Goal: Task Accomplishment & Management: Use online tool/utility

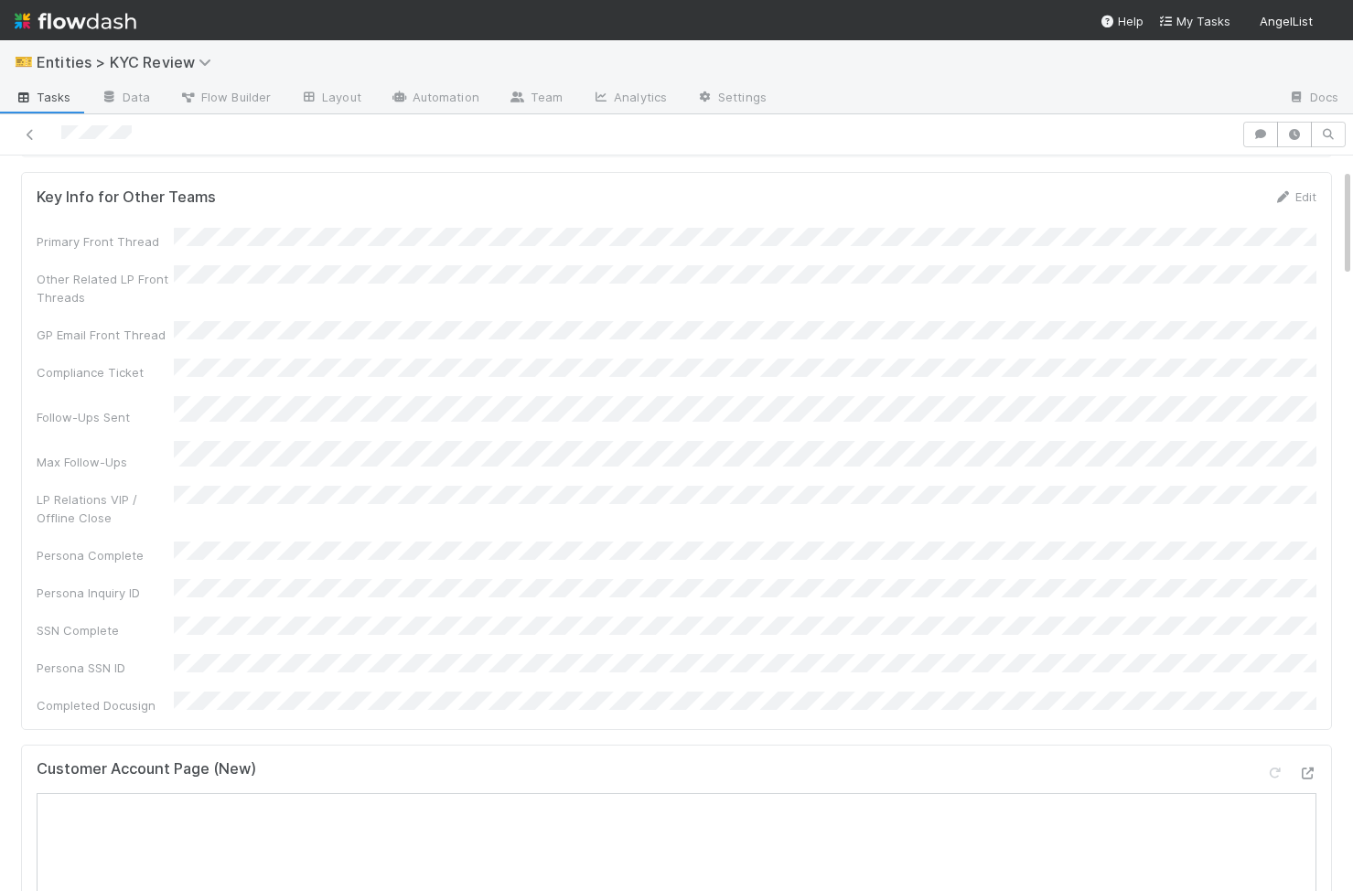
scroll to position [101, 0]
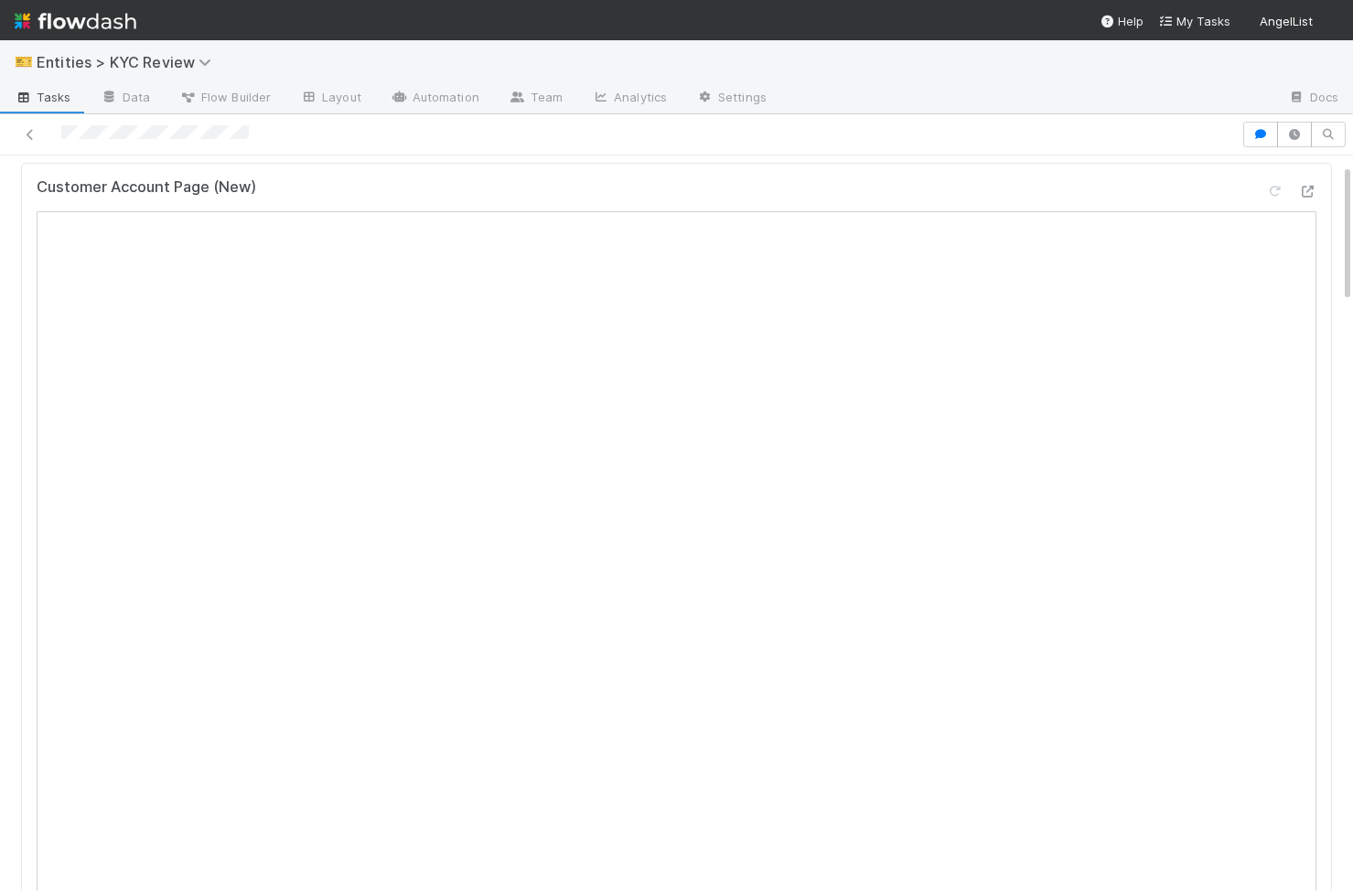
scroll to position [59, 0]
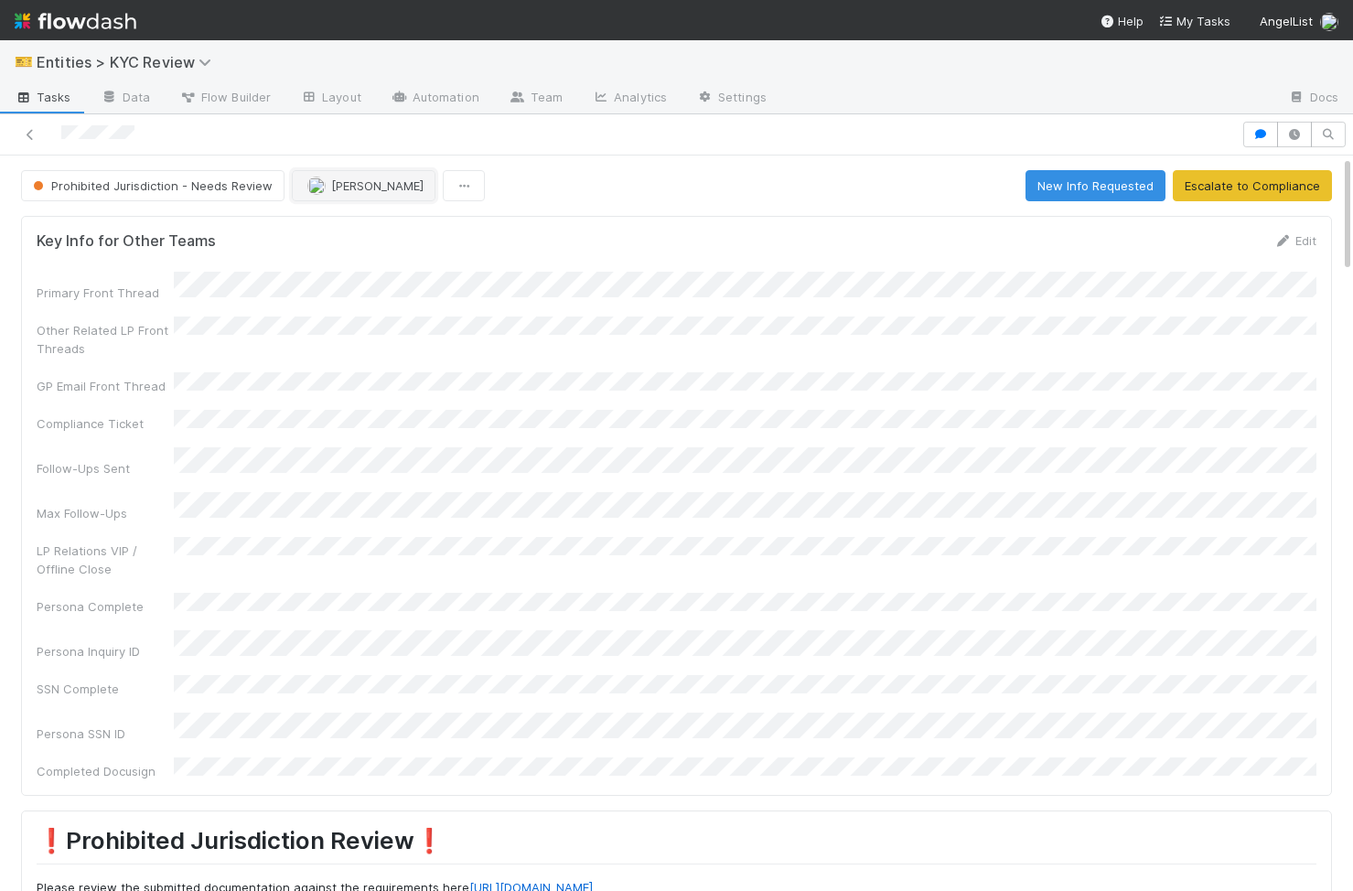
click at [335, 194] on button "Karen Jane Salcedo" at bounding box center [364, 185] width 144 height 31
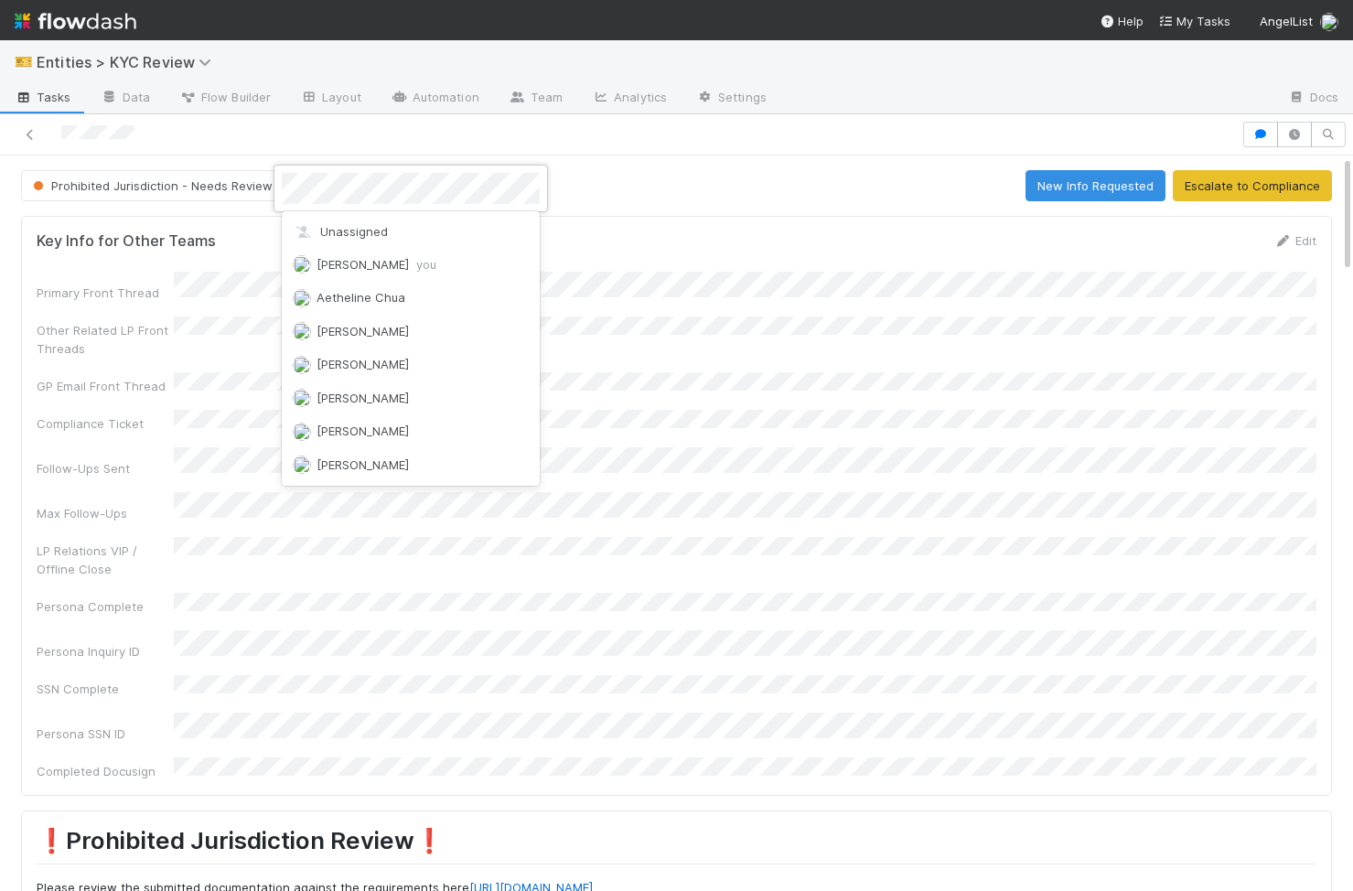
scroll to position [1980, 0]
click at [747, 361] on div at bounding box center [676, 445] width 1353 height 891
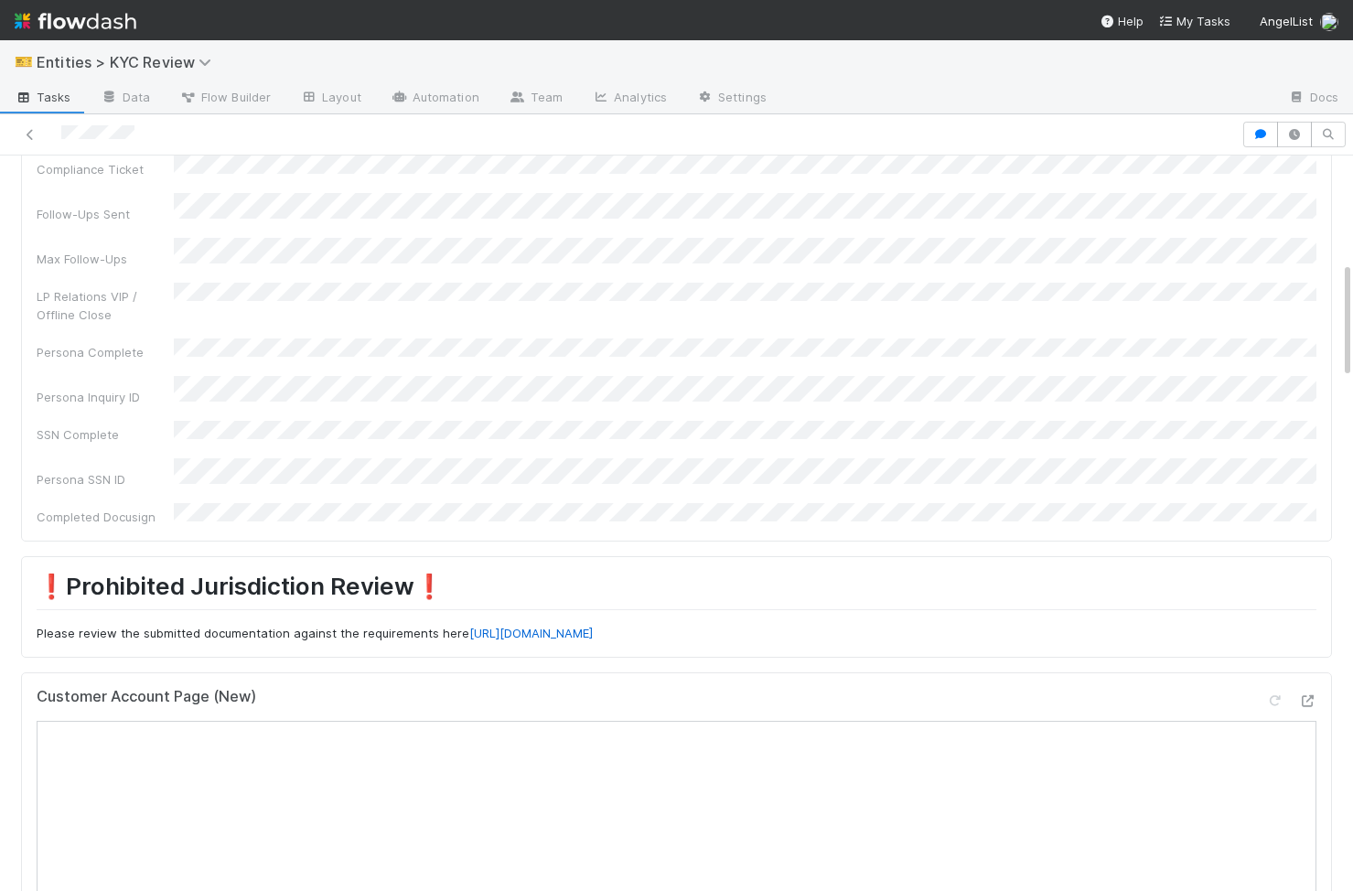
scroll to position [0, 0]
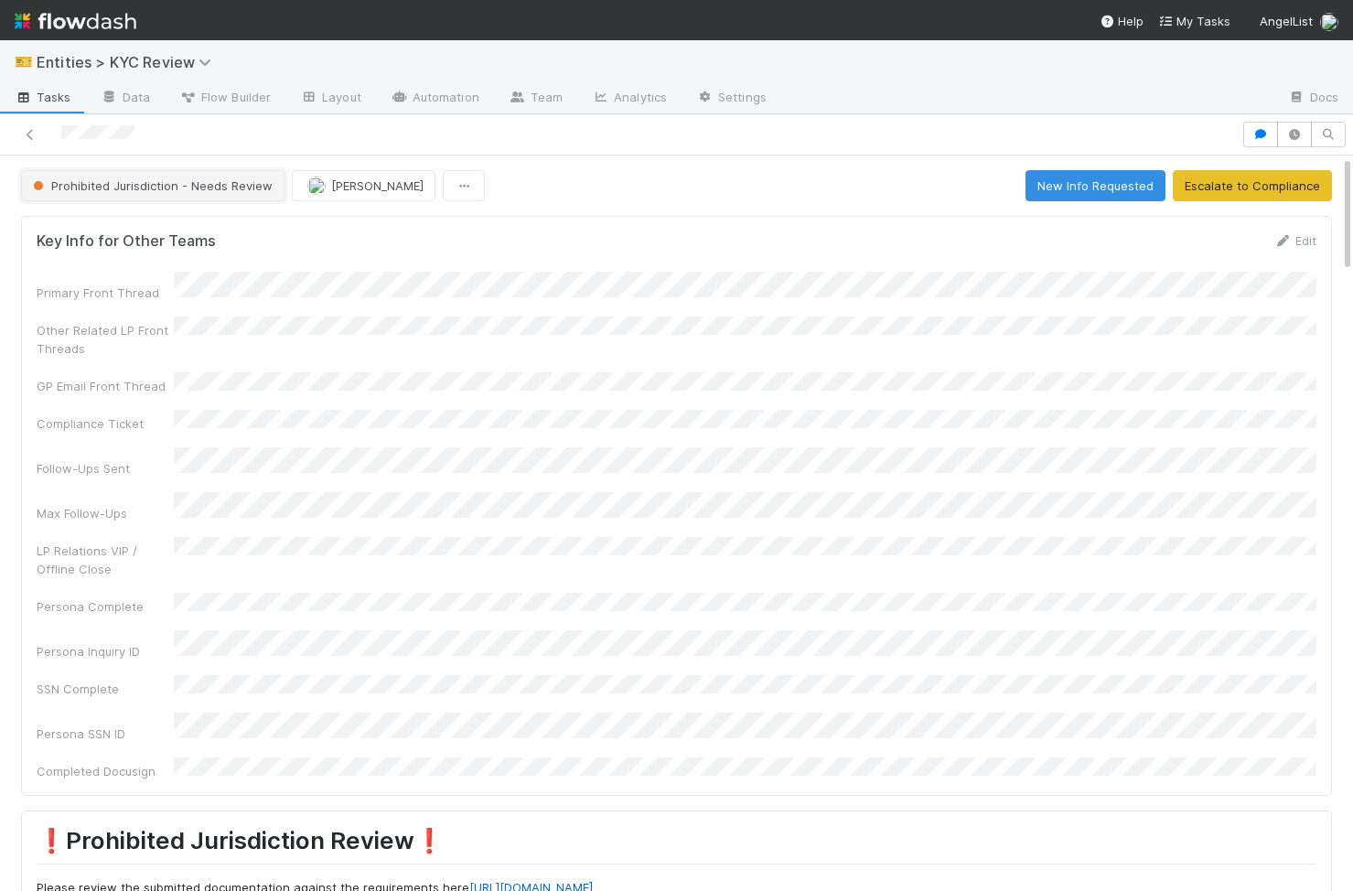
click at [205, 186] on span "Prohibited Jurisdiction - Needs Review" at bounding box center [150, 185] width 243 height 15
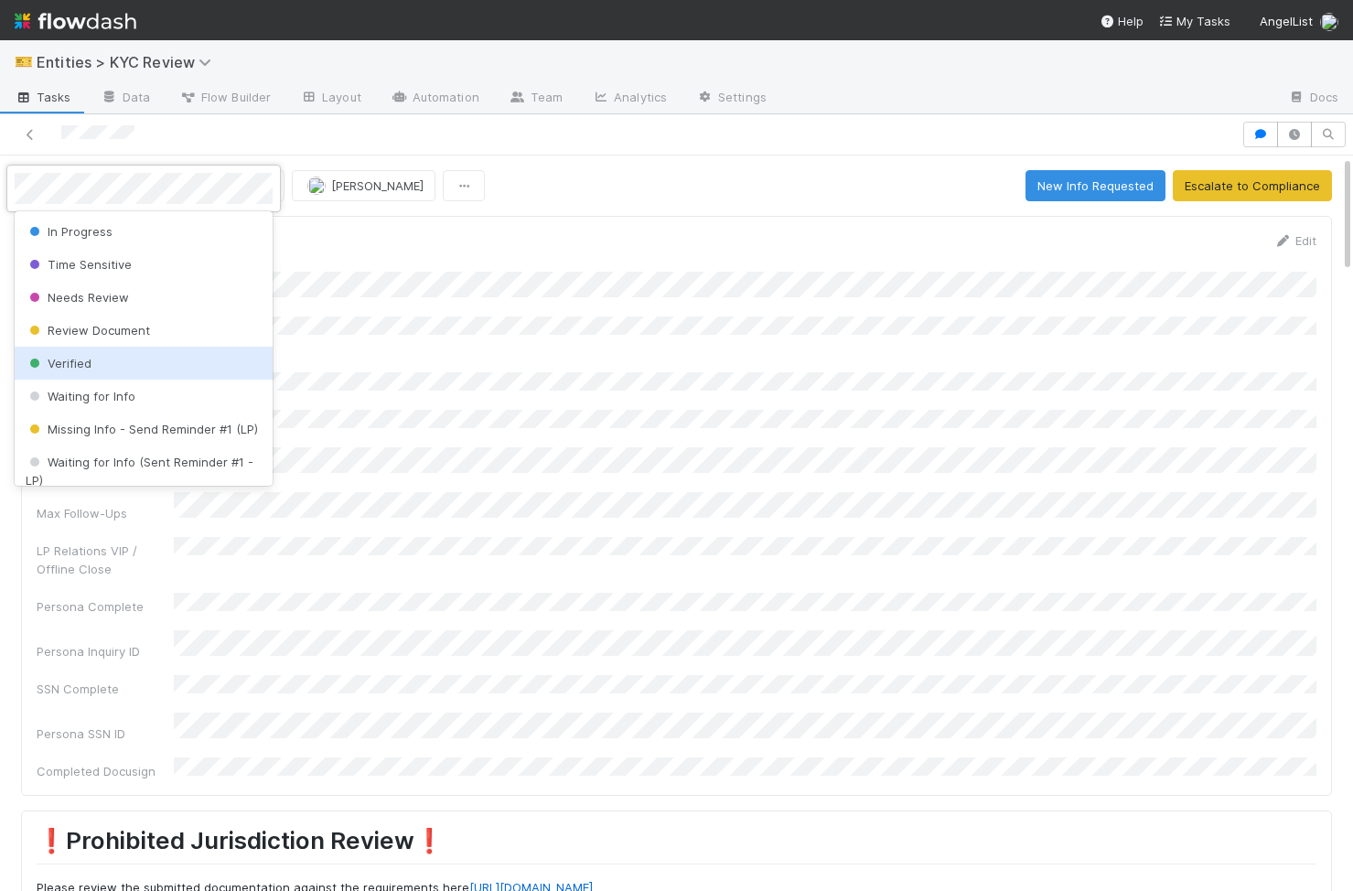
click at [151, 369] on div "Verified" at bounding box center [144, 363] width 258 height 33
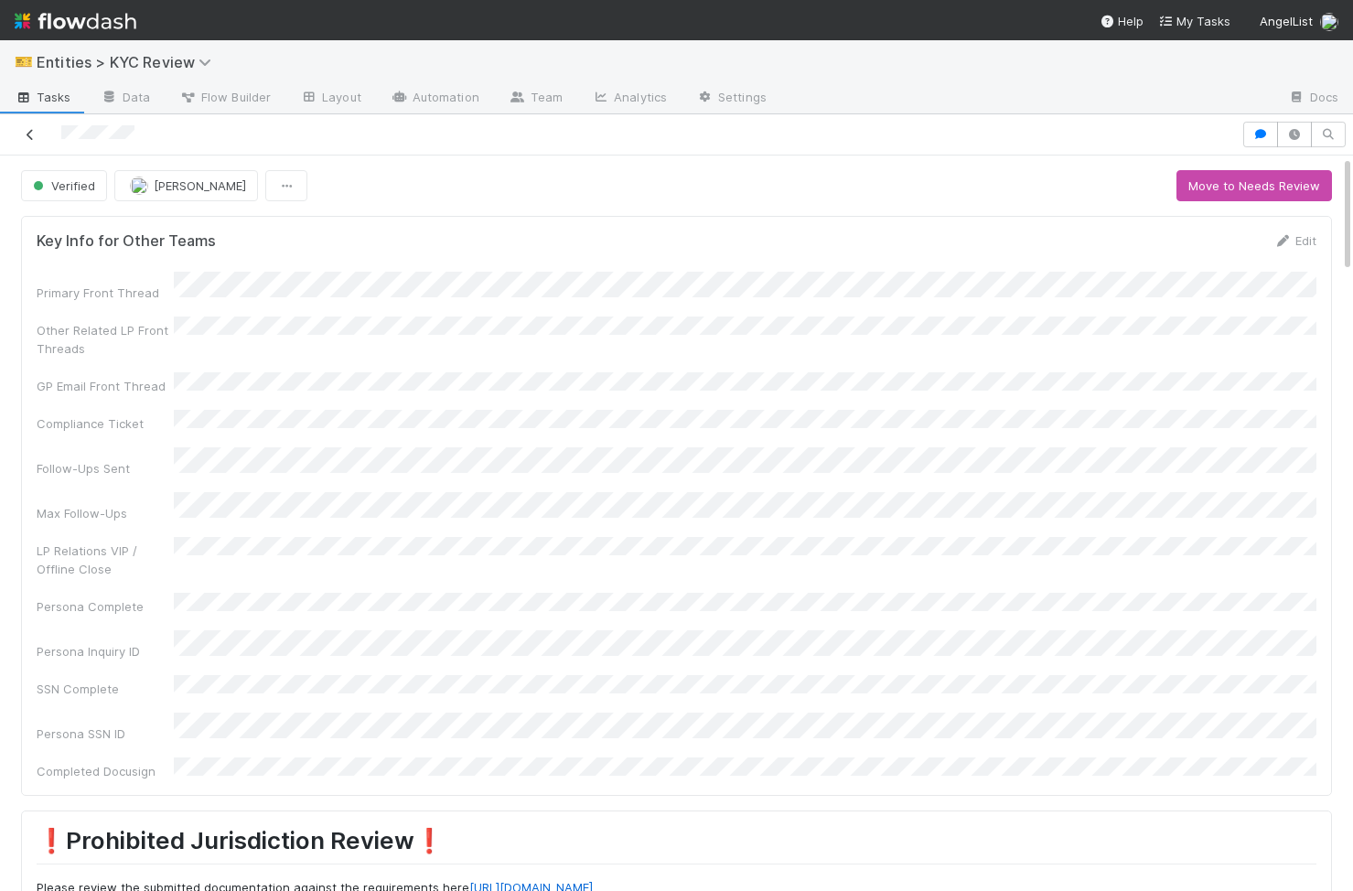
click at [27, 134] on icon at bounding box center [30, 135] width 18 height 12
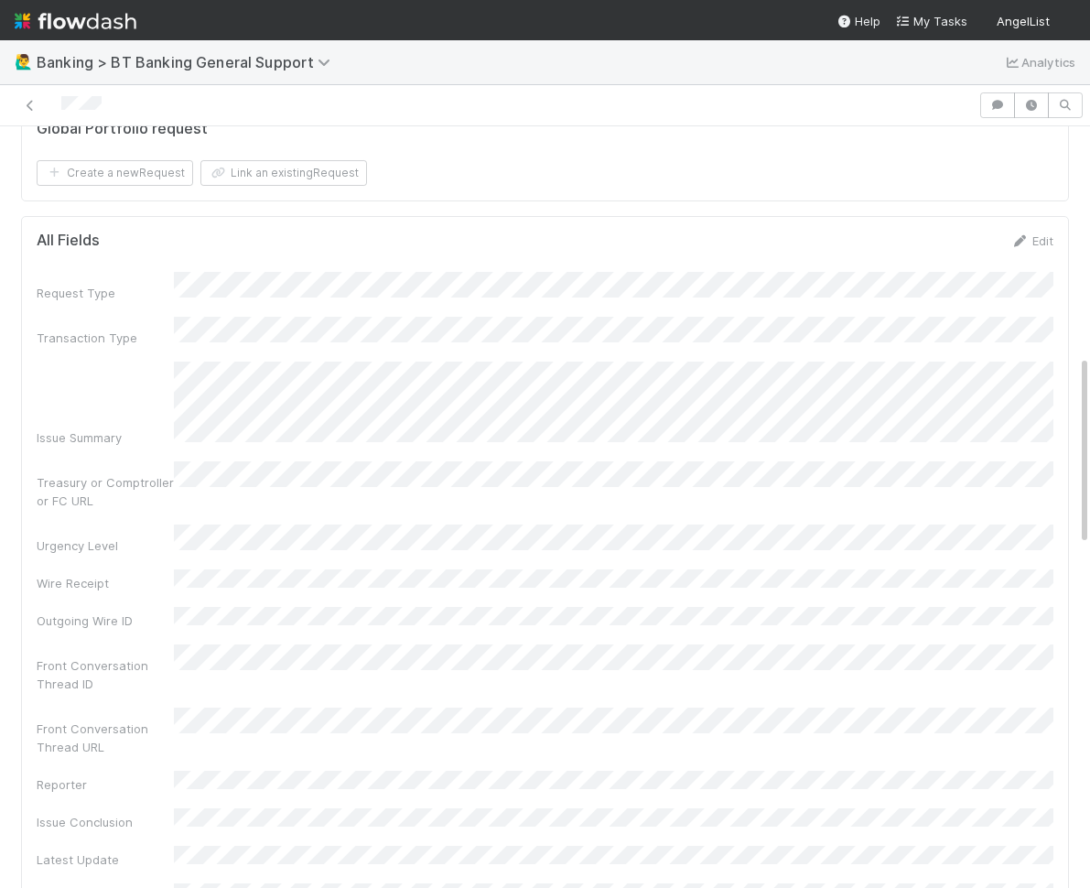
scroll to position [1087, 0]
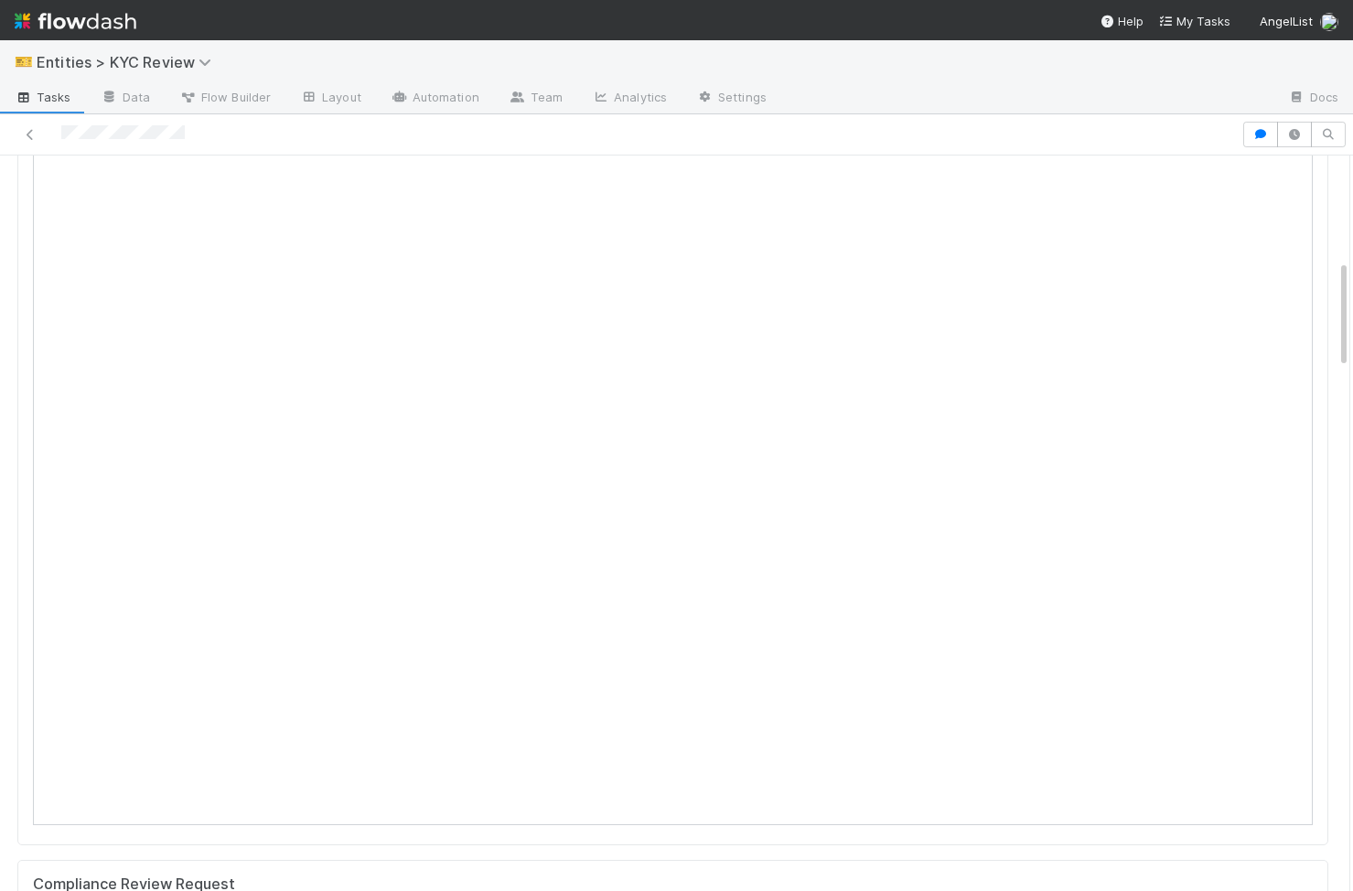
scroll to position [641, 0]
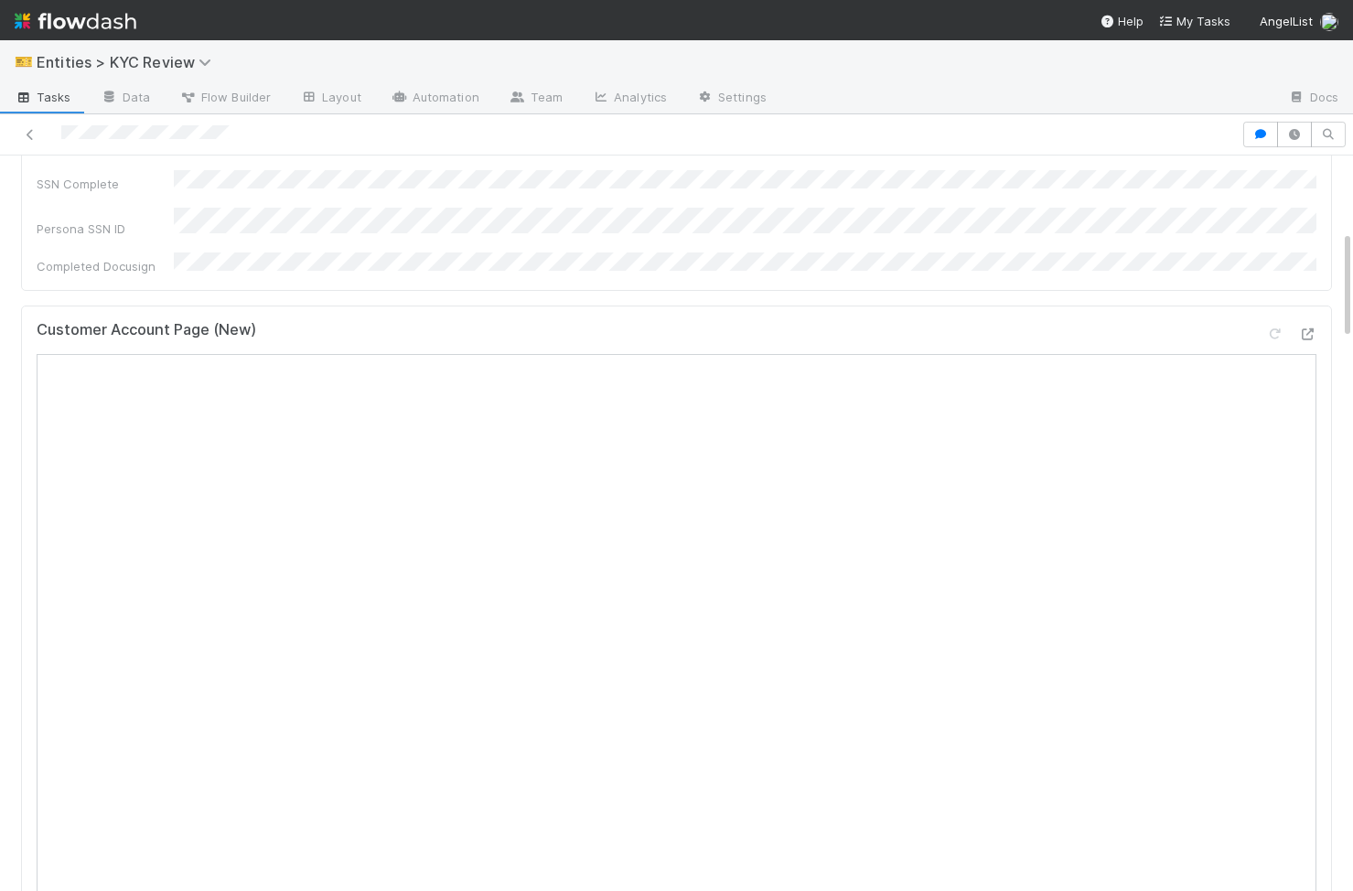
scroll to position [508, 0]
click at [16, 666] on div "Key Info for Other Teams Edit Primary Front Thread Other Related LP Front Threa…" at bounding box center [677, 468] width 1326 height 1535
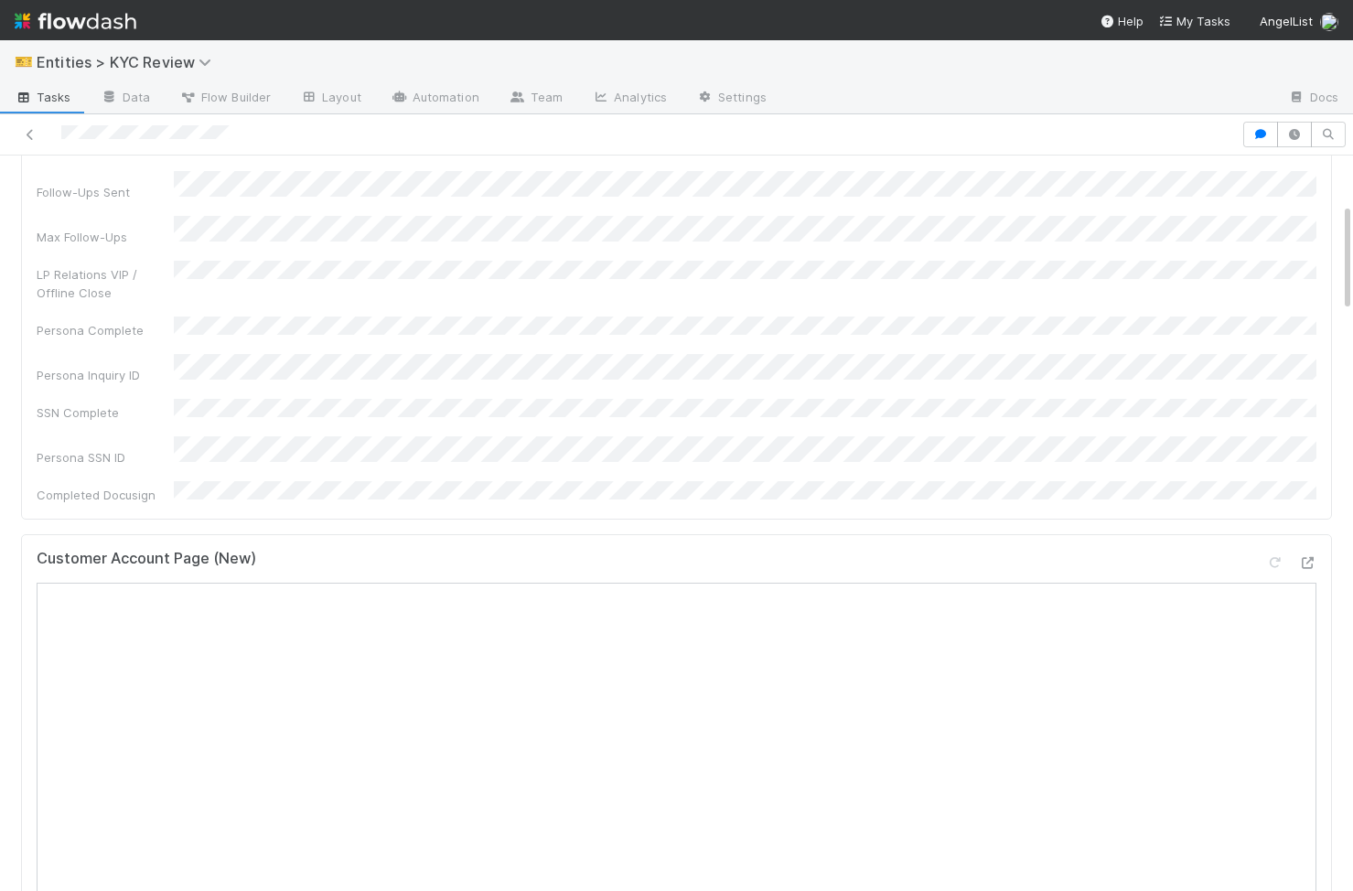
scroll to position [321, 0]
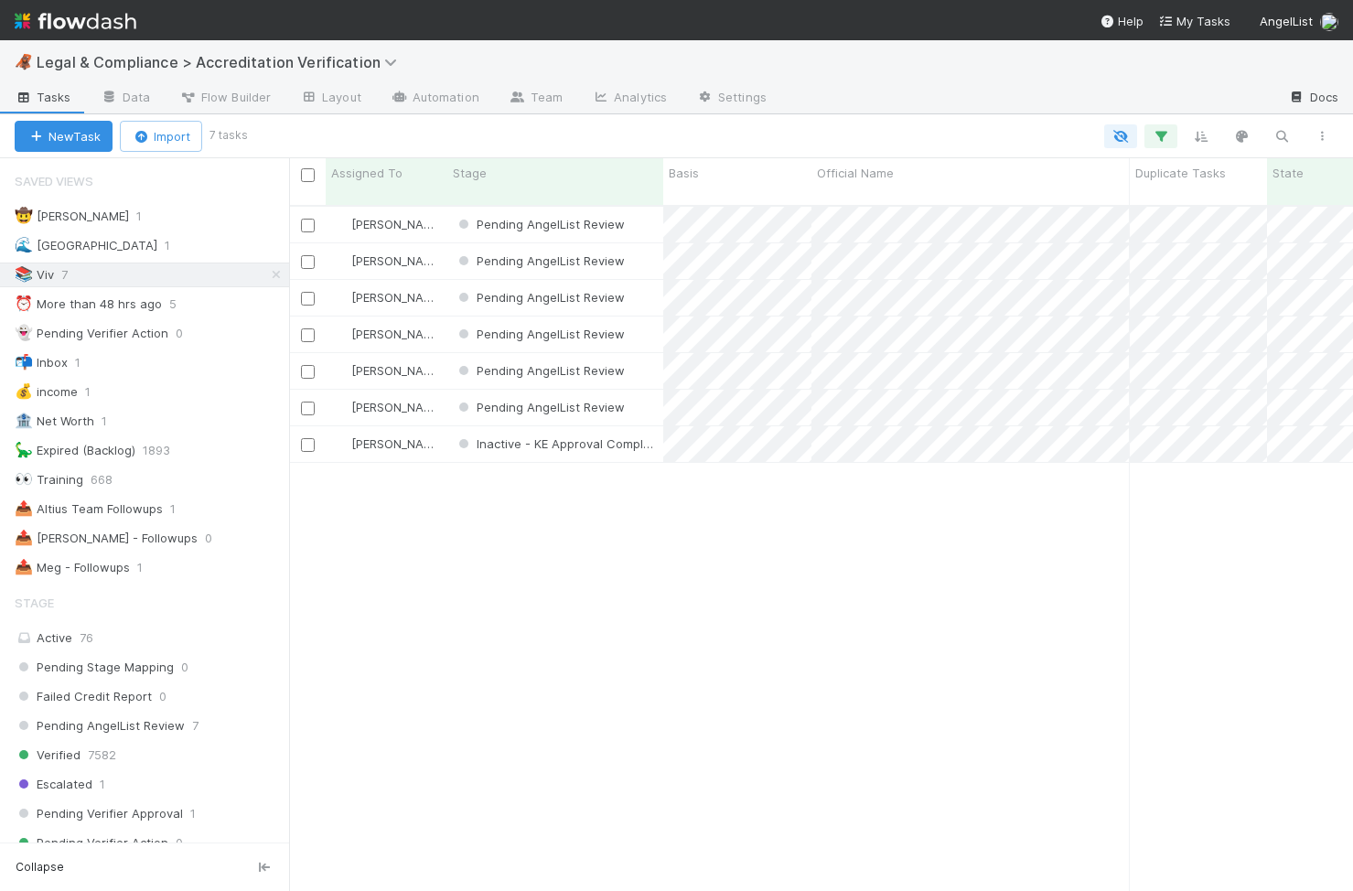
scroll to position [700, 1064]
click at [1278, 135] on icon "button" at bounding box center [1282, 136] width 18 height 16
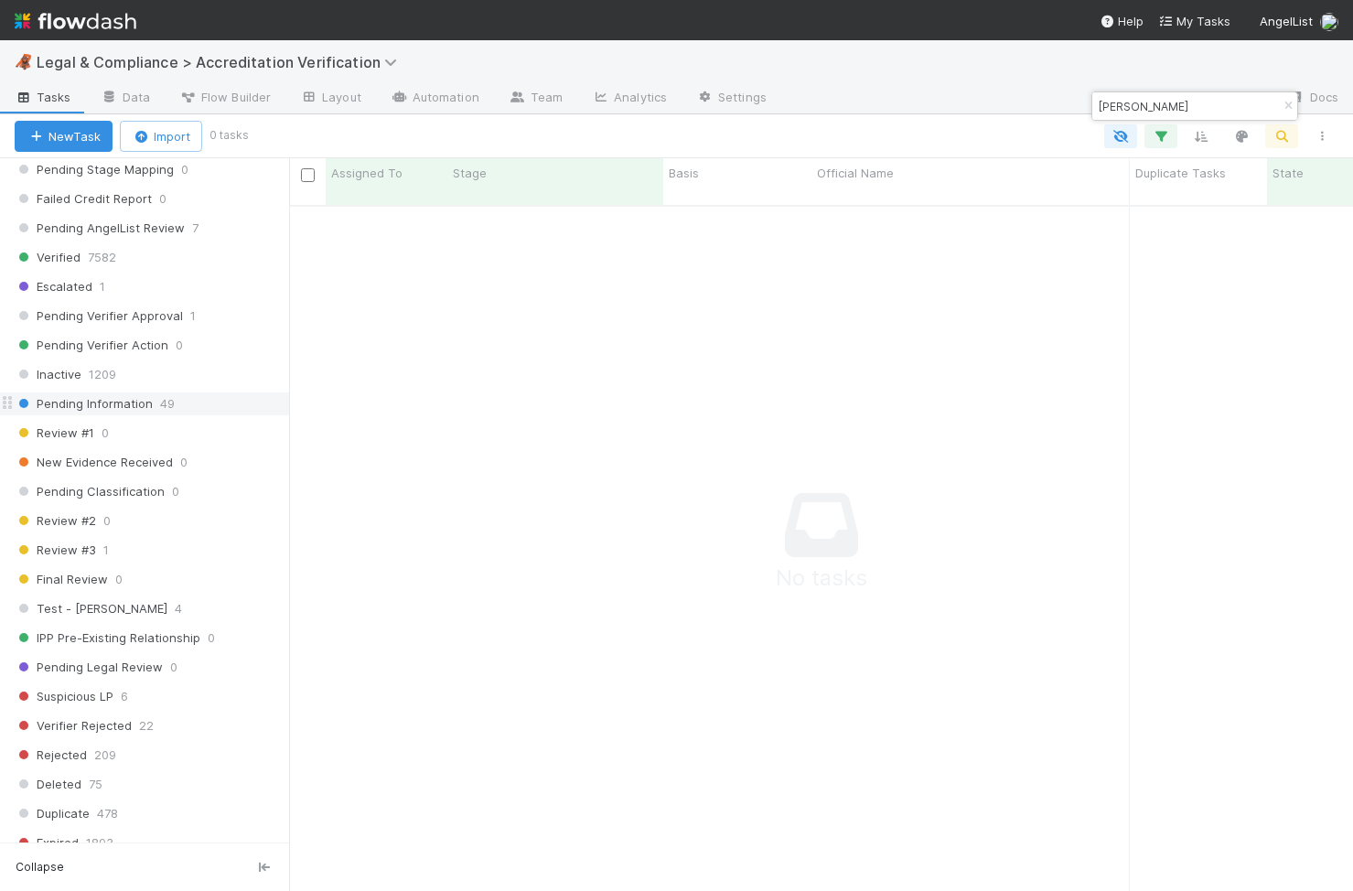
scroll to position [0, 0]
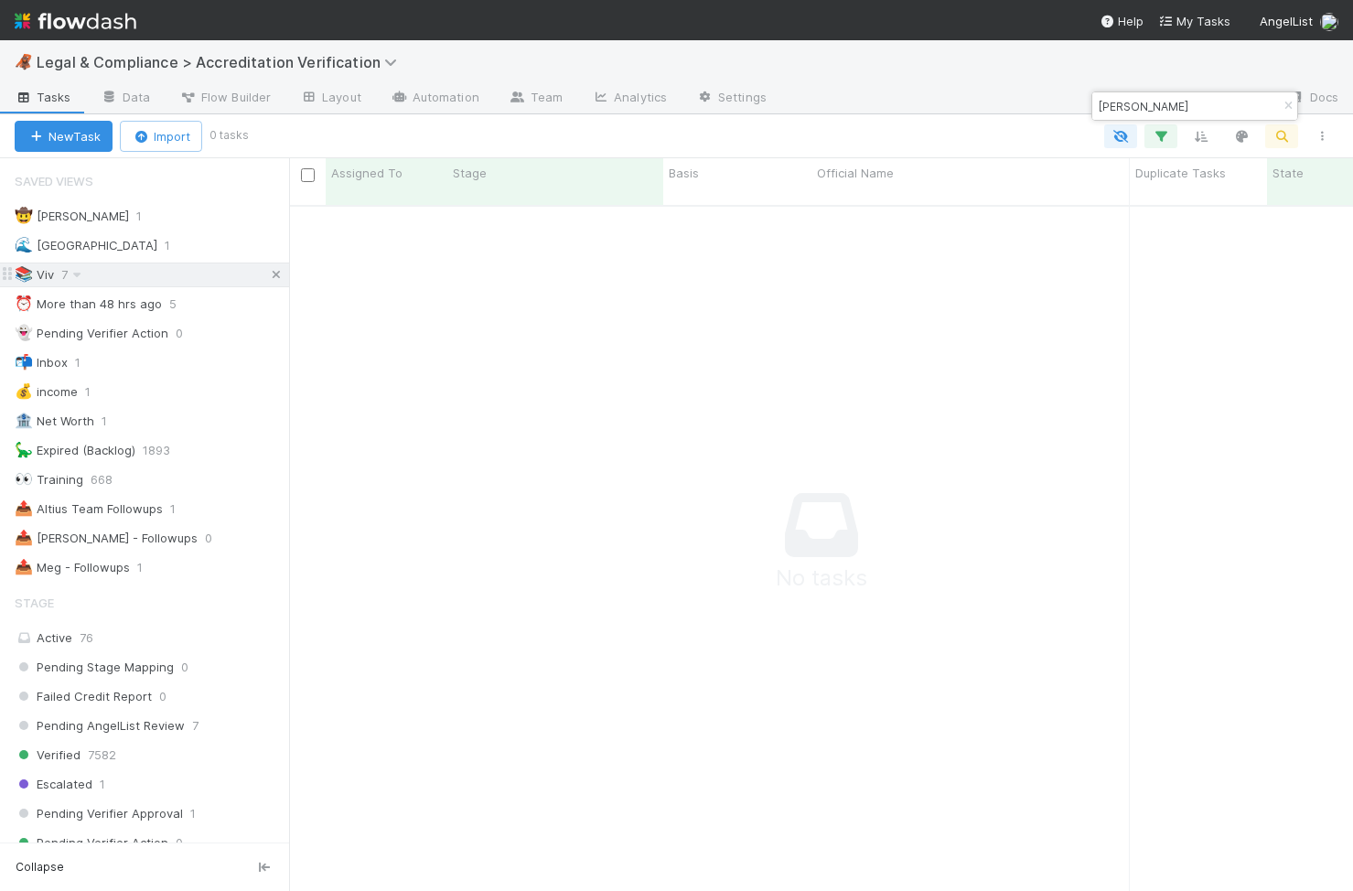
type input "[PERSON_NAME]"
click at [276, 275] on icon at bounding box center [276, 275] width 18 height 12
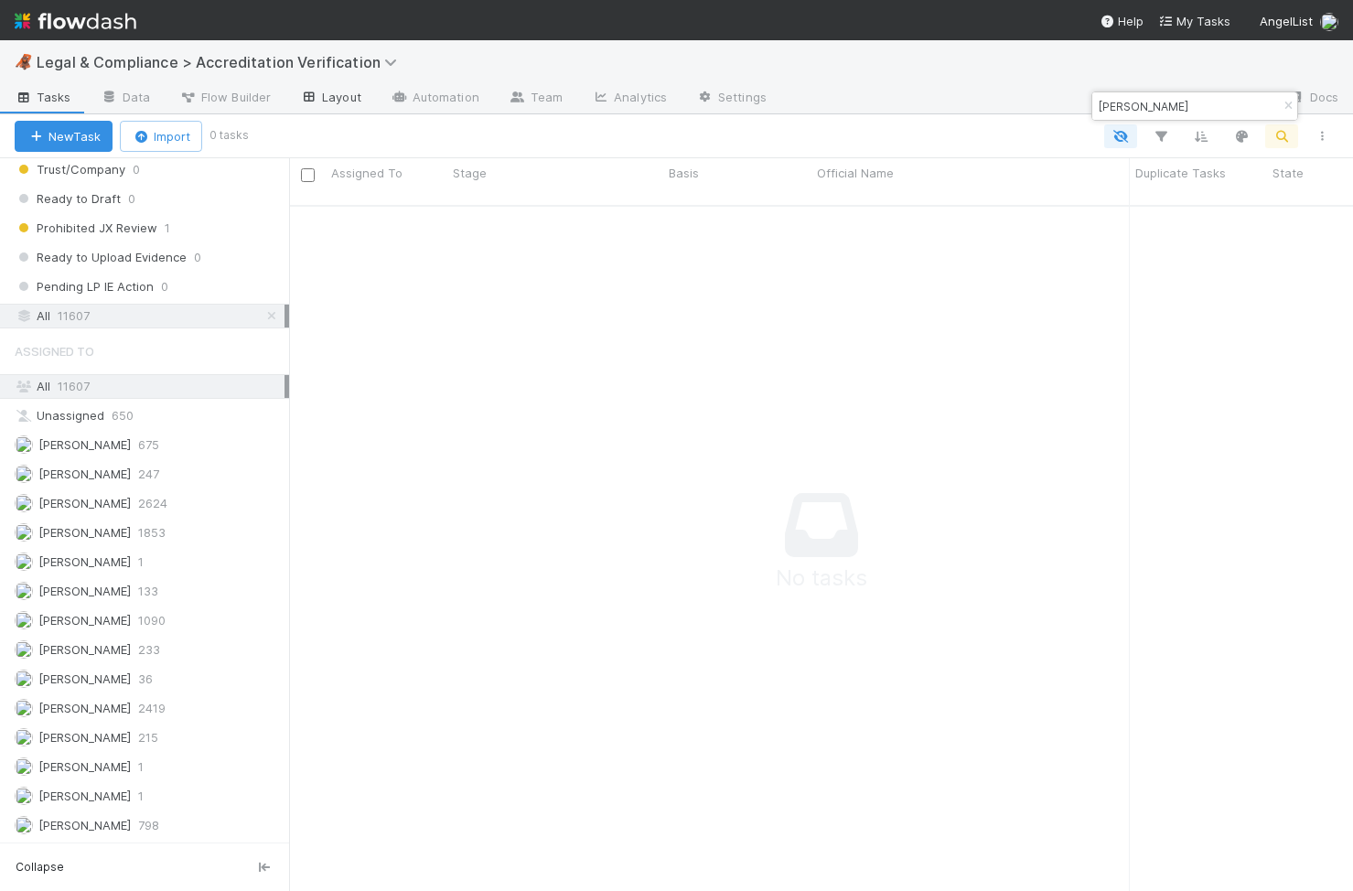
scroll to position [700, 1064]
click at [1288, 101] on icon "button" at bounding box center [1288, 106] width 18 height 11
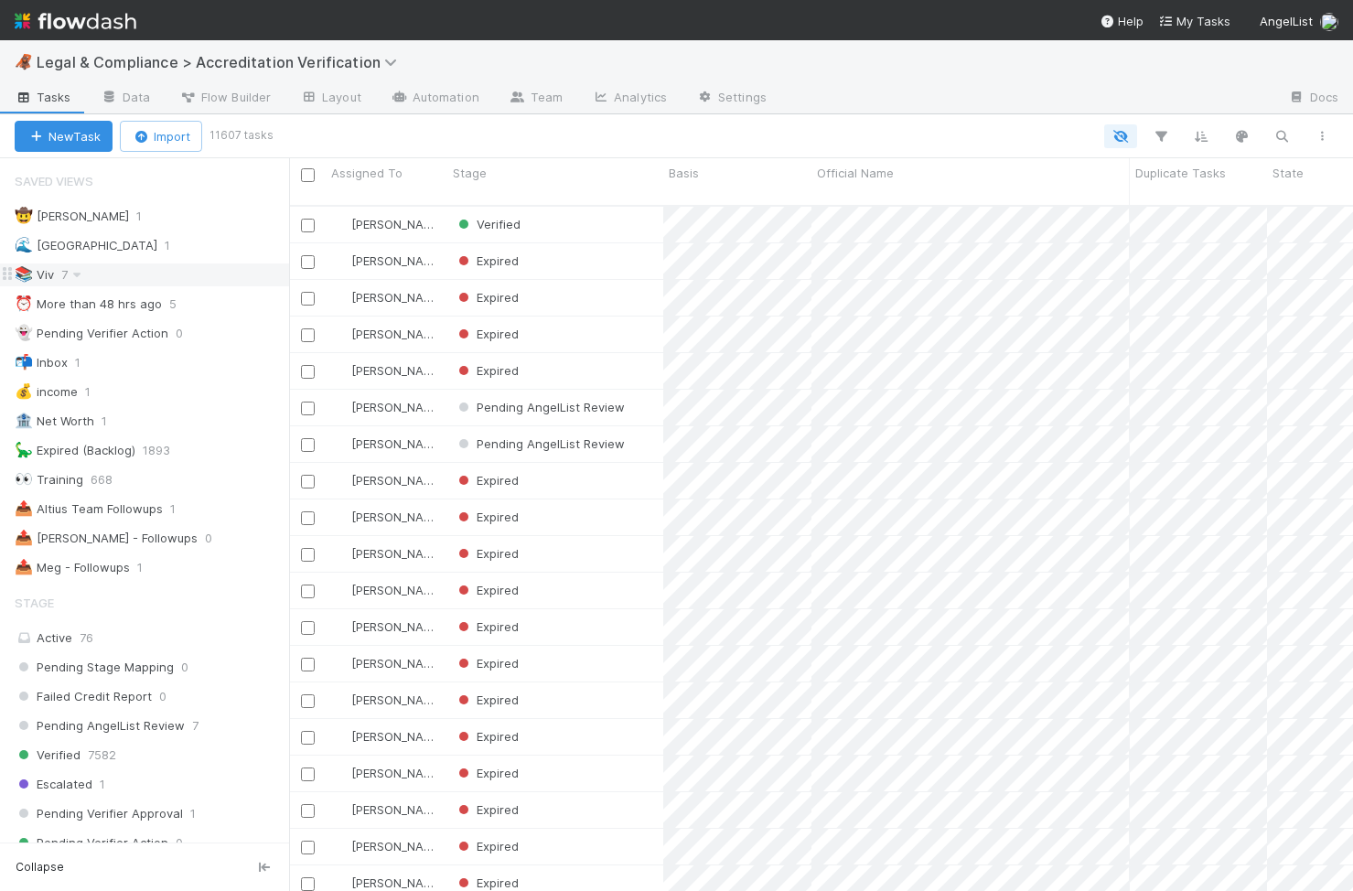
click at [131, 274] on div "📚 Viv 7" at bounding box center [152, 275] width 275 height 23
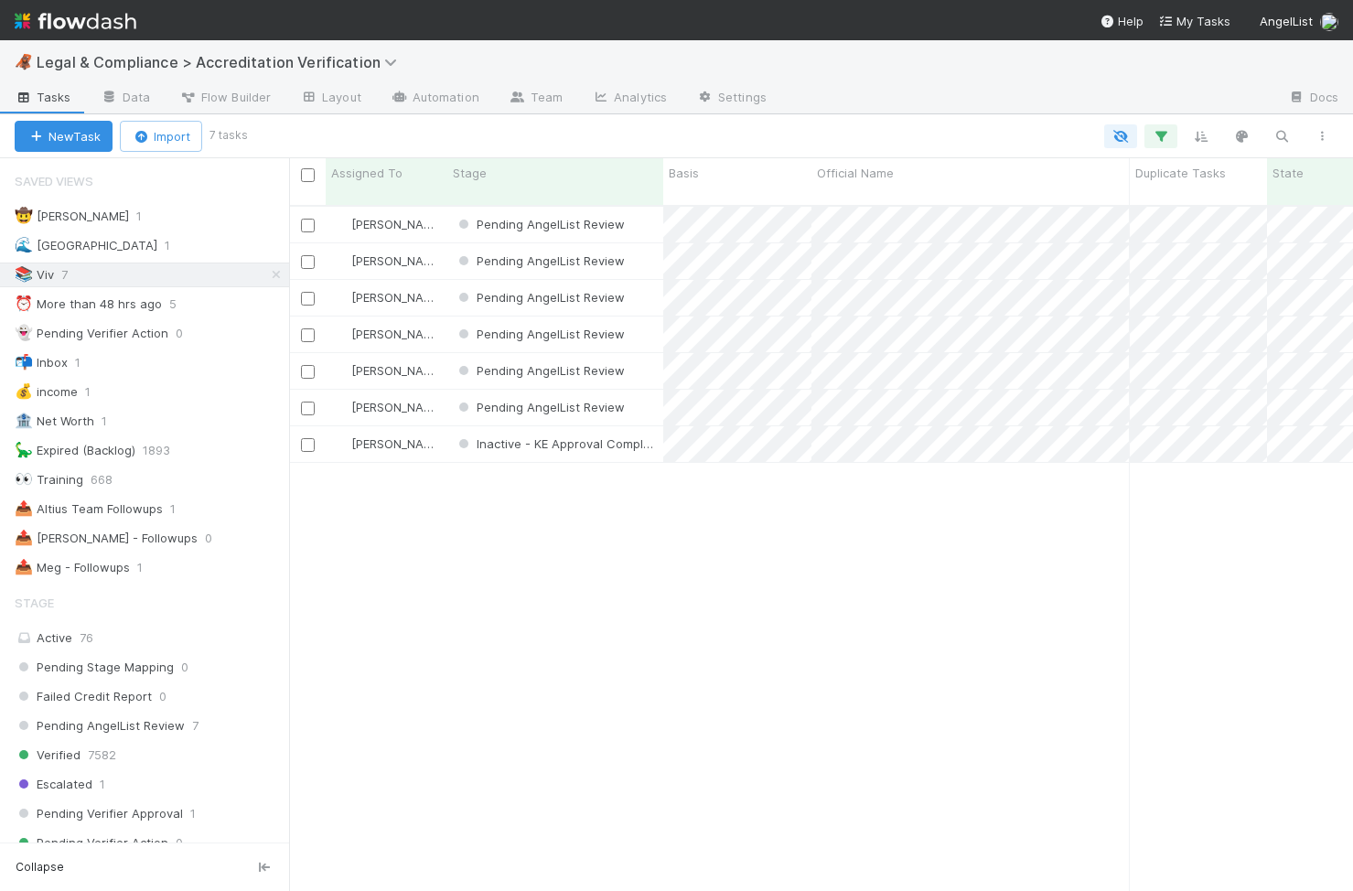
scroll to position [700, 1064]
click at [652, 392] on div "Pending AngelList Review" at bounding box center [555, 408] width 216 height 36
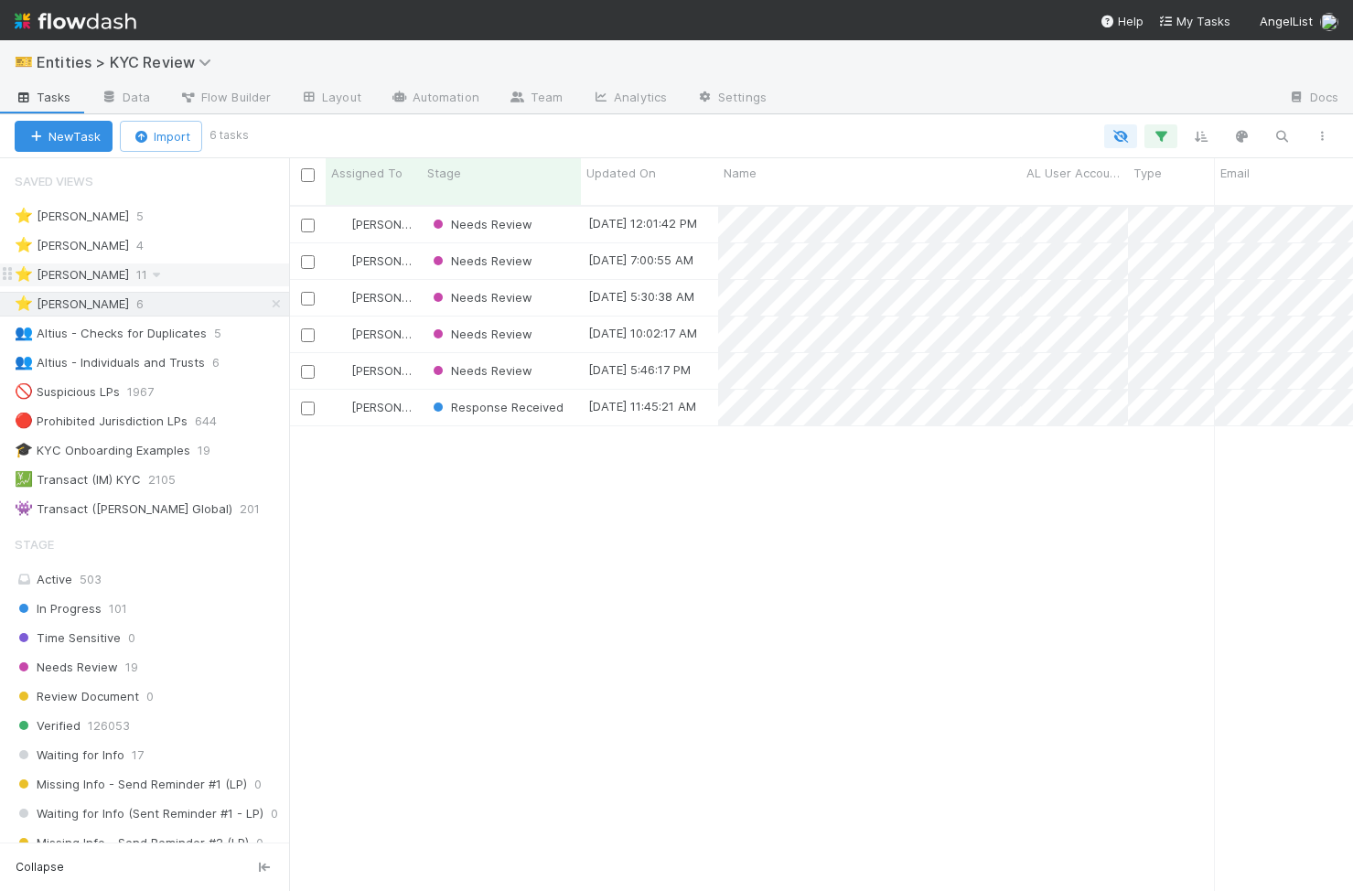
scroll to position [700, 1064]
click at [582, 397] on div "8/18/25, 11:45:21 AM" at bounding box center [649, 408] width 137 height 36
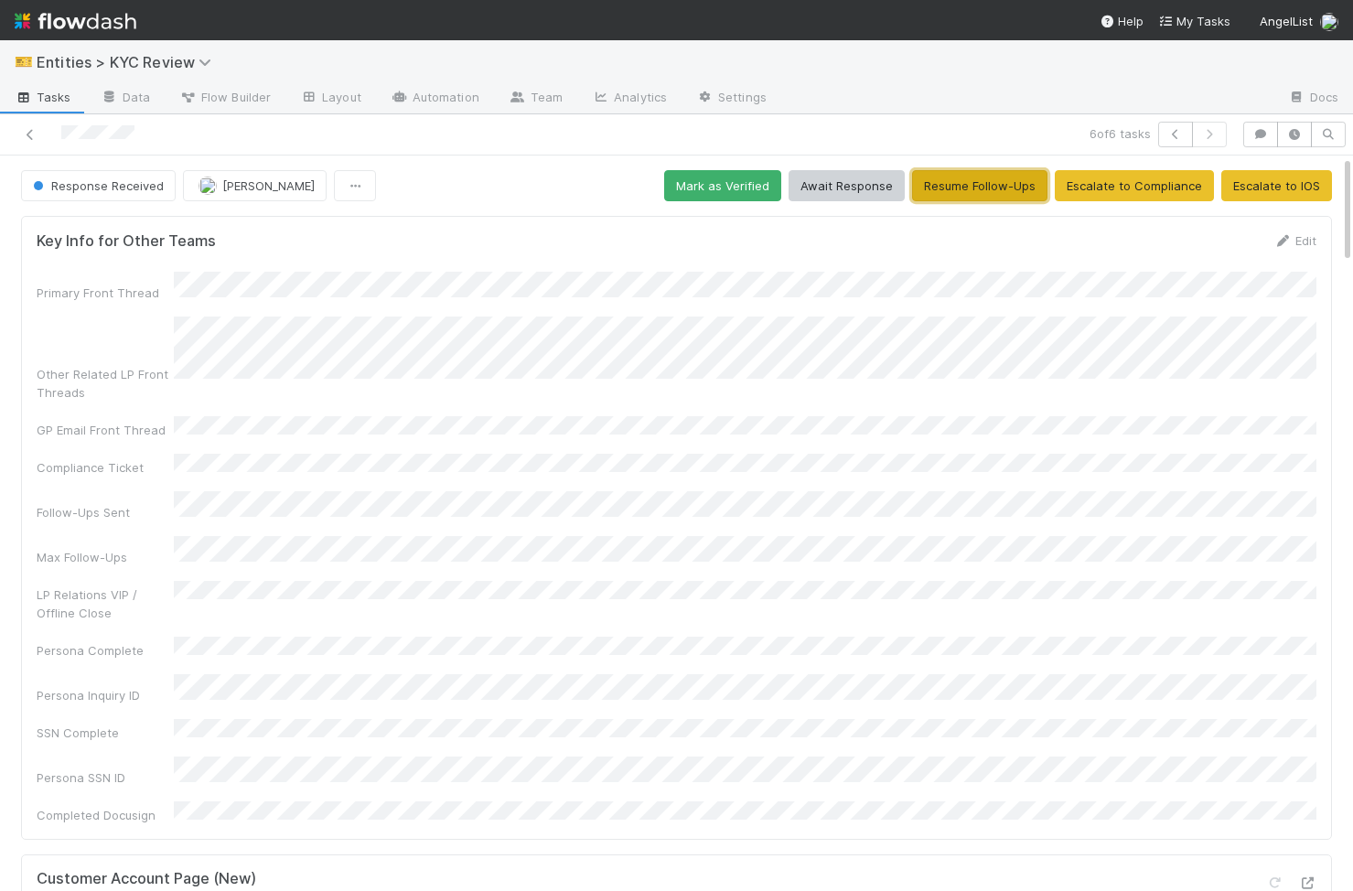
click at [998, 194] on button "Resume Follow-Ups" at bounding box center [979, 185] width 135 height 31
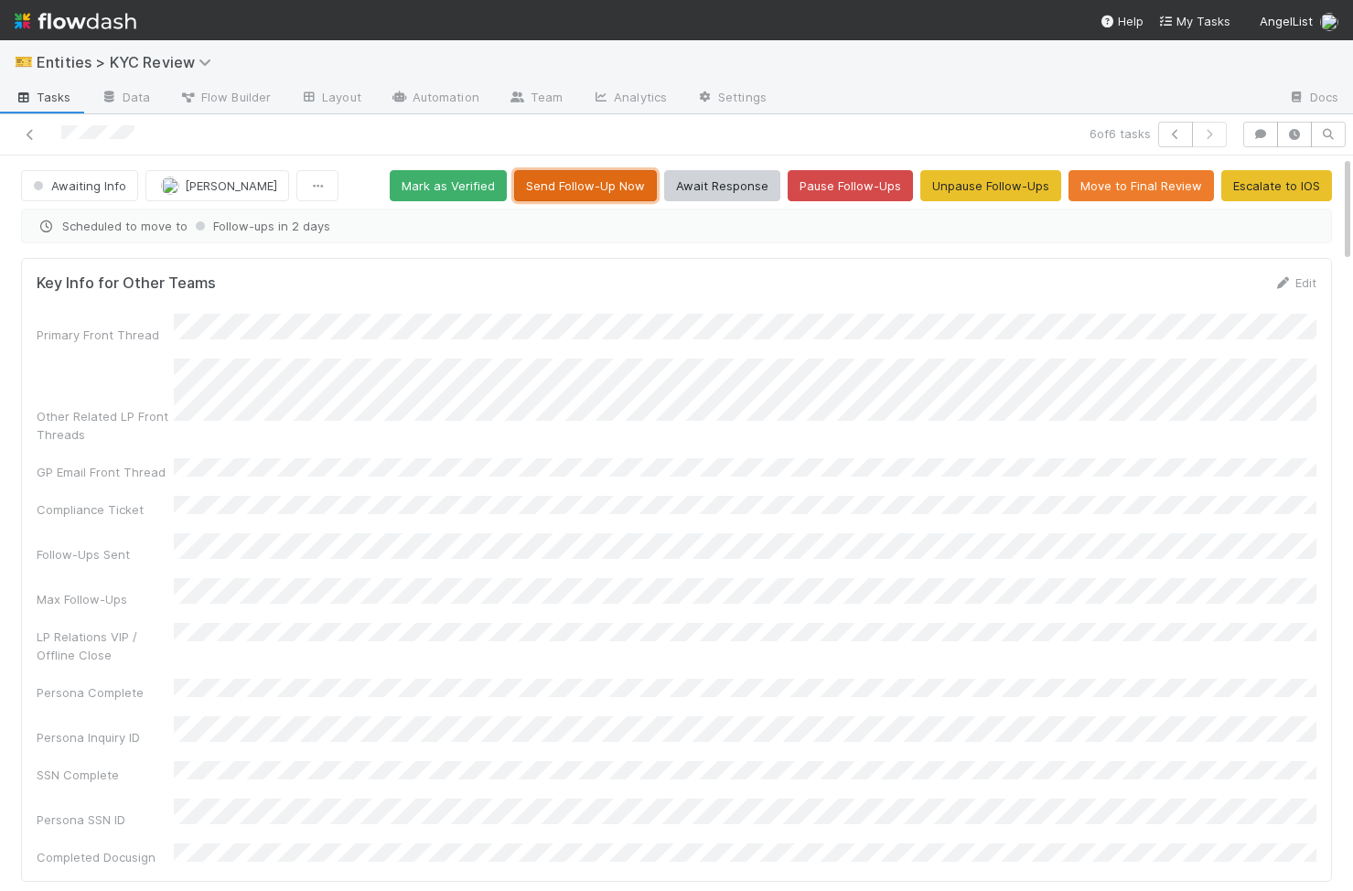
click at [613, 195] on button "Send Follow-Up Now" at bounding box center [585, 185] width 143 height 31
click at [1175, 133] on icon "button" at bounding box center [1176, 134] width 18 height 11
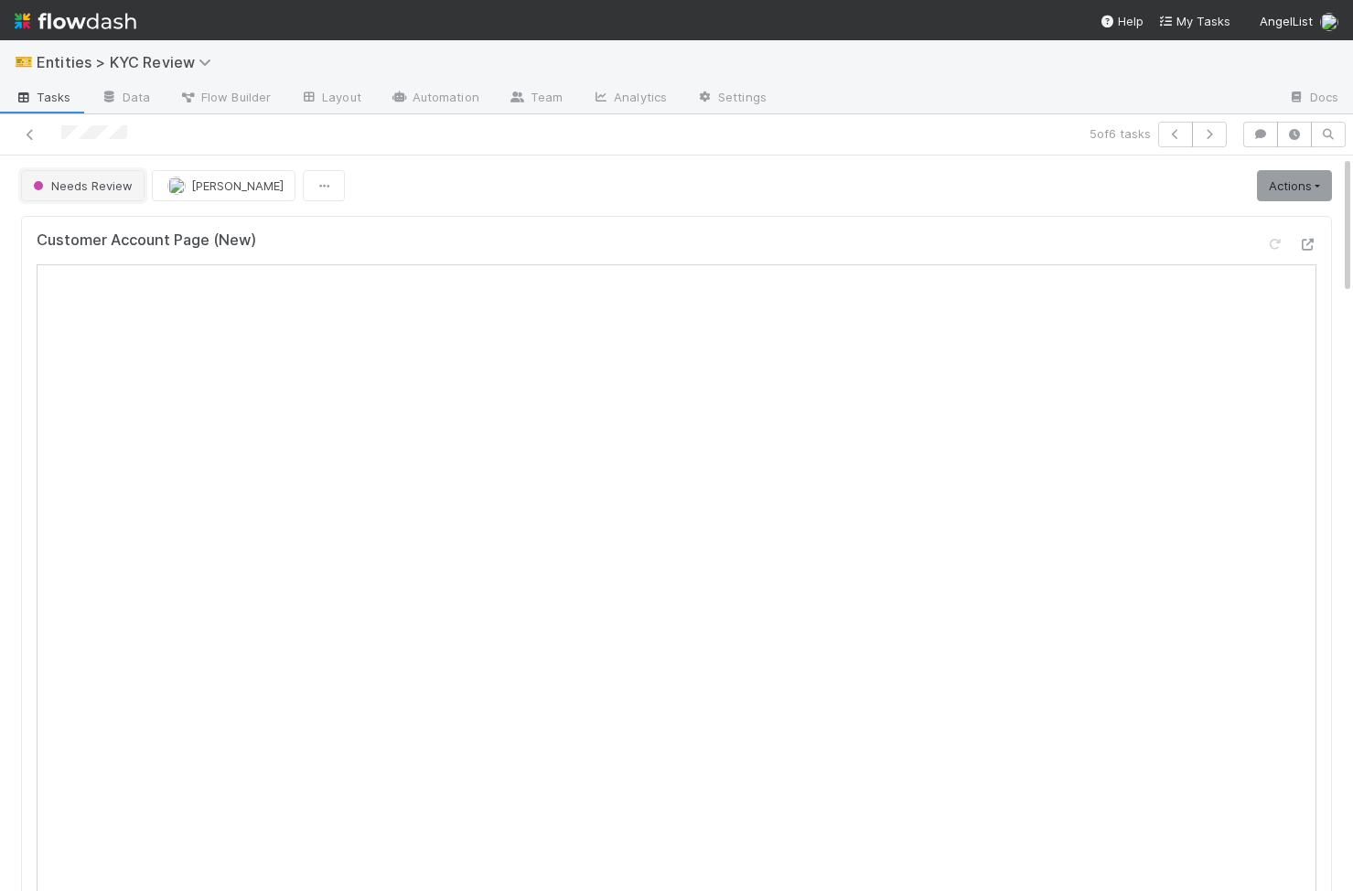
click at [128, 182] on span "Needs Review" at bounding box center [80, 185] width 103 height 15
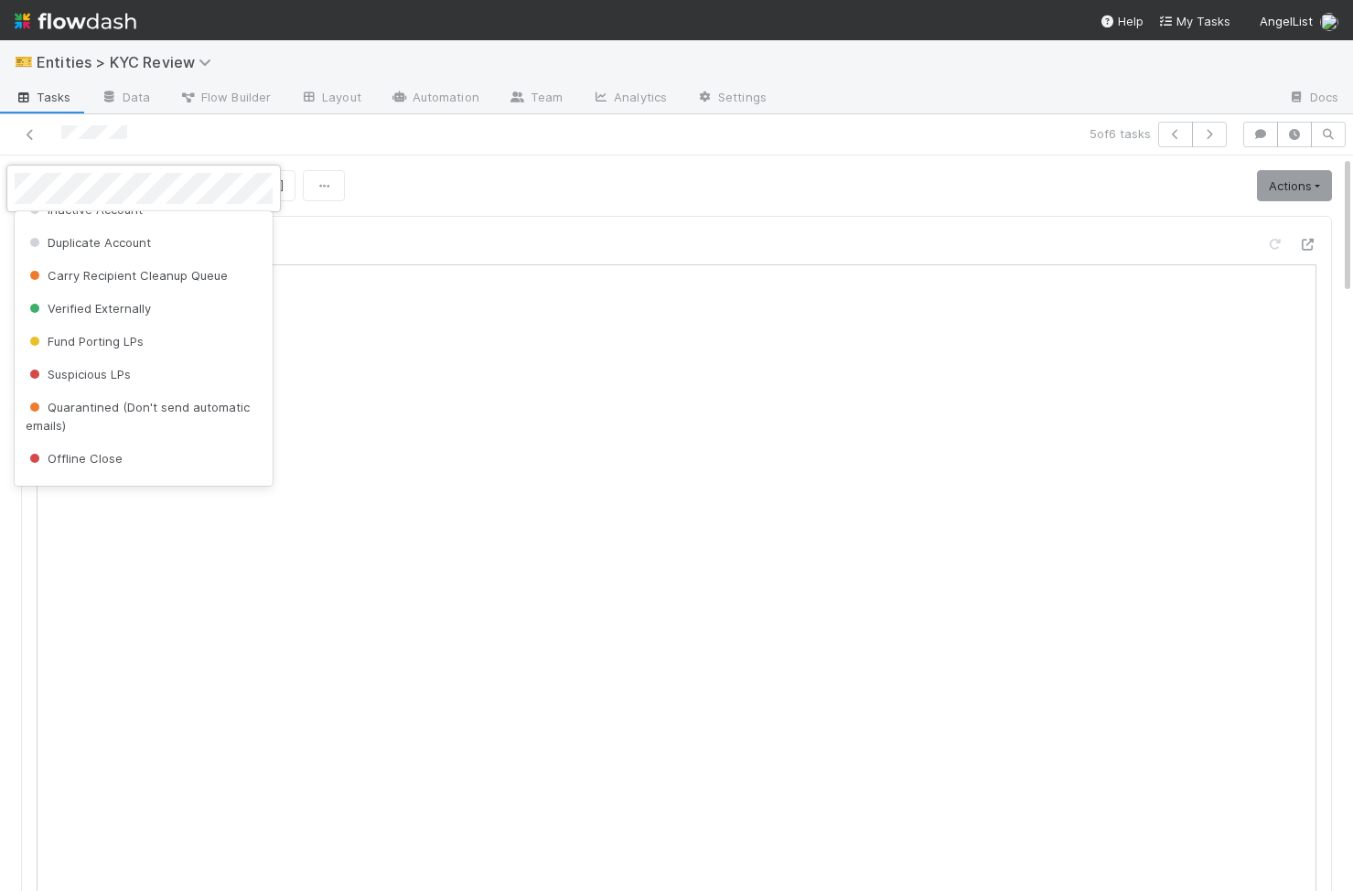
scroll to position [1116, 0]
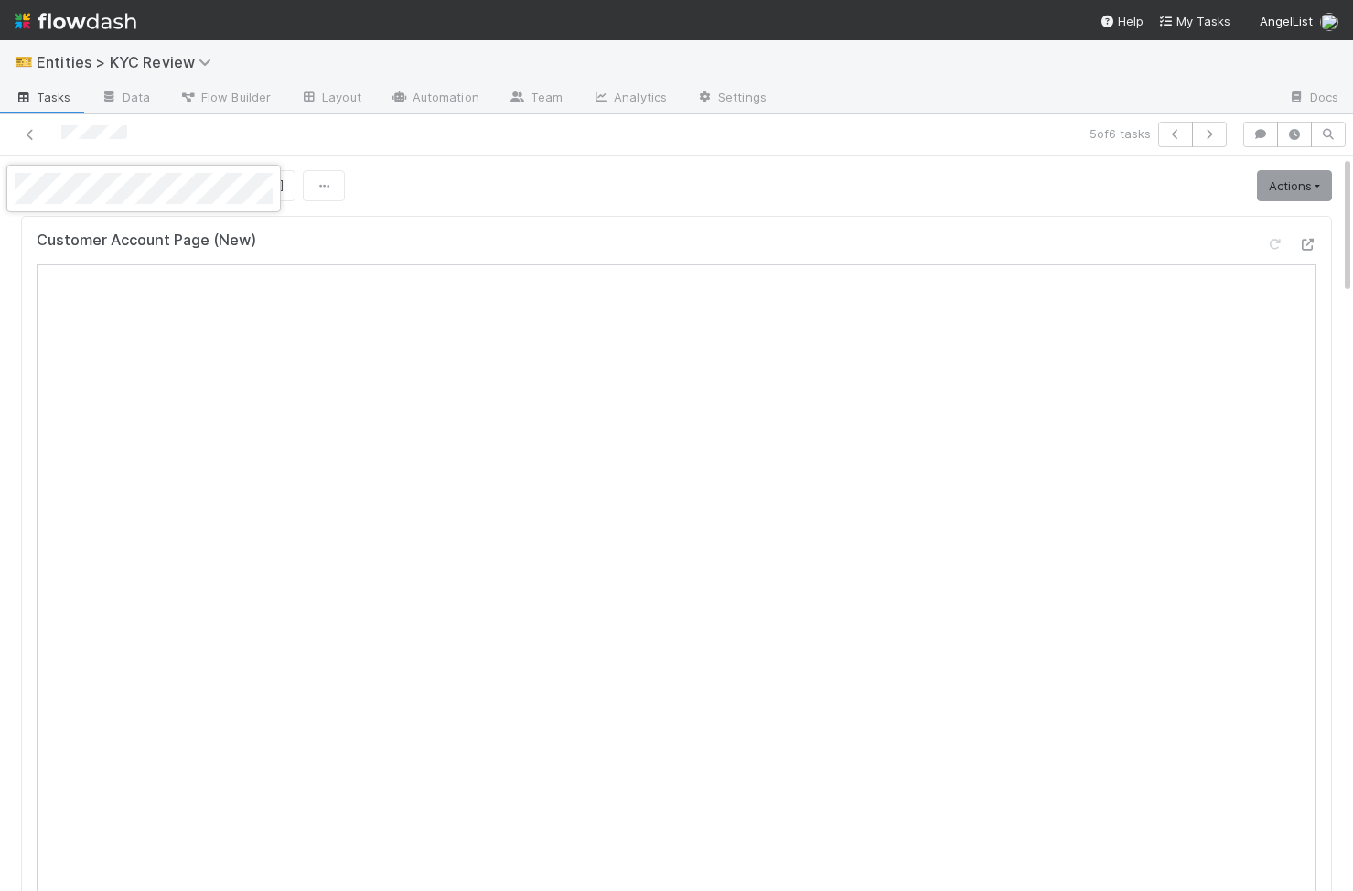
click at [454, 193] on div at bounding box center [676, 445] width 1353 height 891
click at [111, 194] on button "Needs Review" at bounding box center [83, 185] width 124 height 31
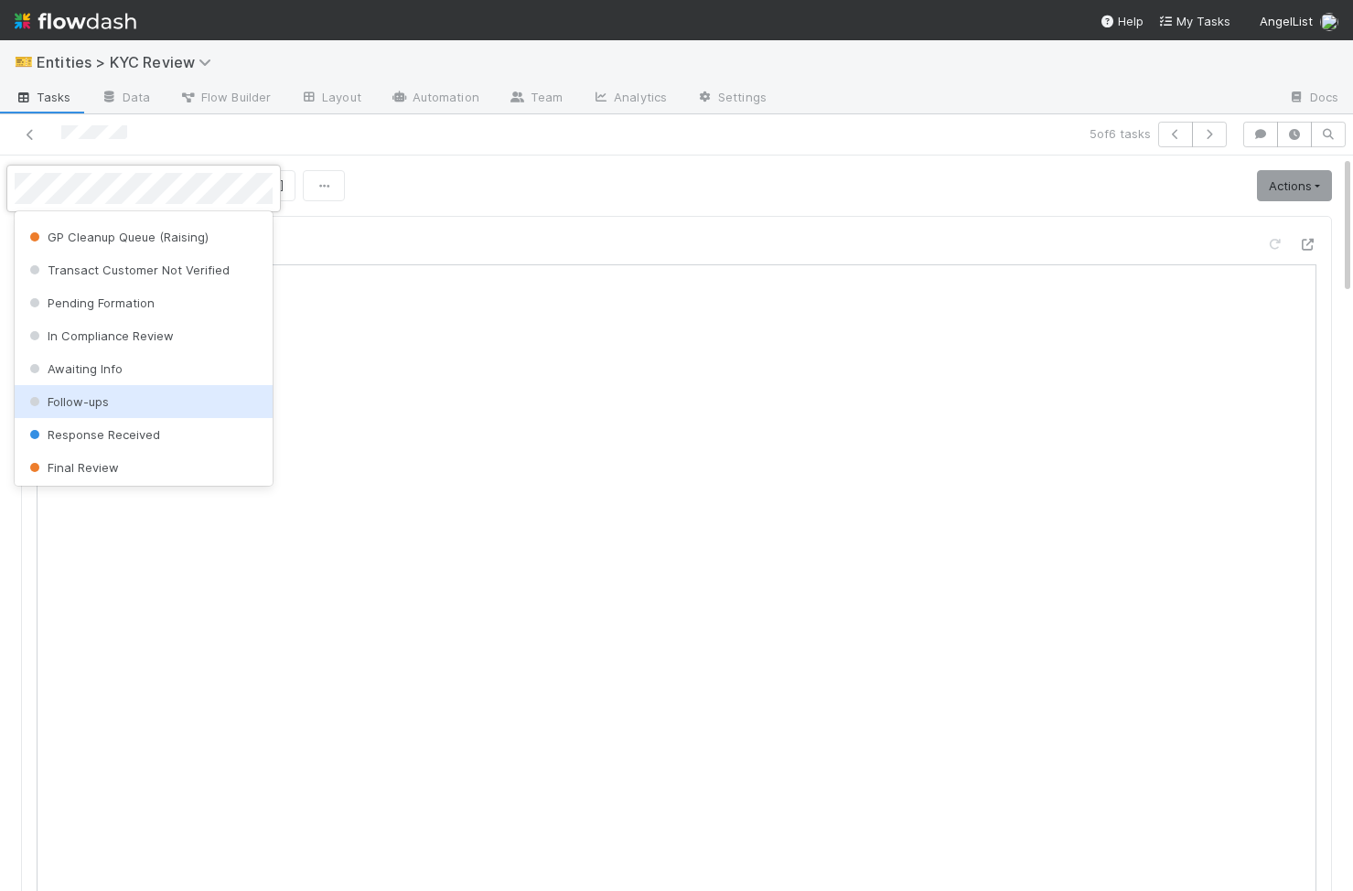
scroll to position [1116, 0]
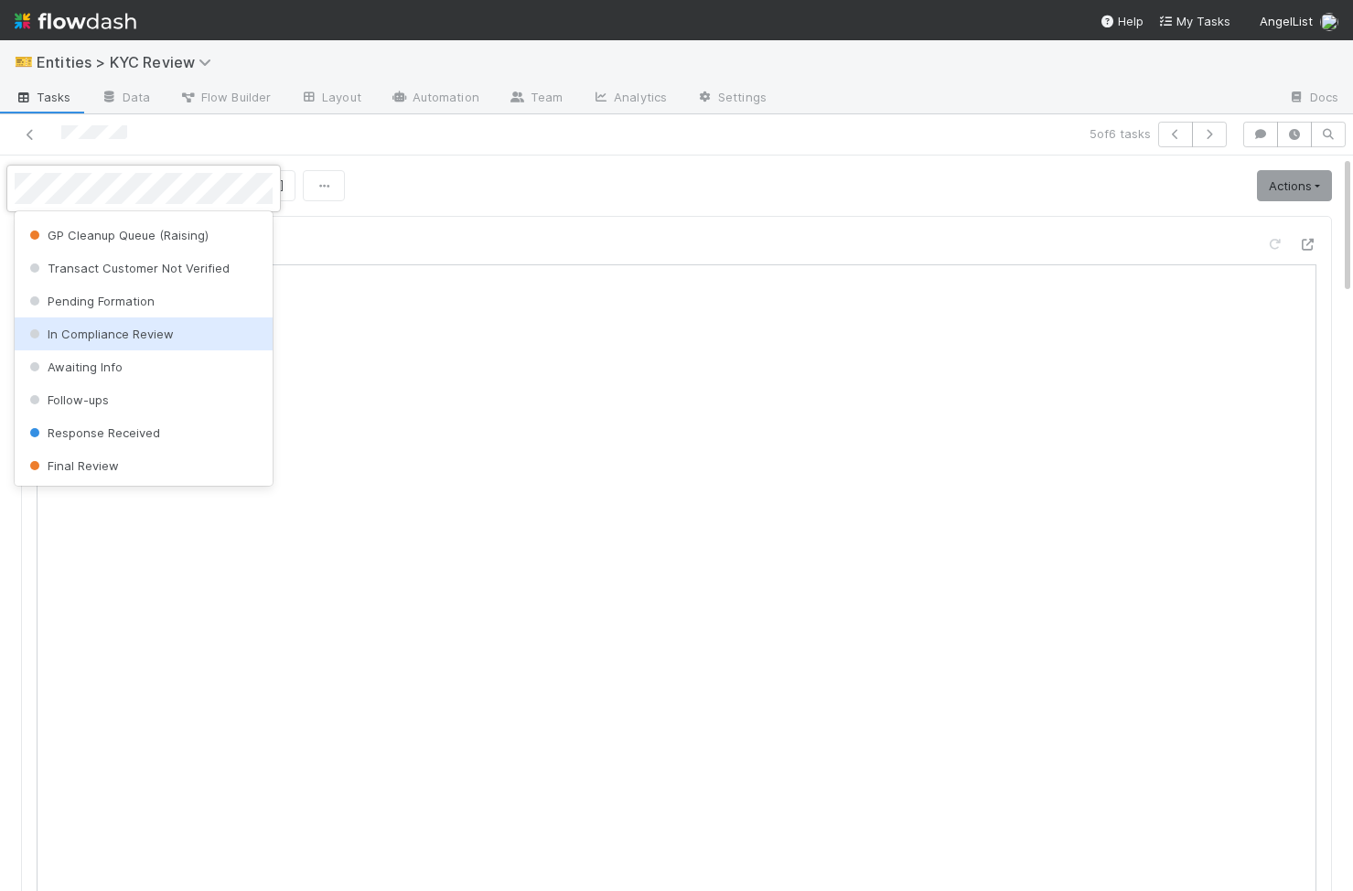
click at [465, 217] on div at bounding box center [676, 445] width 1353 height 891
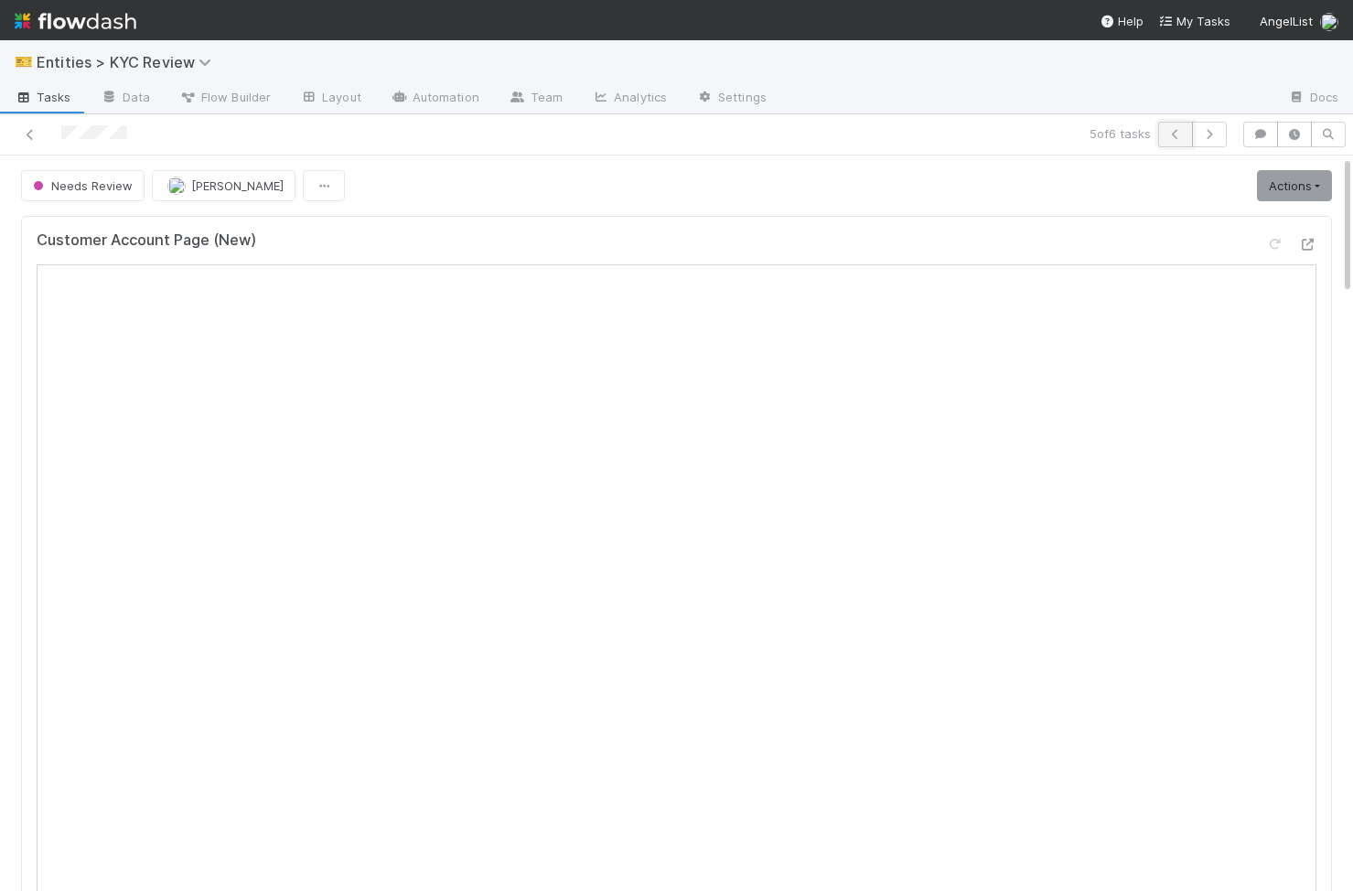
click at [1172, 135] on icon "button" at bounding box center [1176, 134] width 18 height 11
click at [1177, 136] on icon "button" at bounding box center [1176, 134] width 18 height 11
click at [1170, 139] on button "button" at bounding box center [1175, 135] width 35 height 26
click at [1291, 192] on link "Actions" at bounding box center [1294, 185] width 75 height 31
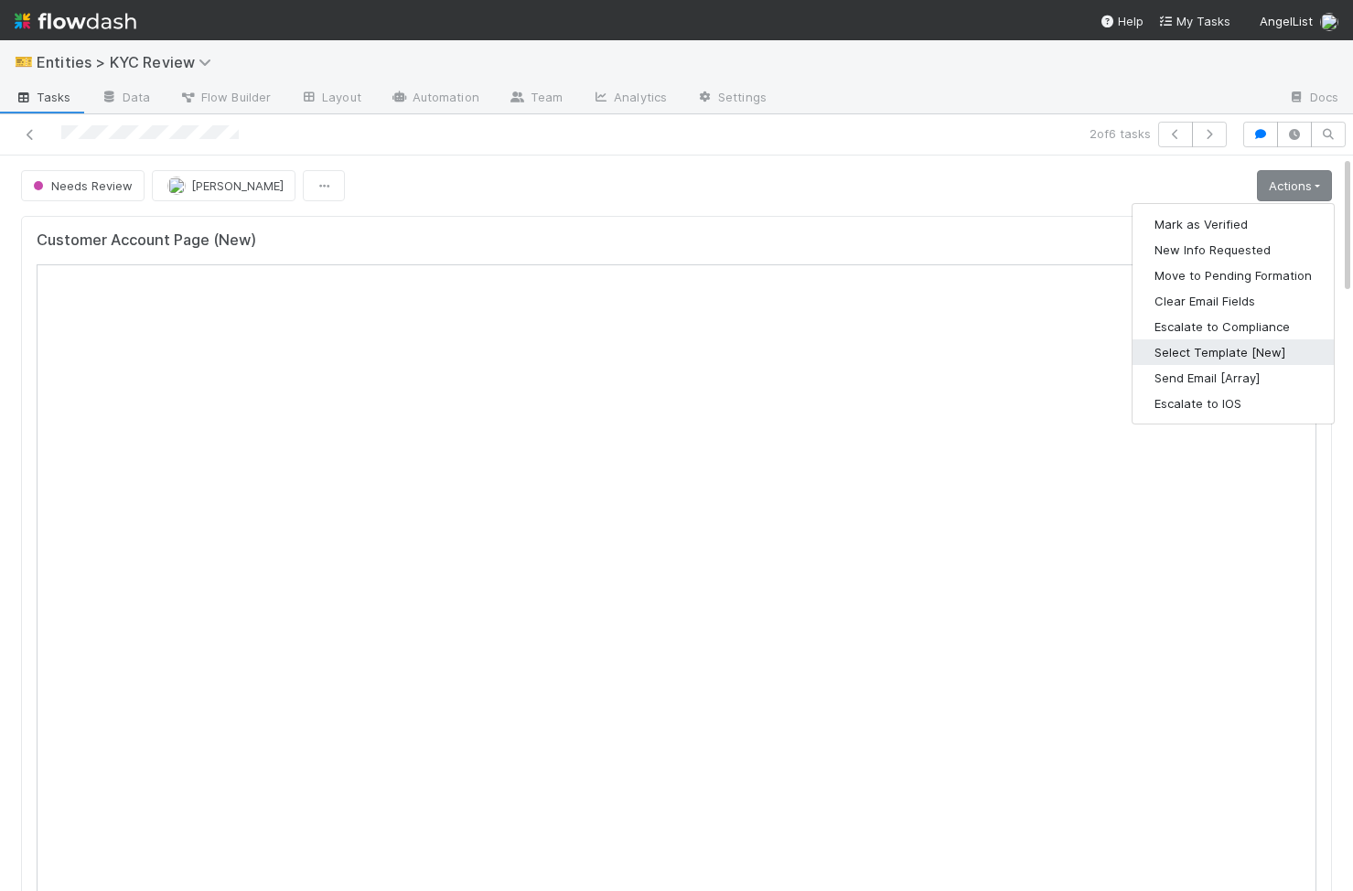
click at [1258, 350] on button "Select Template [New]" at bounding box center [1233, 352] width 201 height 26
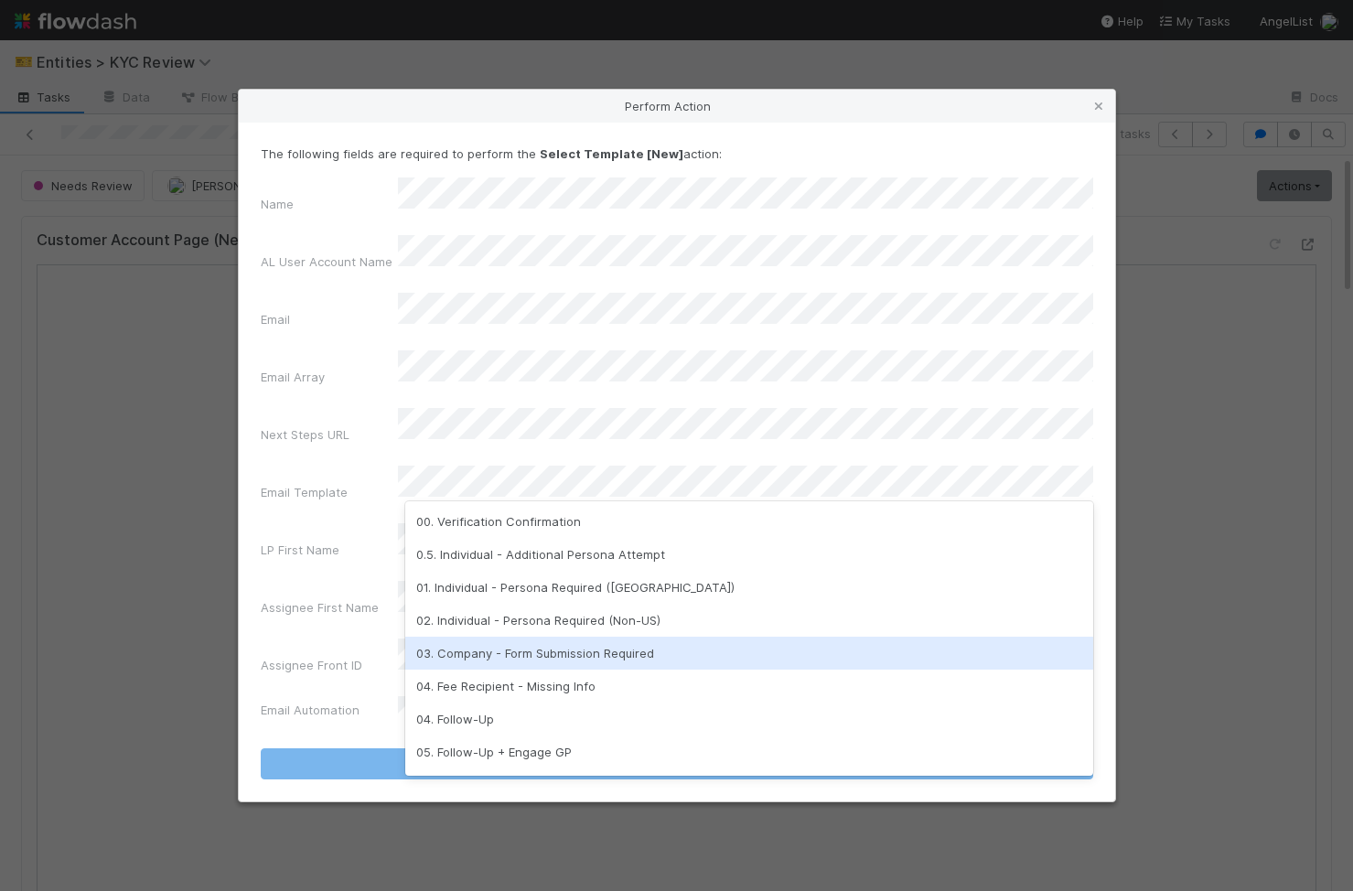
click at [625, 641] on div "03. Company - Form Submission Required" at bounding box center [749, 653] width 688 height 33
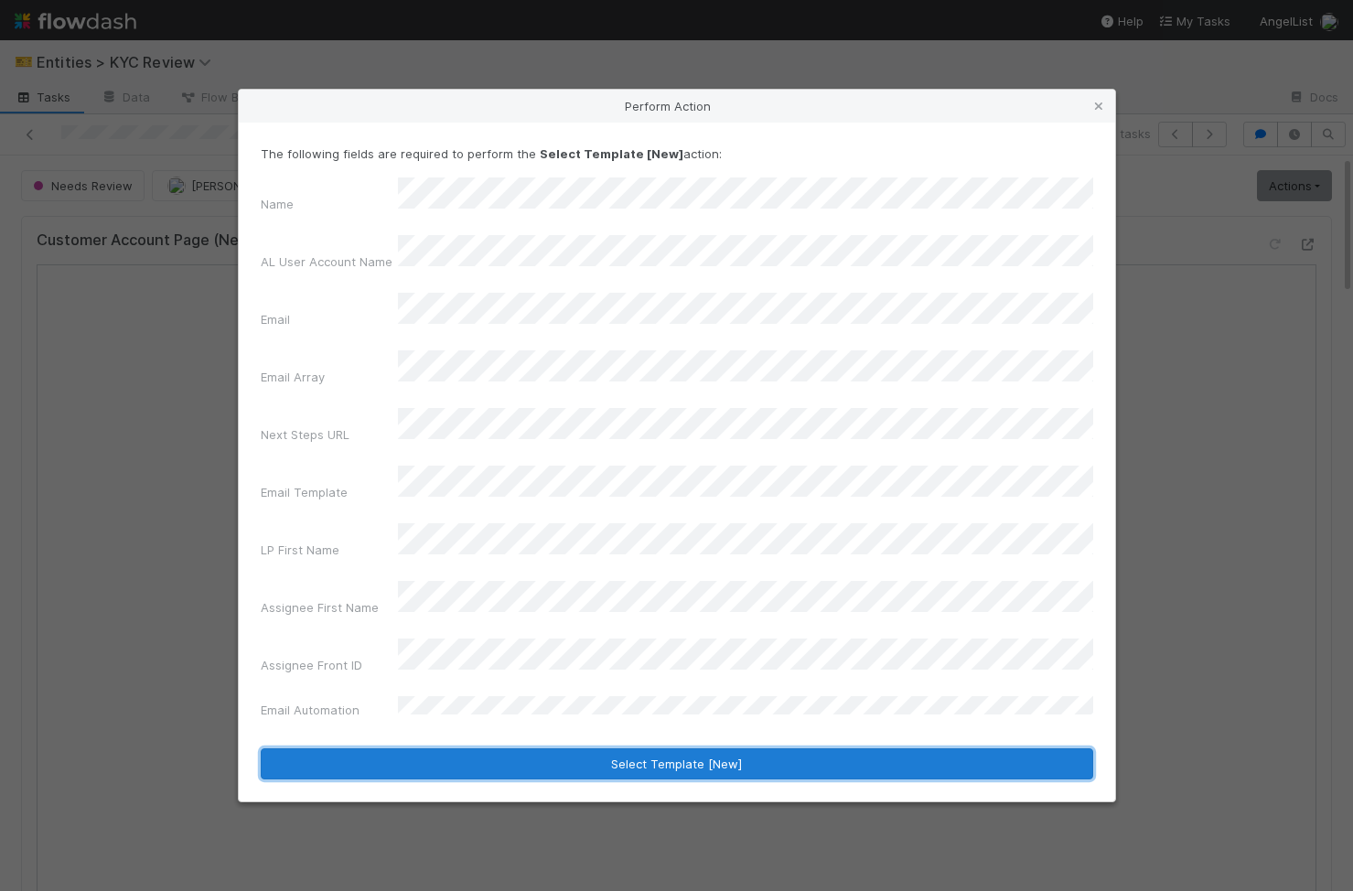
click at [601, 749] on button "Select Template [New]" at bounding box center [677, 764] width 833 height 31
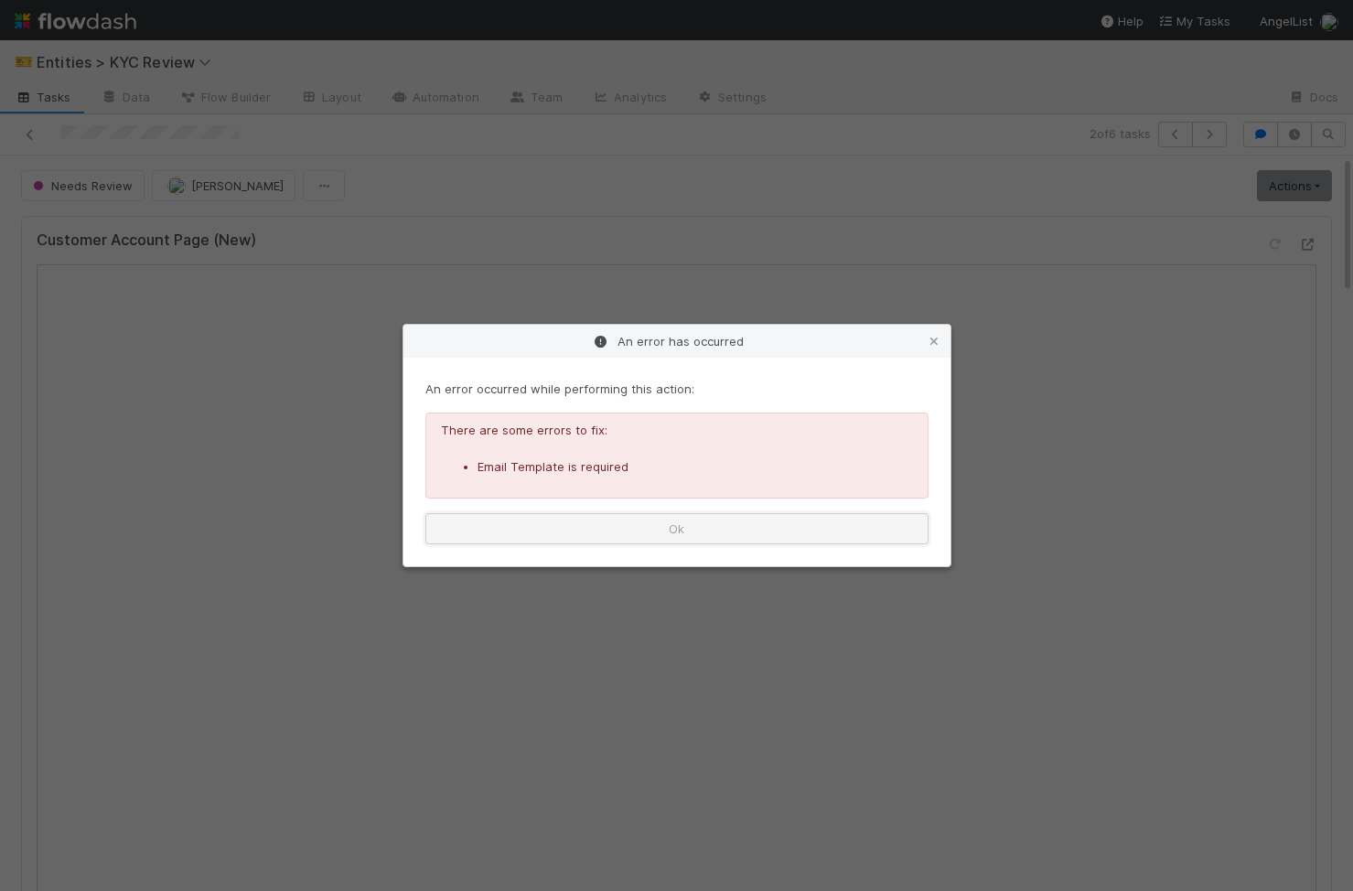
click at [878, 538] on button "Ok" at bounding box center [677, 528] width 503 height 31
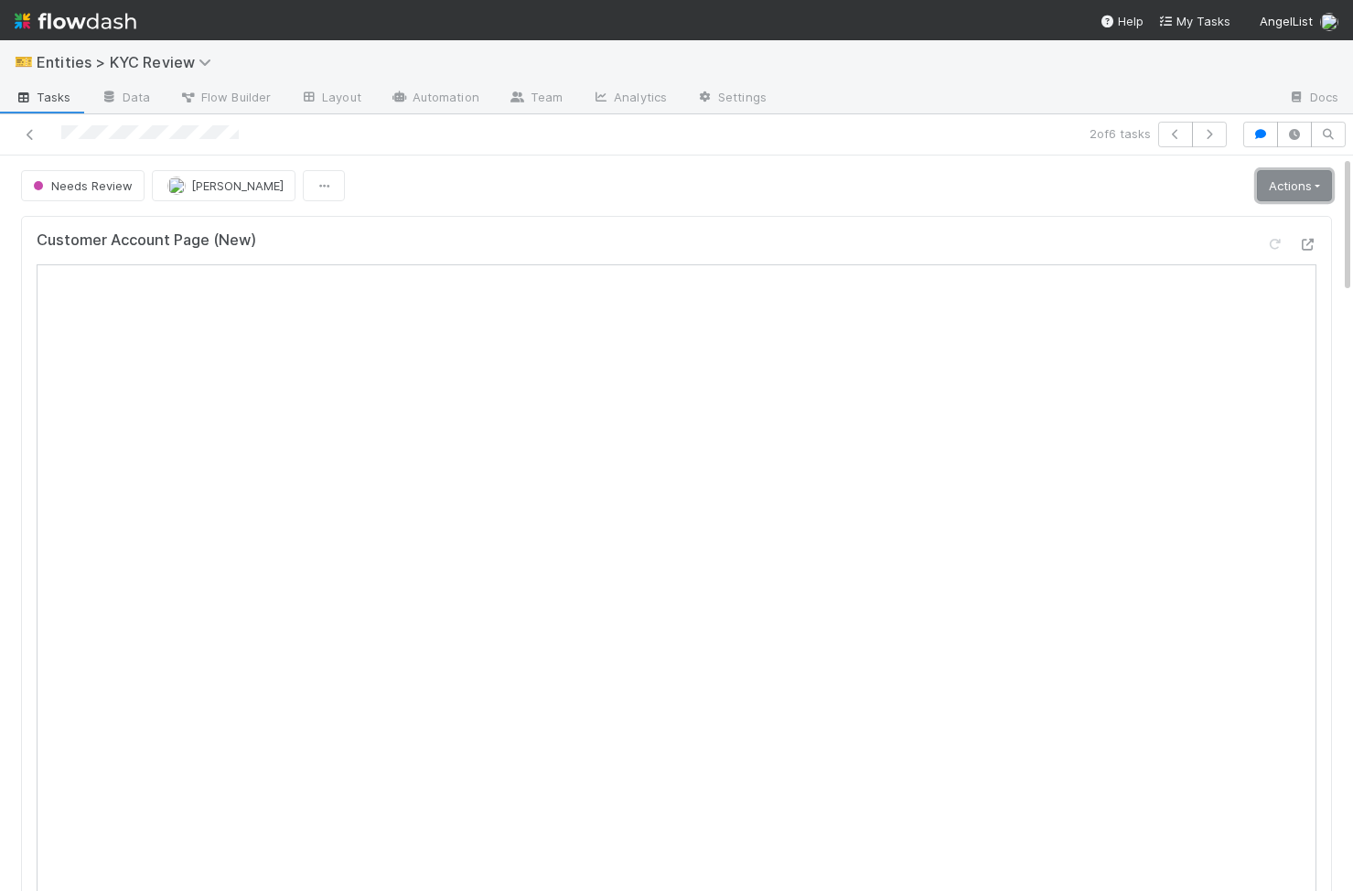
click at [1327, 176] on link "Actions" at bounding box center [1294, 185] width 75 height 31
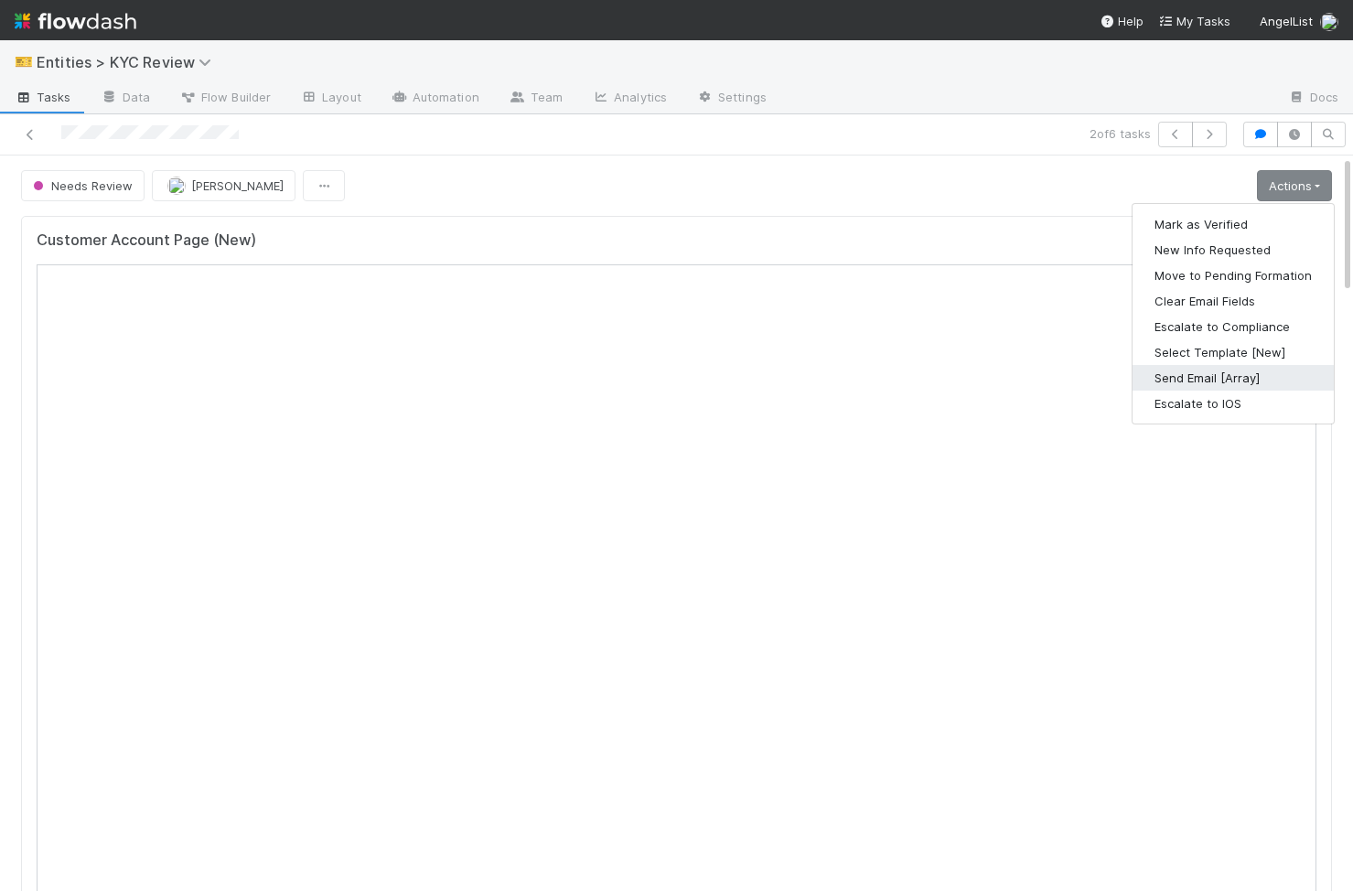
click at [1272, 378] on button "Send Email [Array]" at bounding box center [1233, 378] width 201 height 26
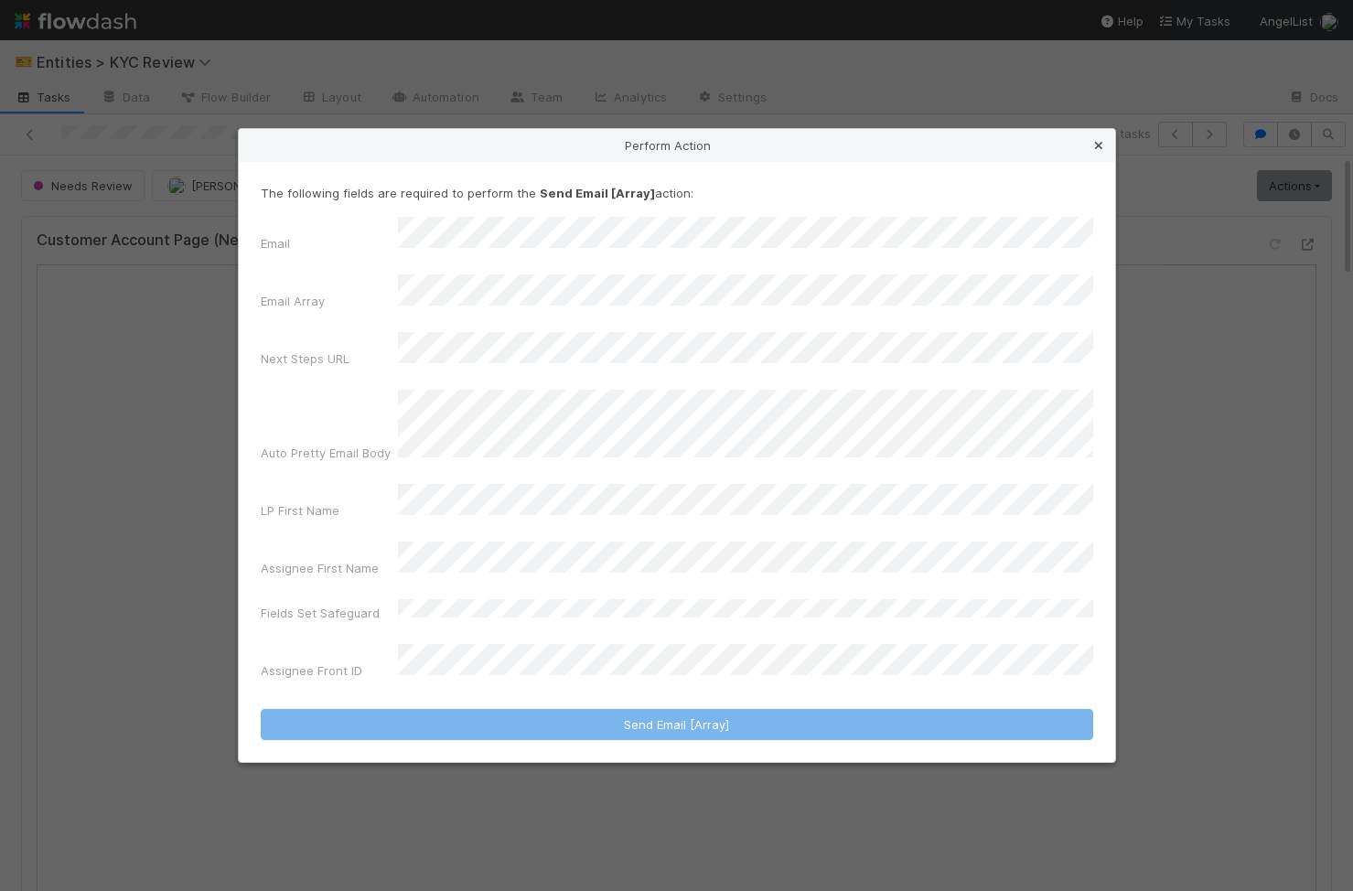
click at [1098, 152] on icon at bounding box center [1099, 146] width 18 height 12
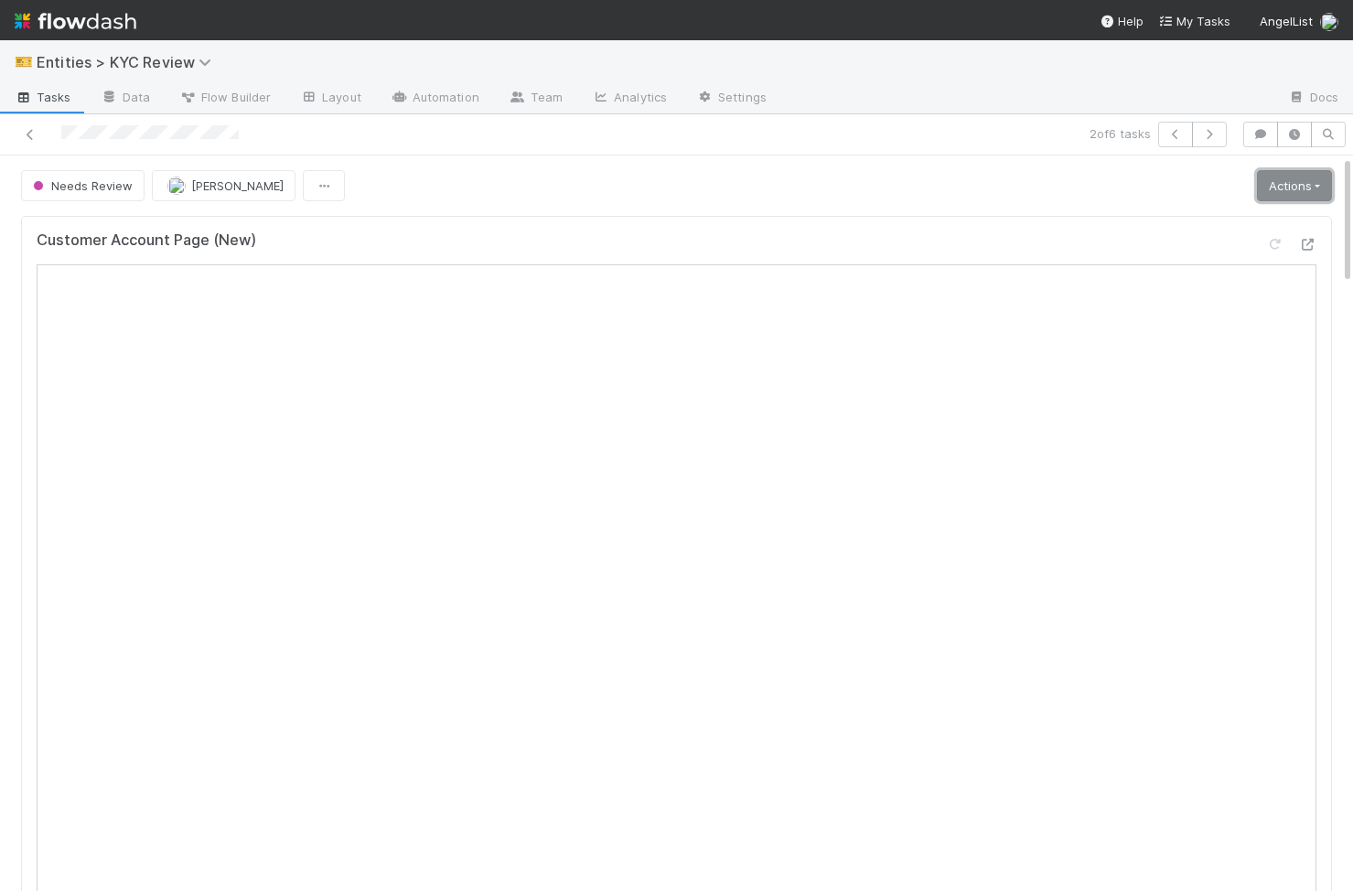
click at [1321, 181] on link "Actions" at bounding box center [1294, 185] width 75 height 31
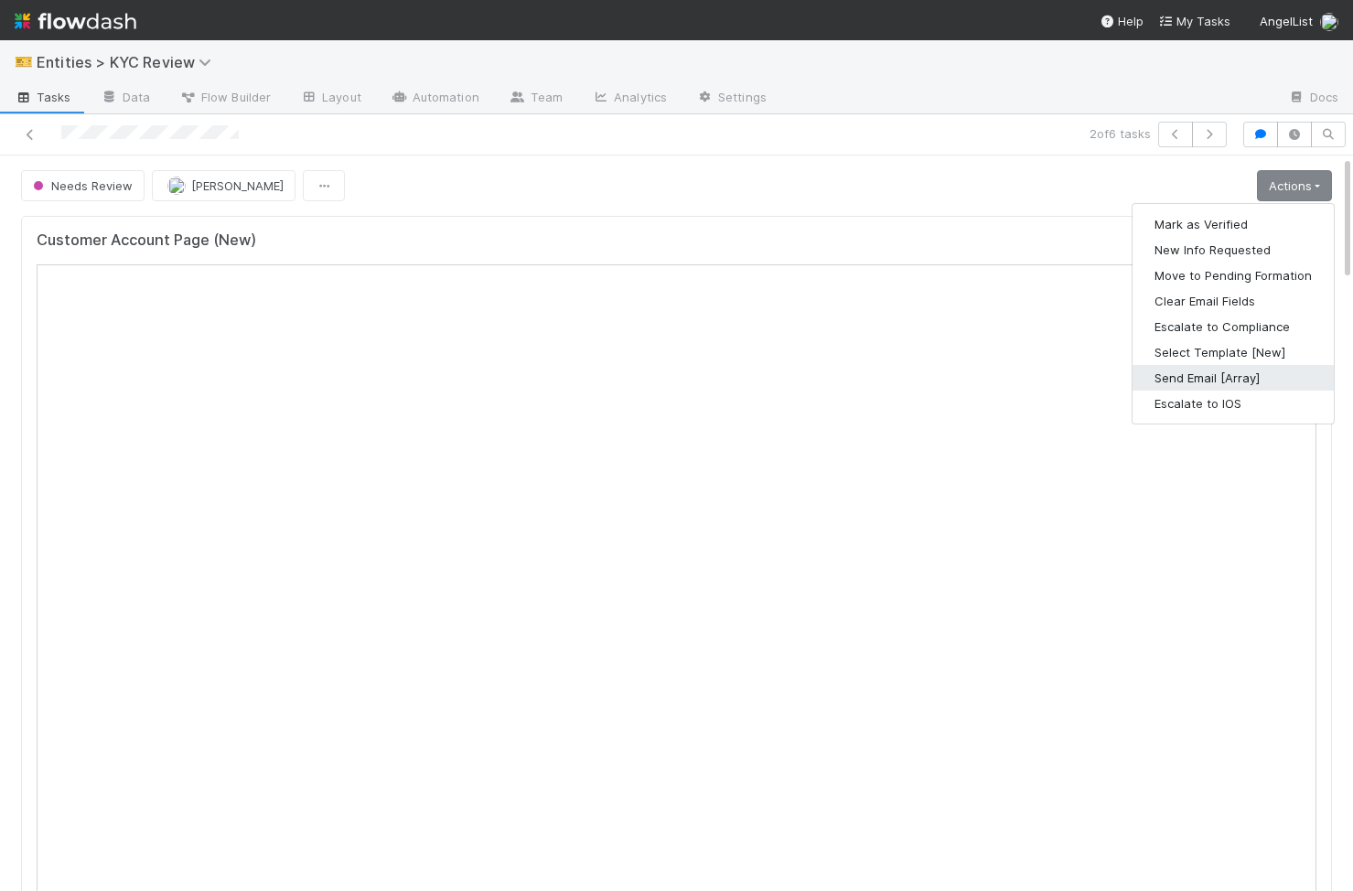
click at [1276, 372] on button "Send Email [Array]" at bounding box center [1233, 378] width 201 height 26
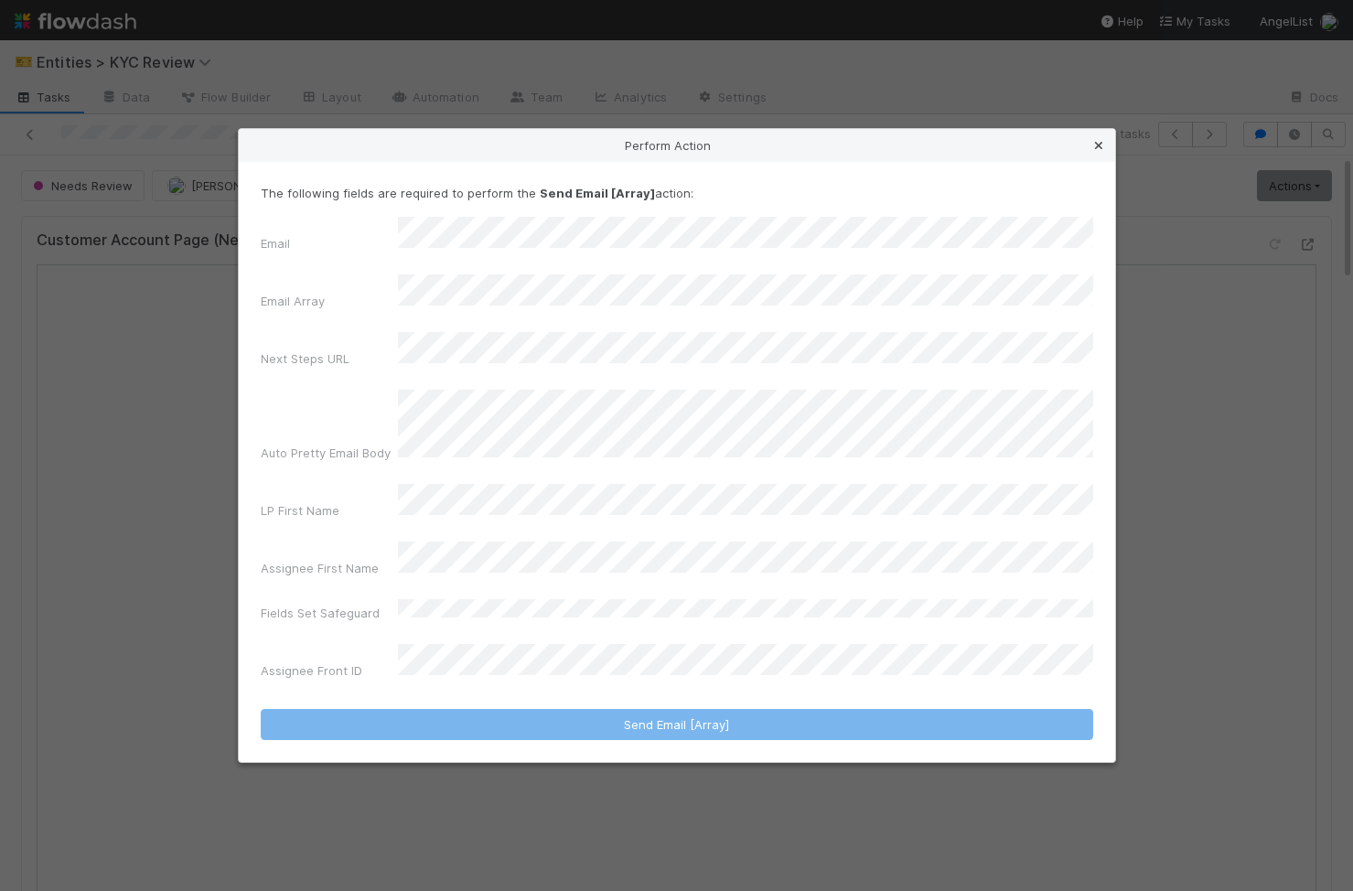
click at [1101, 155] on link at bounding box center [1099, 145] width 18 height 18
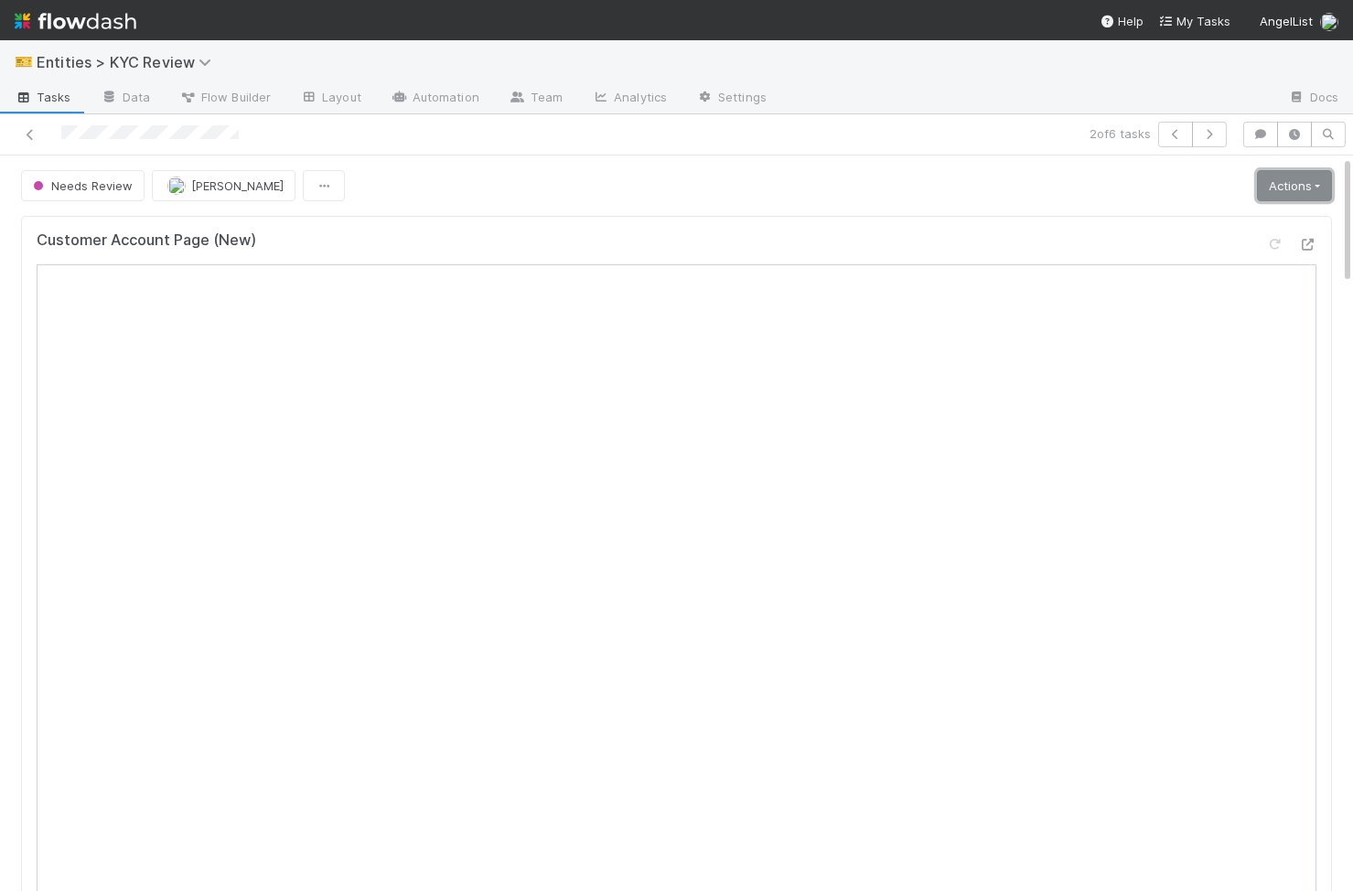
click at [1315, 186] on link "Actions" at bounding box center [1294, 185] width 75 height 31
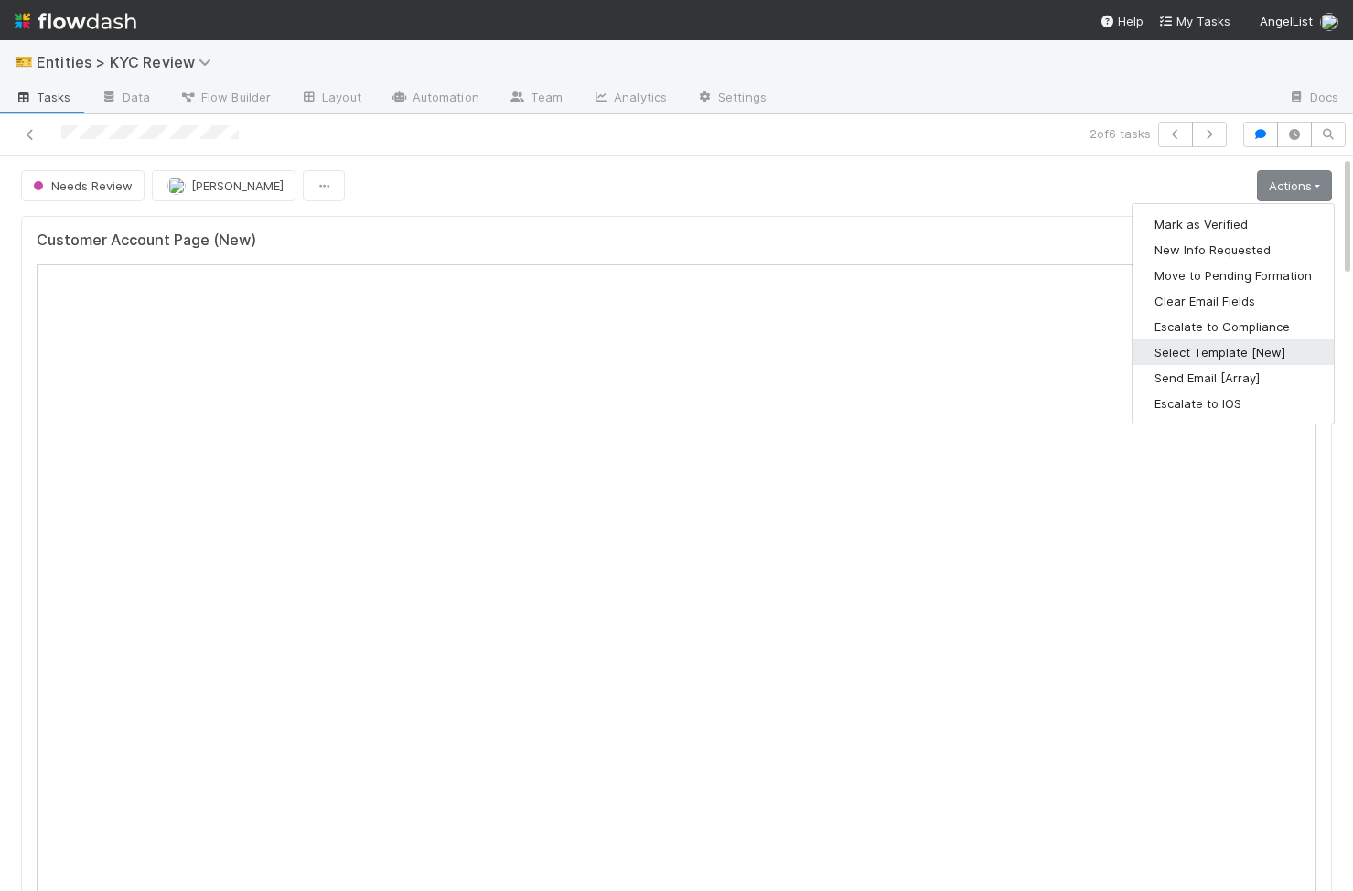
click at [1225, 343] on button "Select Template [New]" at bounding box center [1233, 352] width 201 height 26
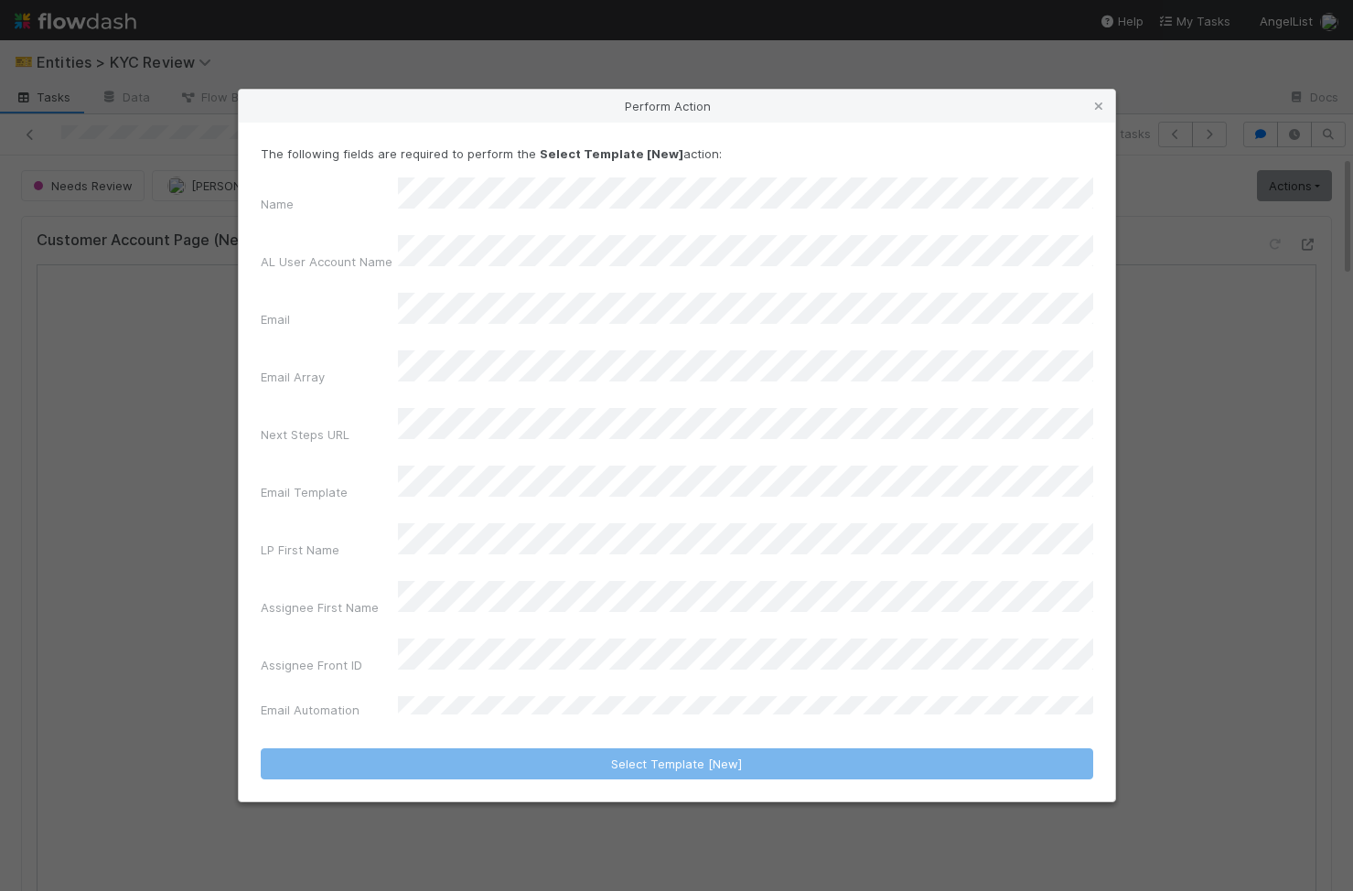
click at [814, 455] on div "Name AL User Account Name Email Email Array Next Steps URL Email Template LP Fi…" at bounding box center [677, 452] width 833 height 549
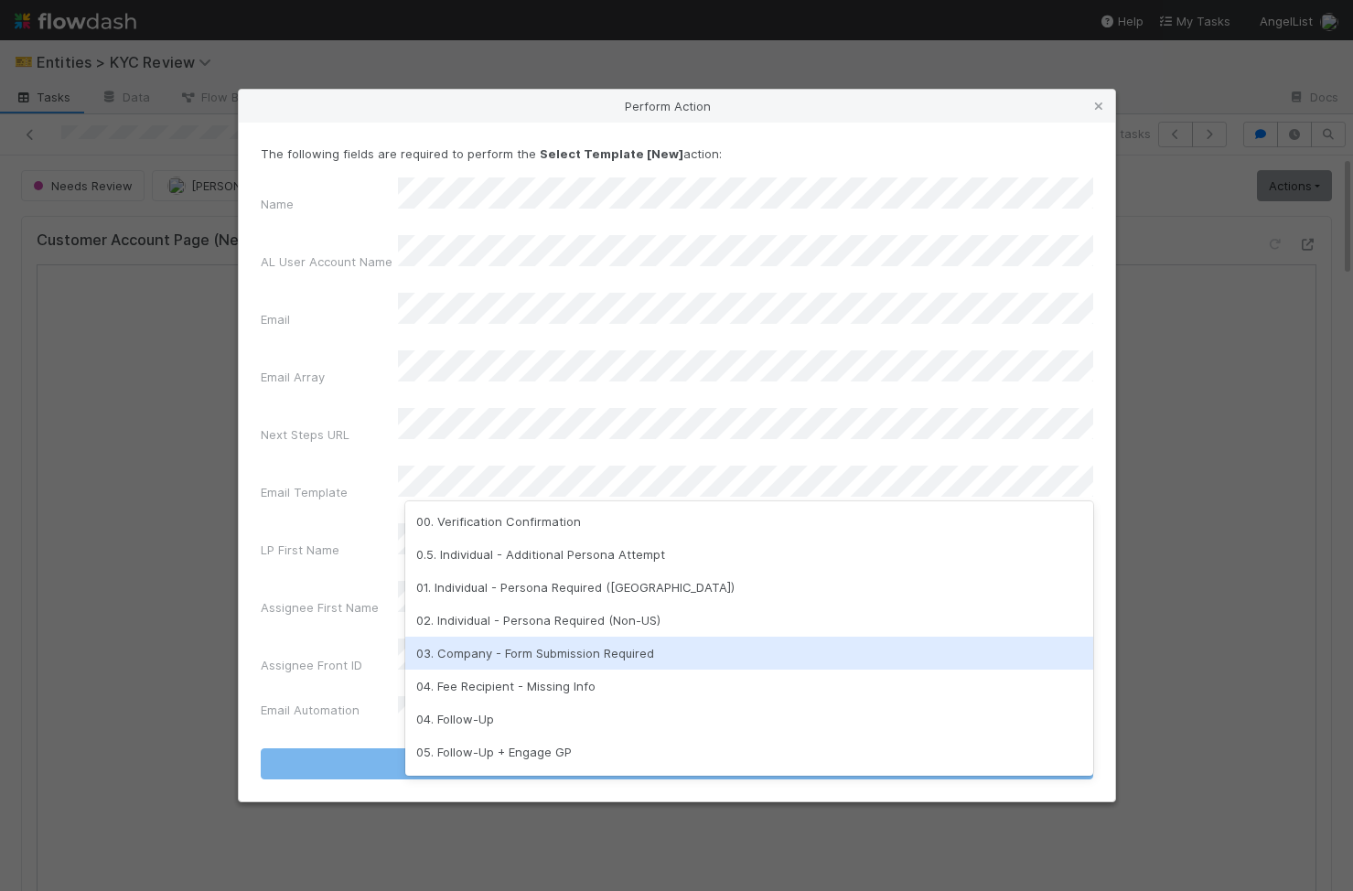
click at [673, 642] on div "03. Company - Form Submission Required" at bounding box center [749, 653] width 688 height 33
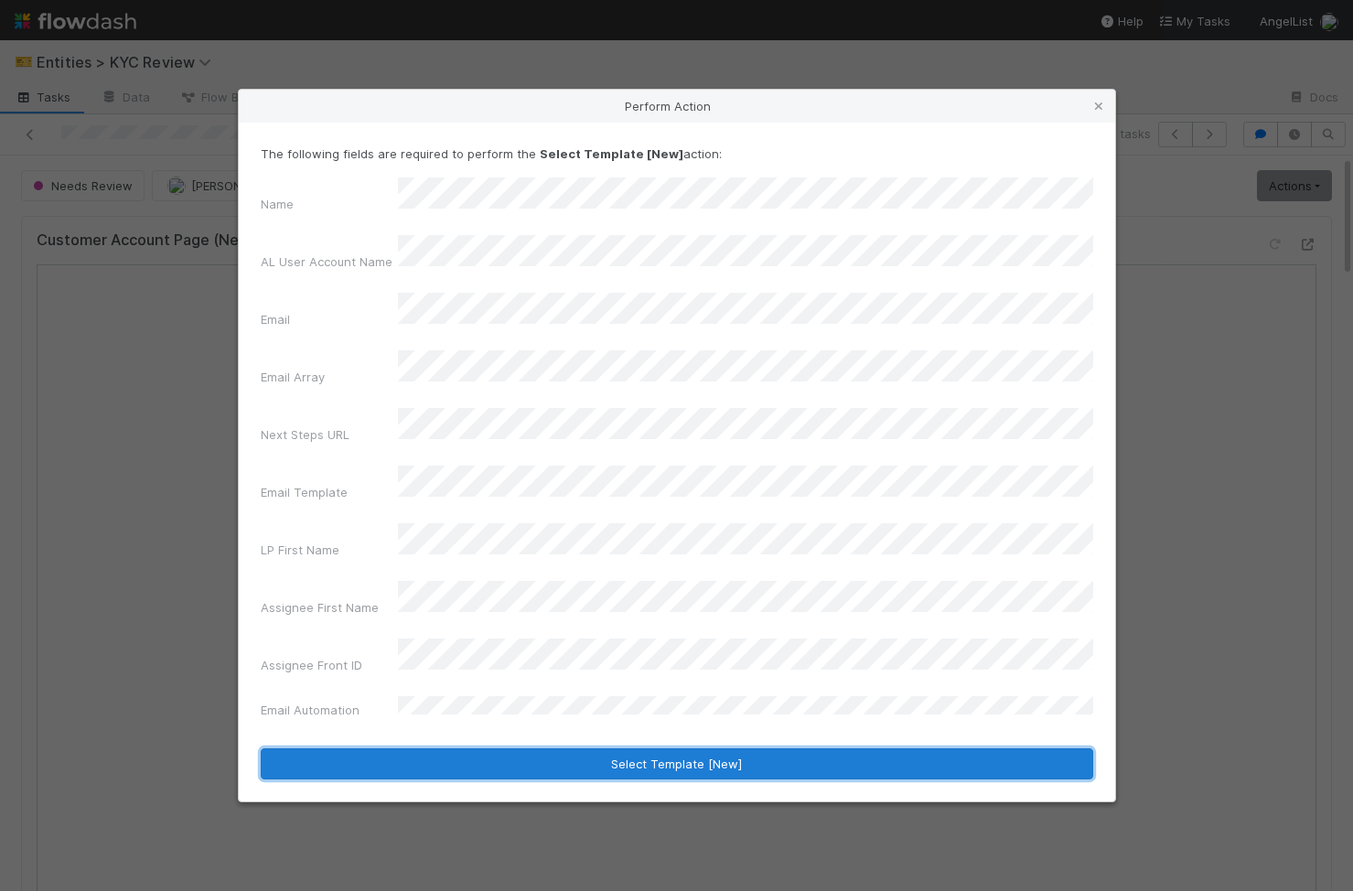
click at [698, 749] on button "Select Template [New]" at bounding box center [677, 764] width 833 height 31
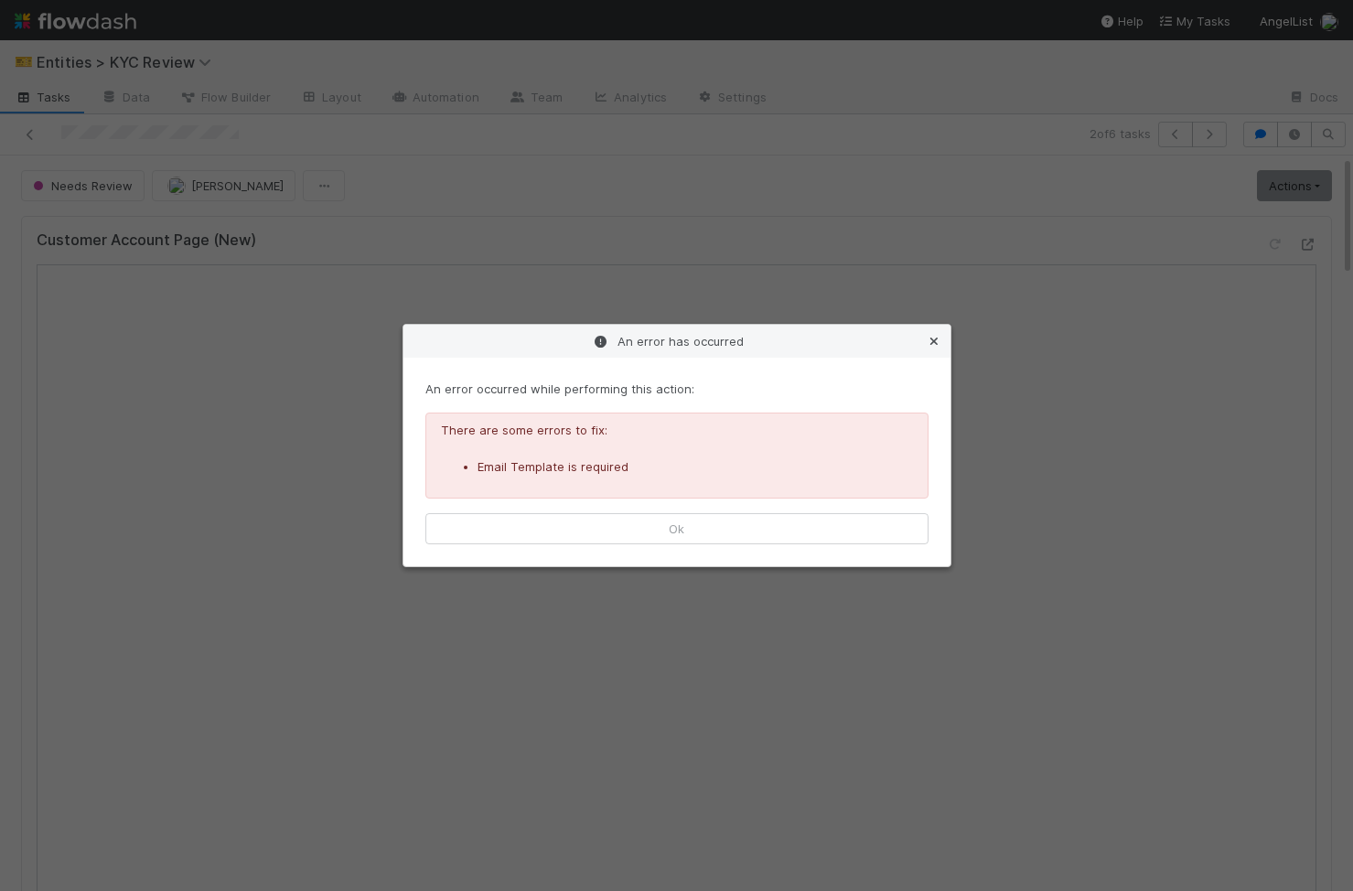
click at [930, 341] on icon at bounding box center [934, 342] width 18 height 12
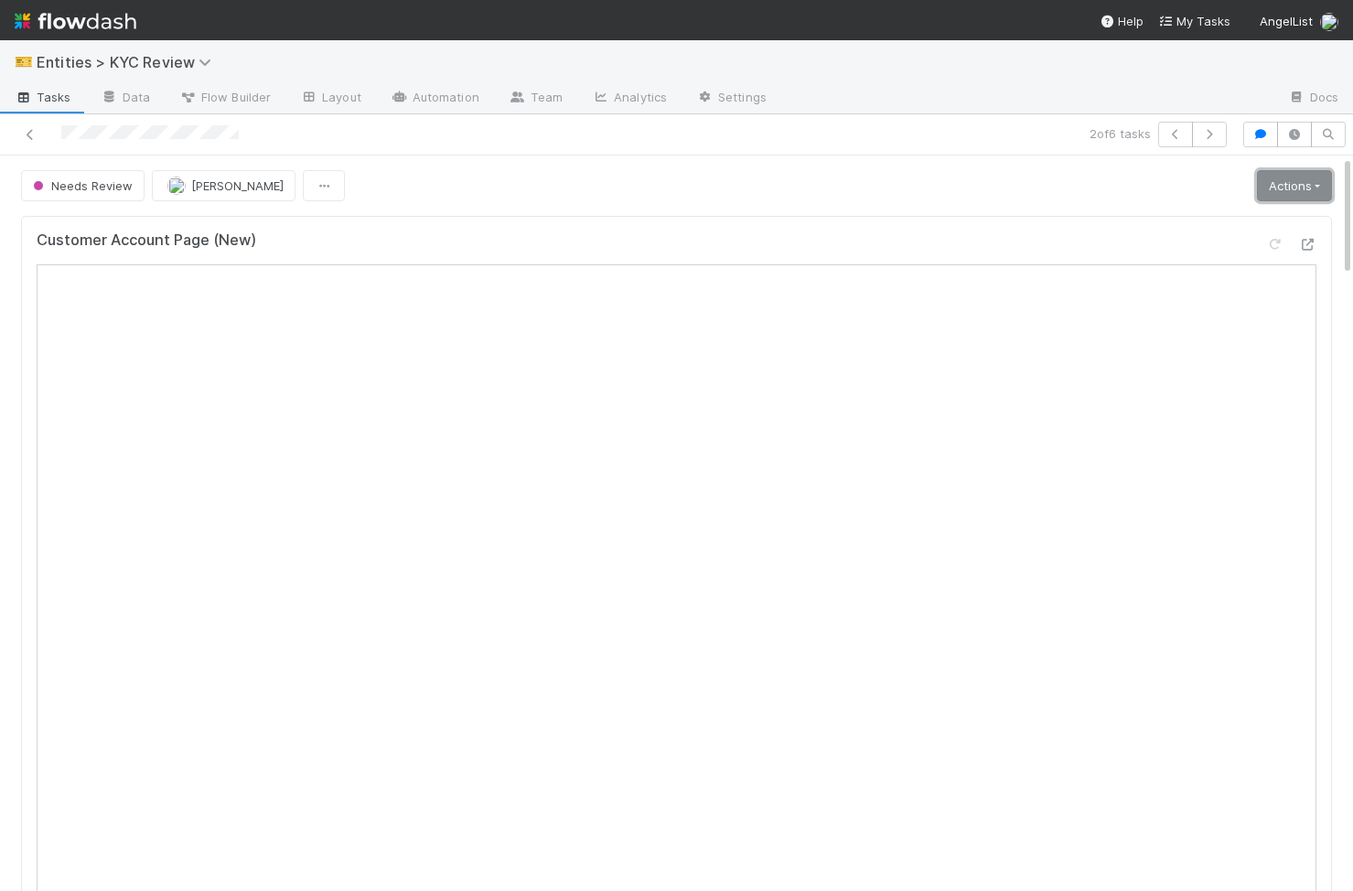
click at [1283, 194] on link "Actions" at bounding box center [1294, 185] width 75 height 31
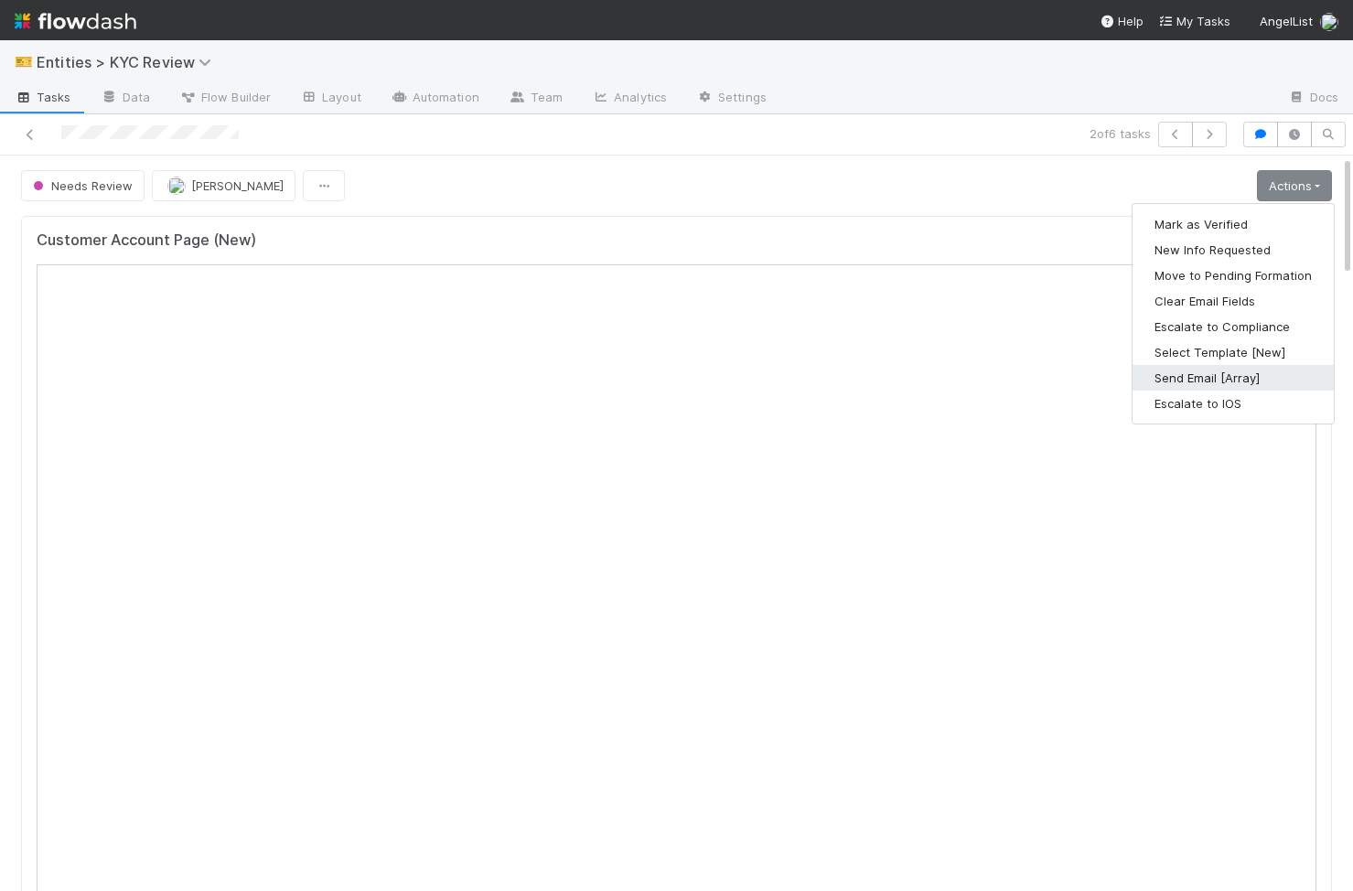
click at [1248, 376] on button "Send Email [Array]" at bounding box center [1233, 378] width 201 height 26
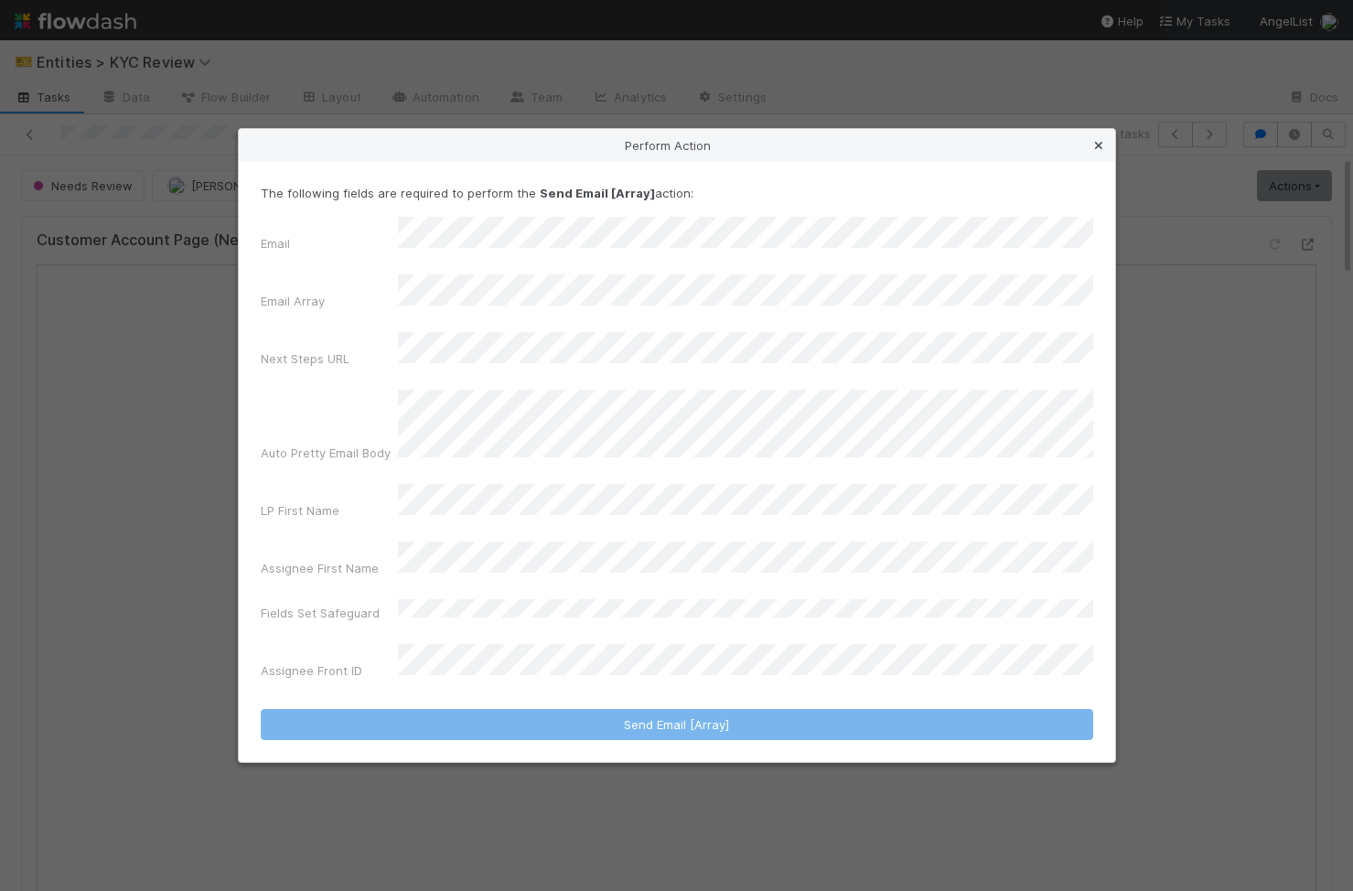
click at [1095, 152] on icon at bounding box center [1099, 146] width 18 height 12
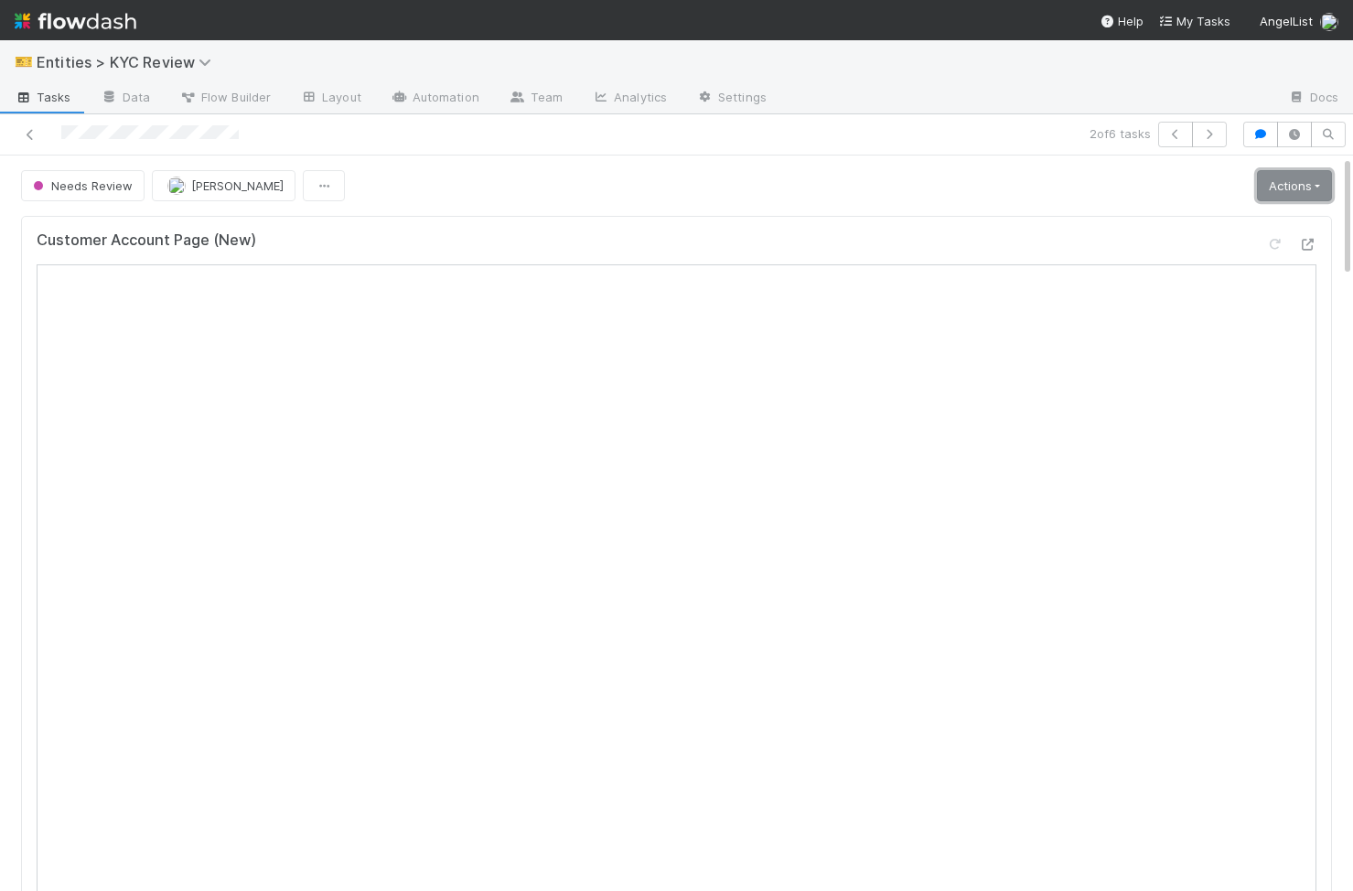
click at [1321, 191] on link "Actions" at bounding box center [1294, 185] width 75 height 31
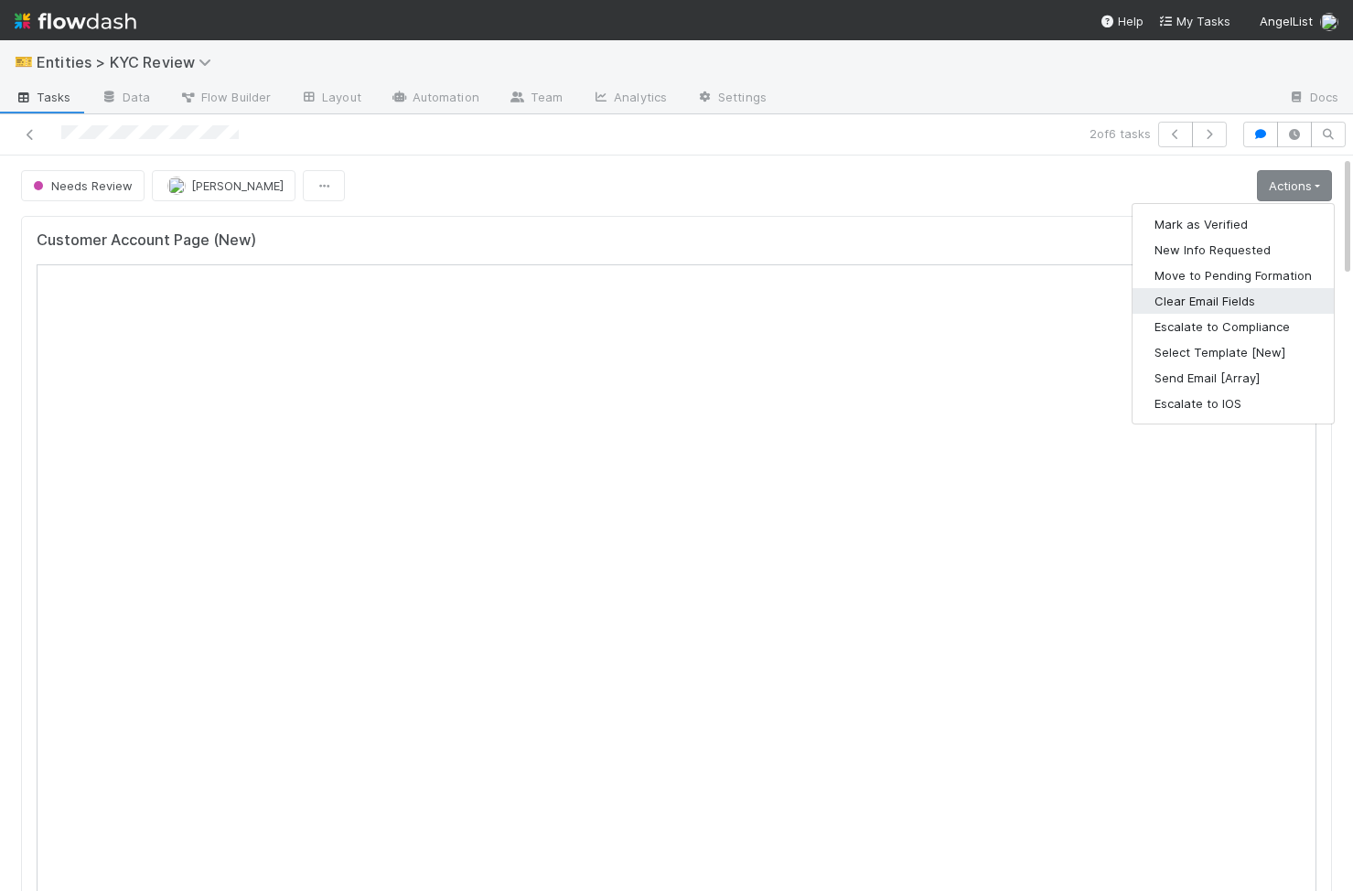
click at [1261, 296] on button "Clear Email Fields" at bounding box center [1233, 301] width 201 height 26
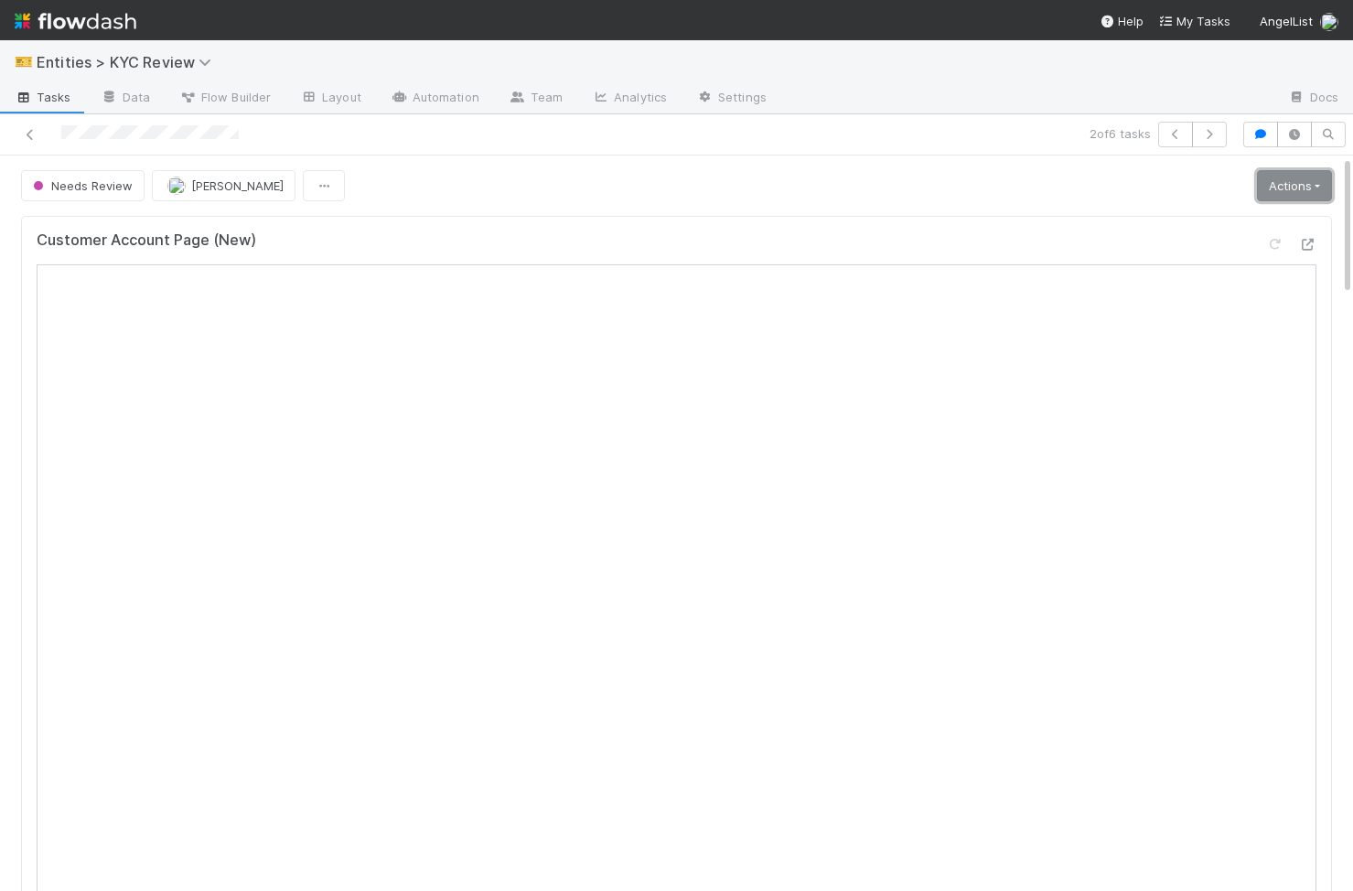
click at [1267, 199] on link "Actions" at bounding box center [1294, 185] width 75 height 31
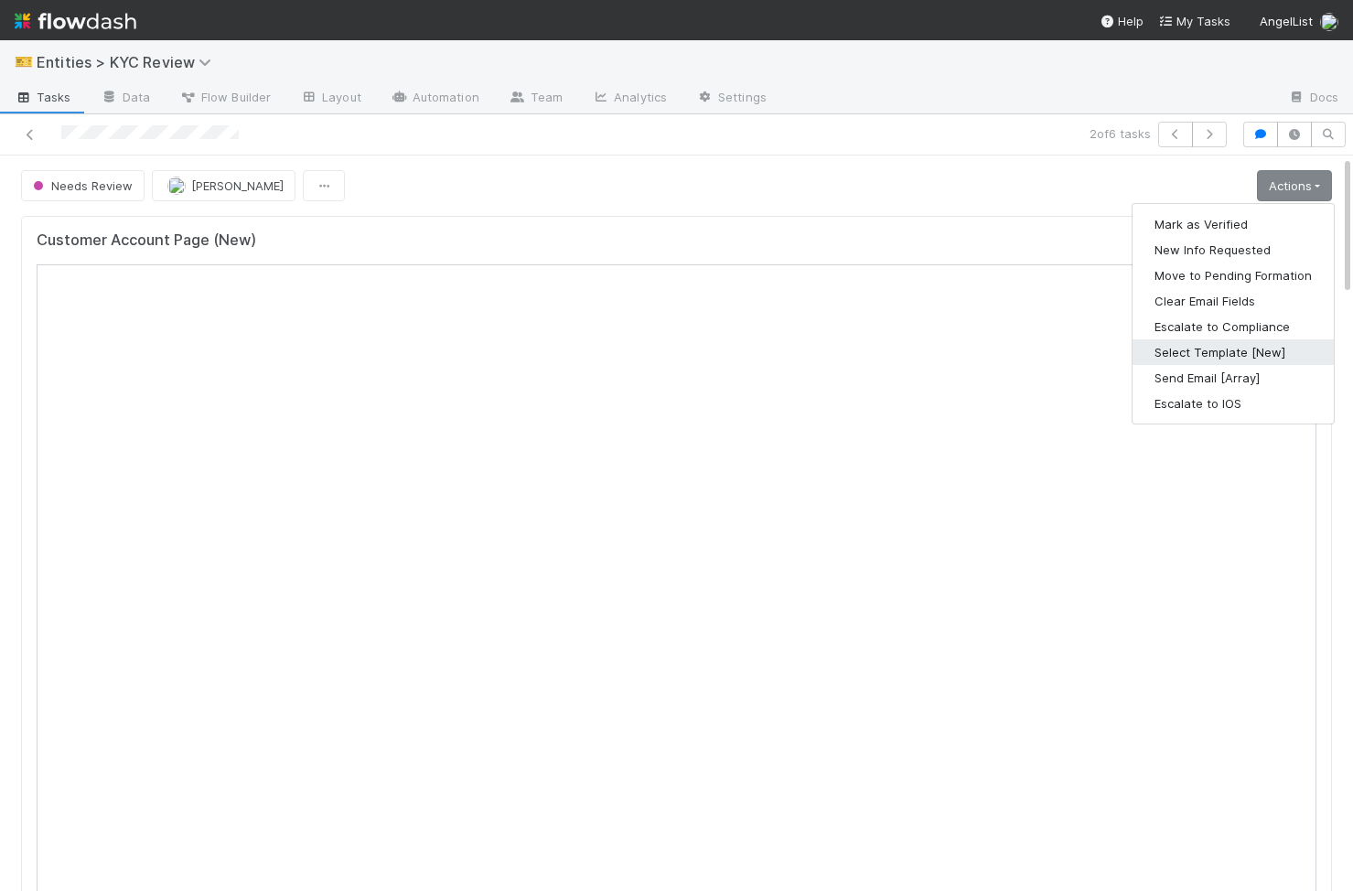
click at [1267, 356] on button "Select Template [New]" at bounding box center [1233, 352] width 201 height 26
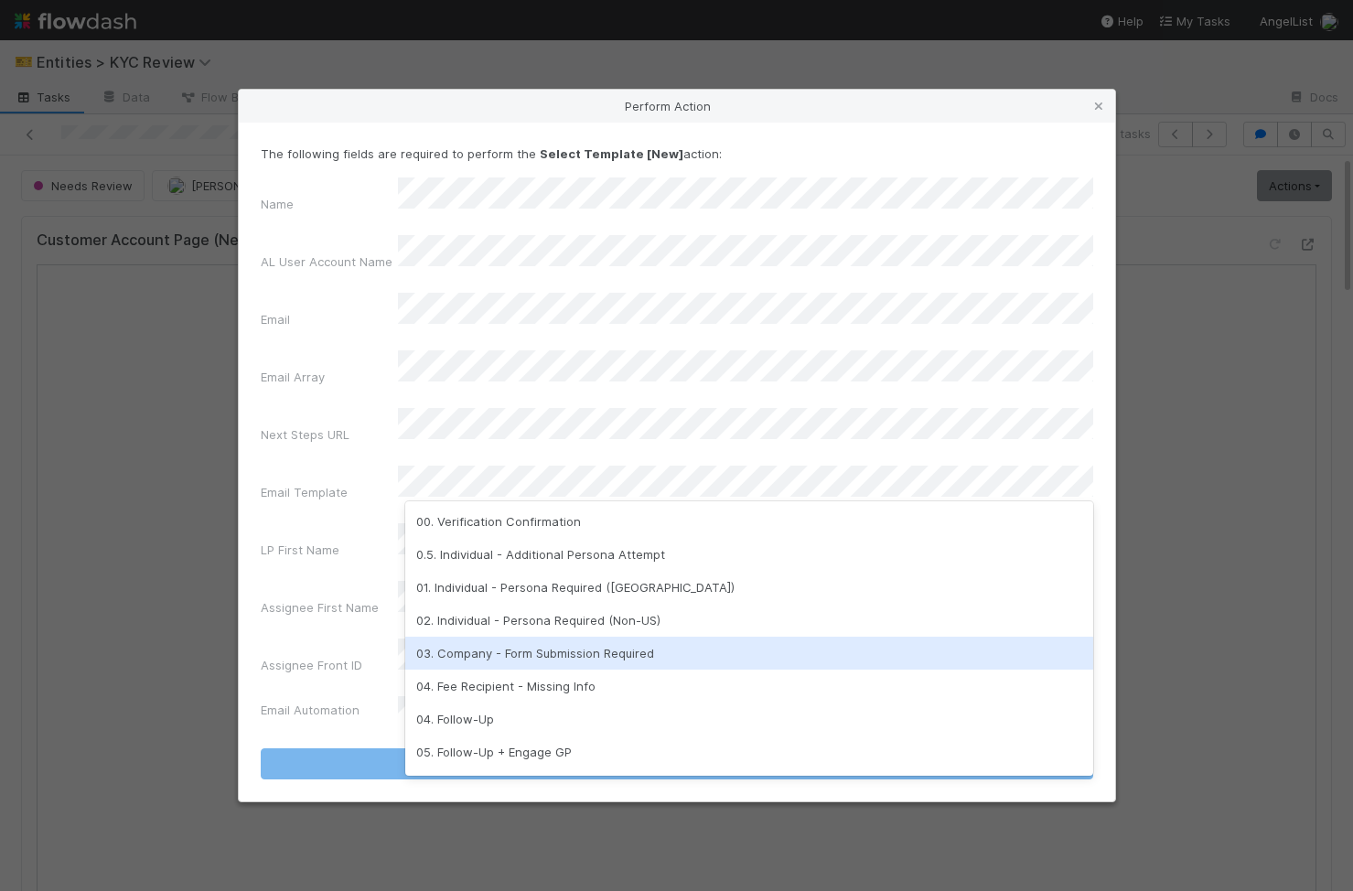
click at [636, 640] on div "03. Company - Form Submission Required" at bounding box center [749, 653] width 688 height 33
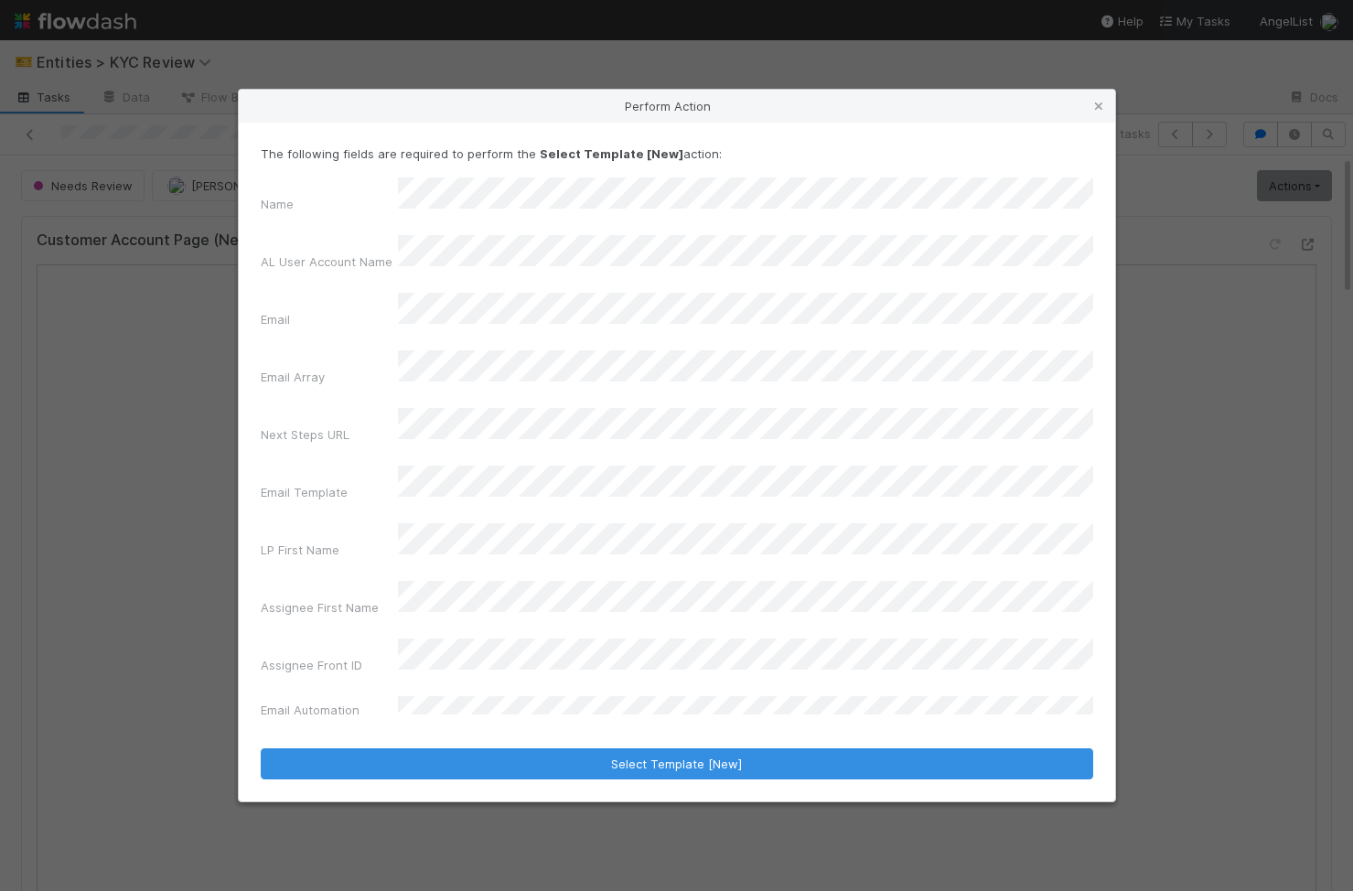
click at [376, 278] on div "AL User Account Name" at bounding box center [677, 256] width 833 height 43
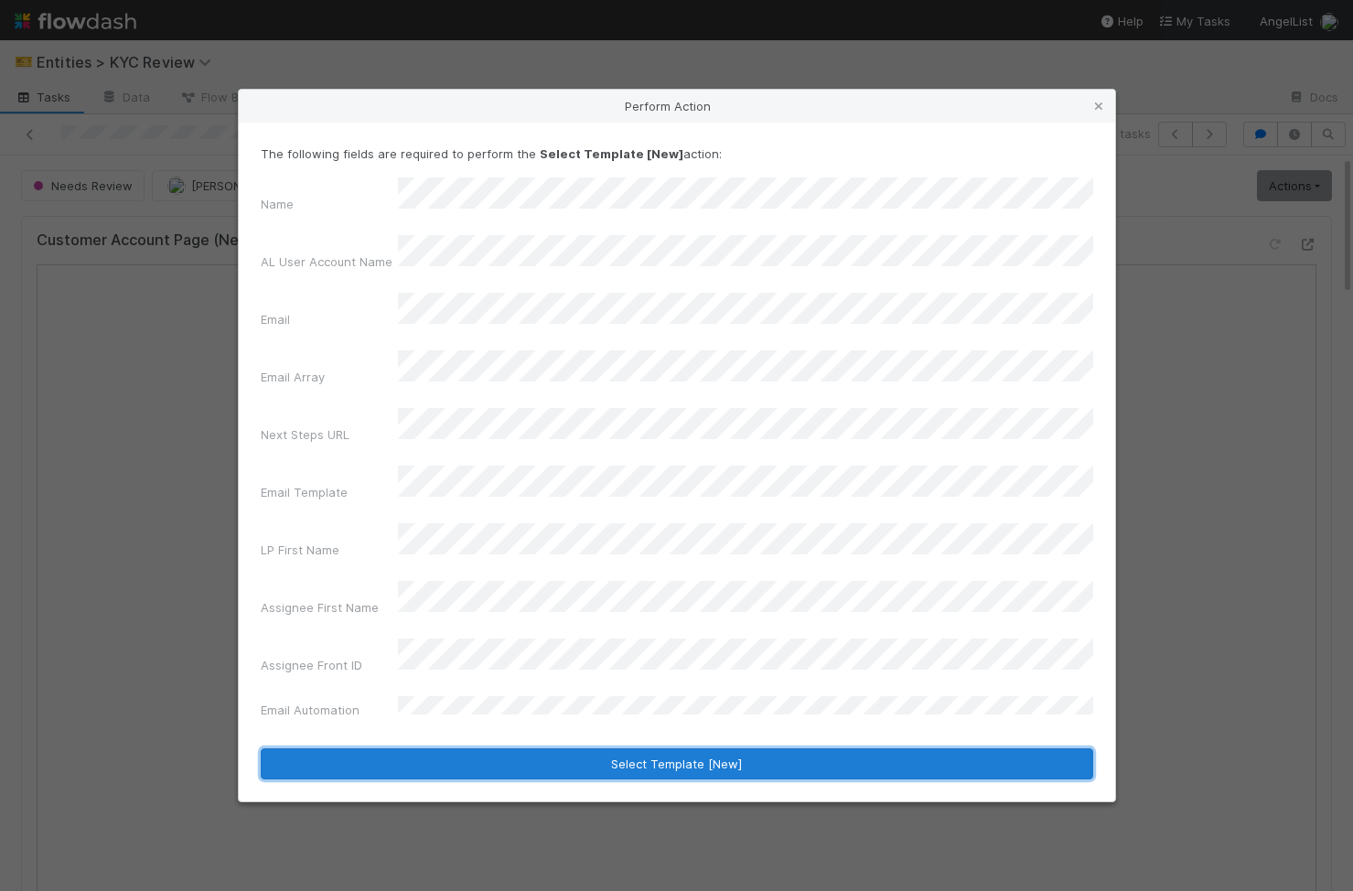
click at [557, 749] on button "Select Template [New]" at bounding box center [677, 764] width 833 height 31
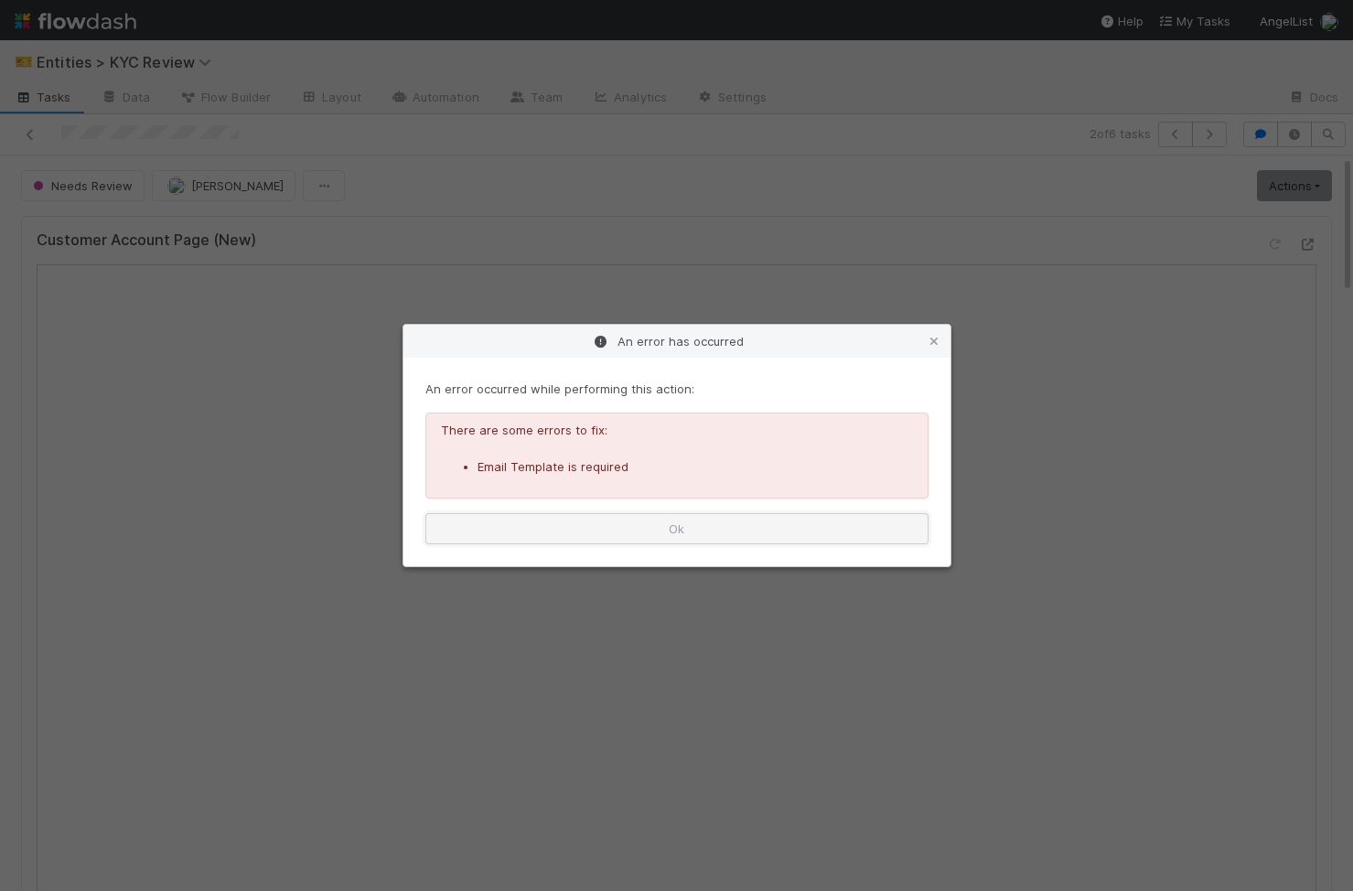
click at [697, 522] on button "Ok" at bounding box center [677, 528] width 503 height 31
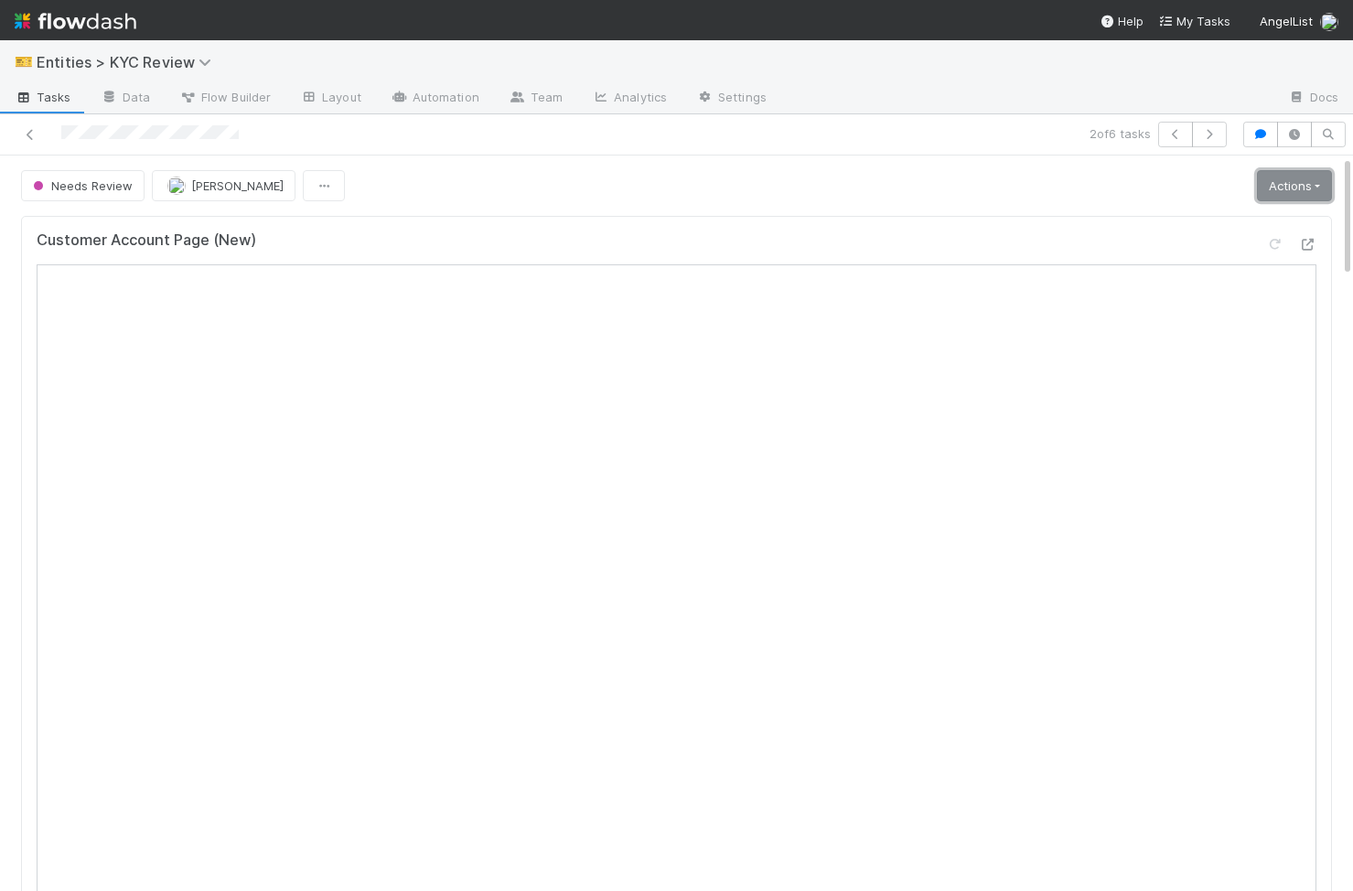
click at [1297, 197] on link "Actions" at bounding box center [1294, 185] width 75 height 31
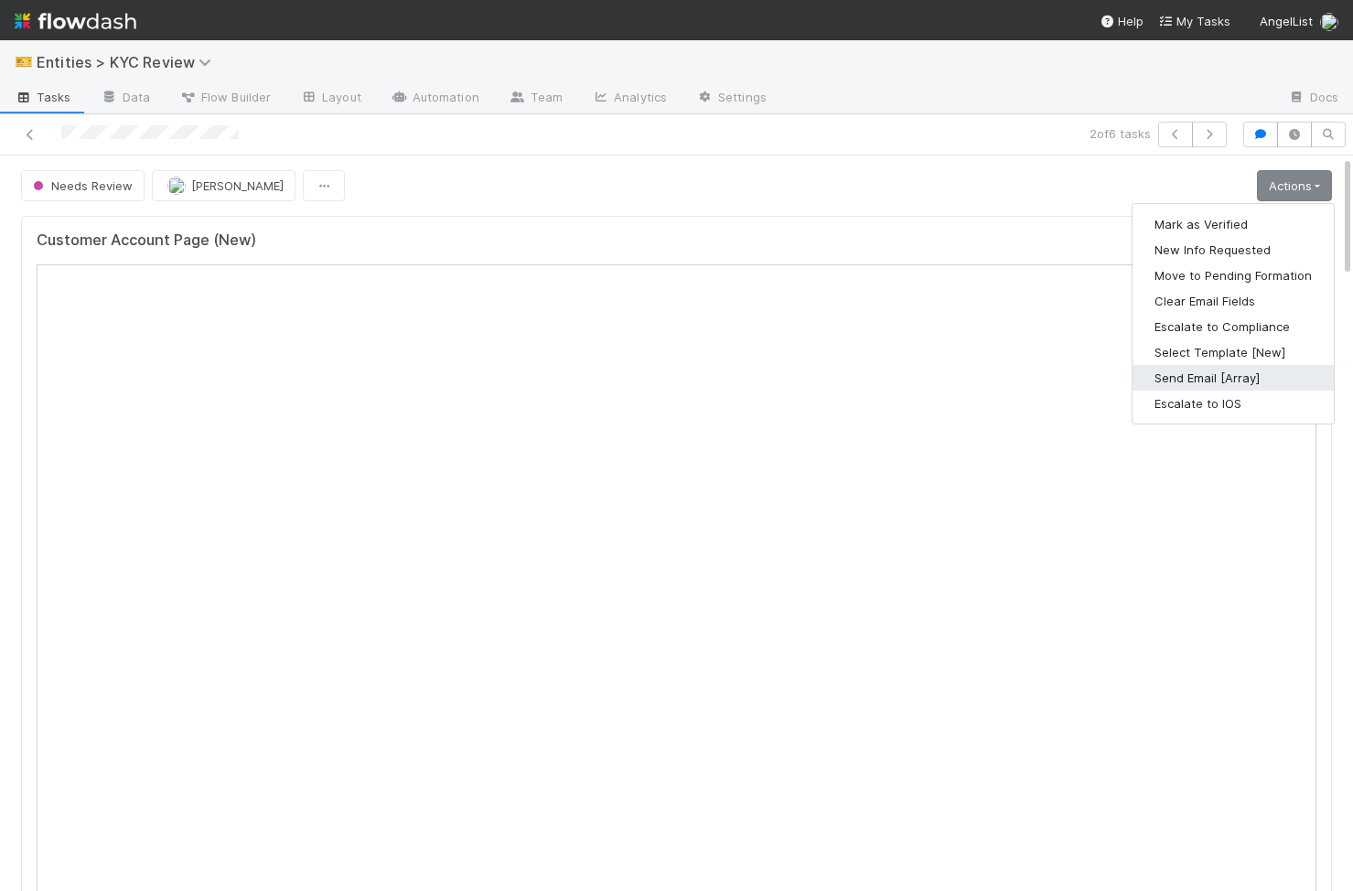
click at [1270, 383] on button "Send Email [Array]" at bounding box center [1233, 378] width 201 height 26
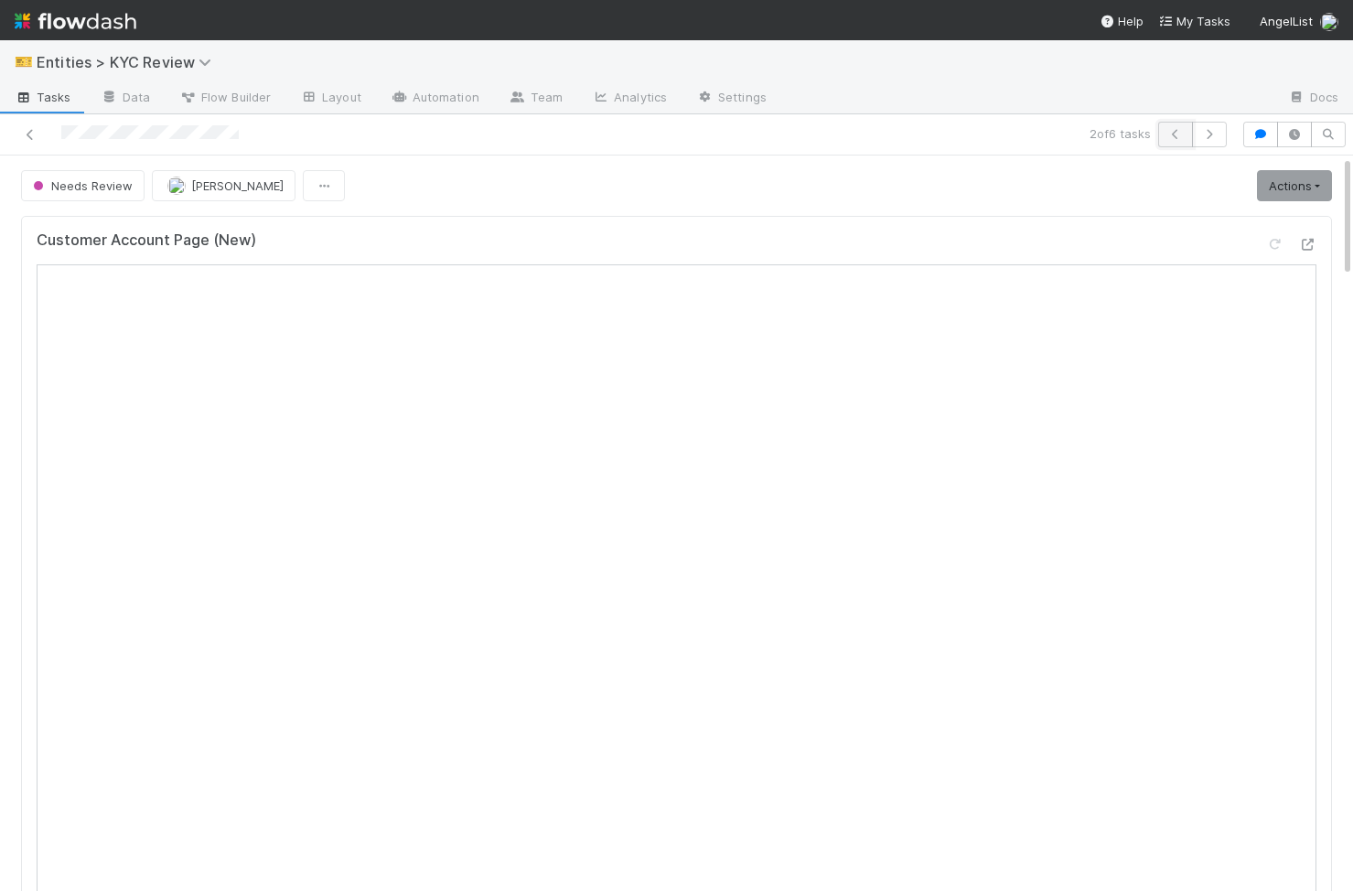
click at [1188, 143] on button "button" at bounding box center [1175, 135] width 35 height 26
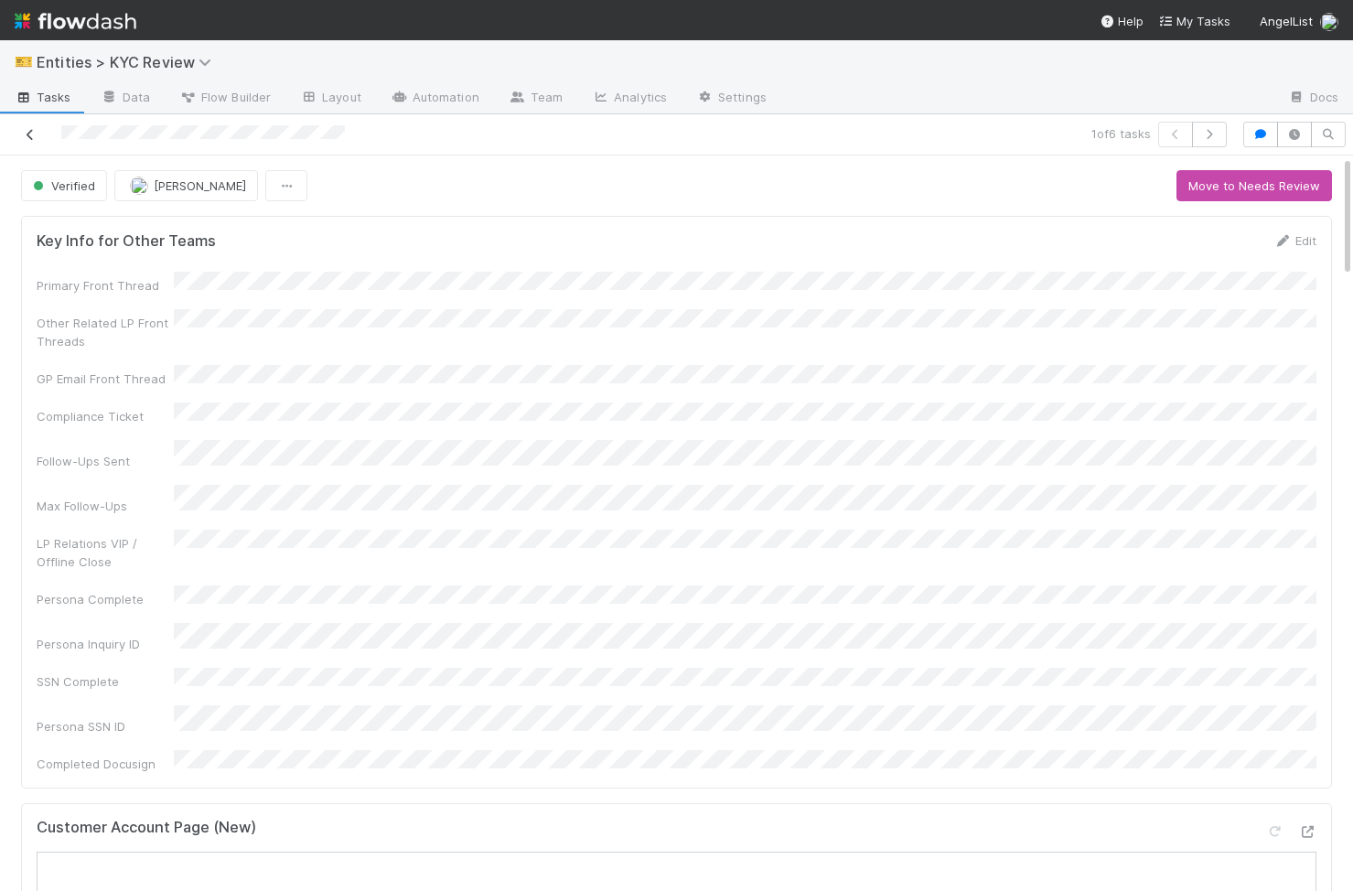
click at [30, 141] on link at bounding box center [30, 134] width 18 height 18
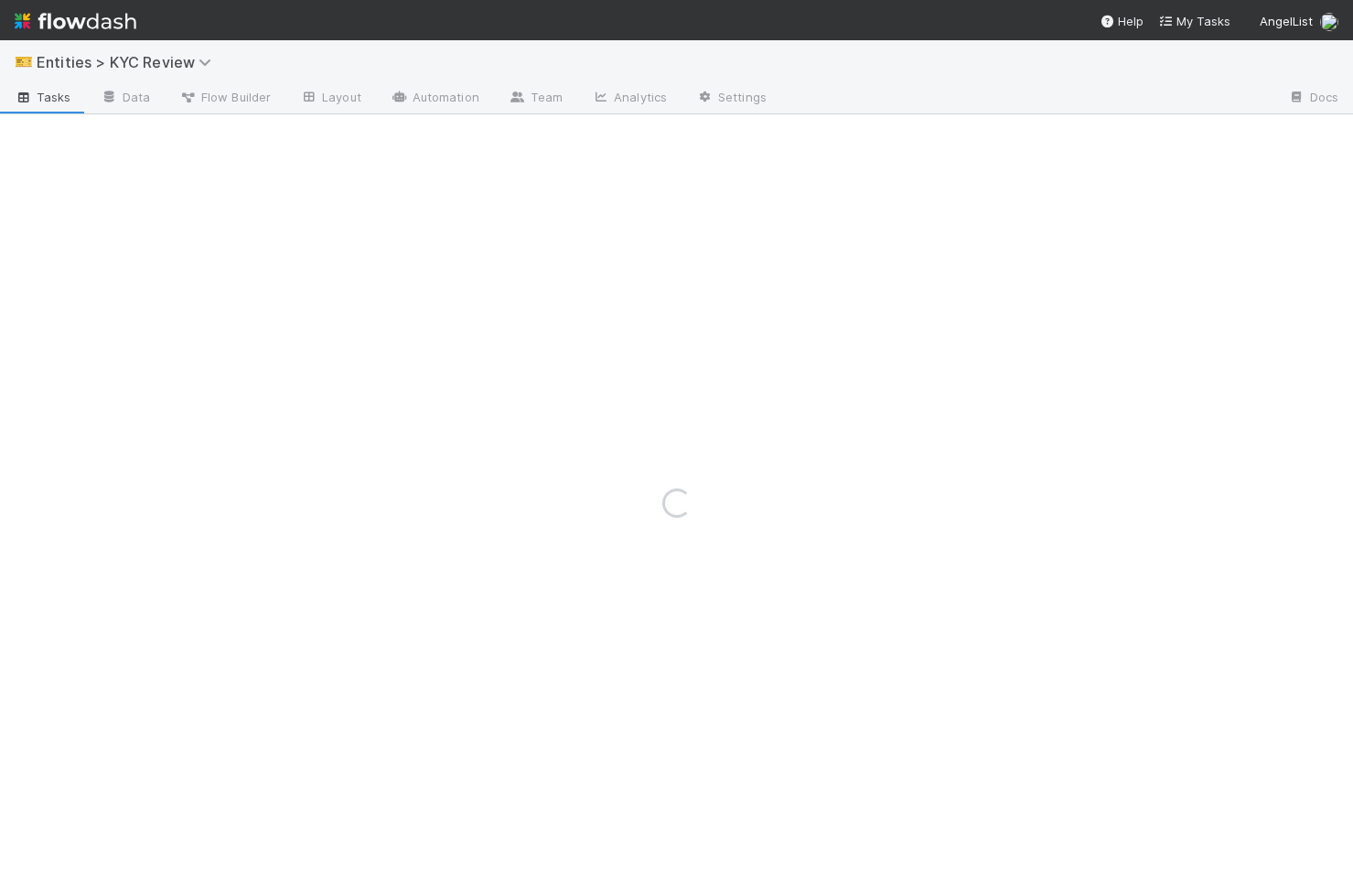
click at [240, 69] on div "🎫 Entities > KYC Review" at bounding box center [676, 62] width 1353 height 44
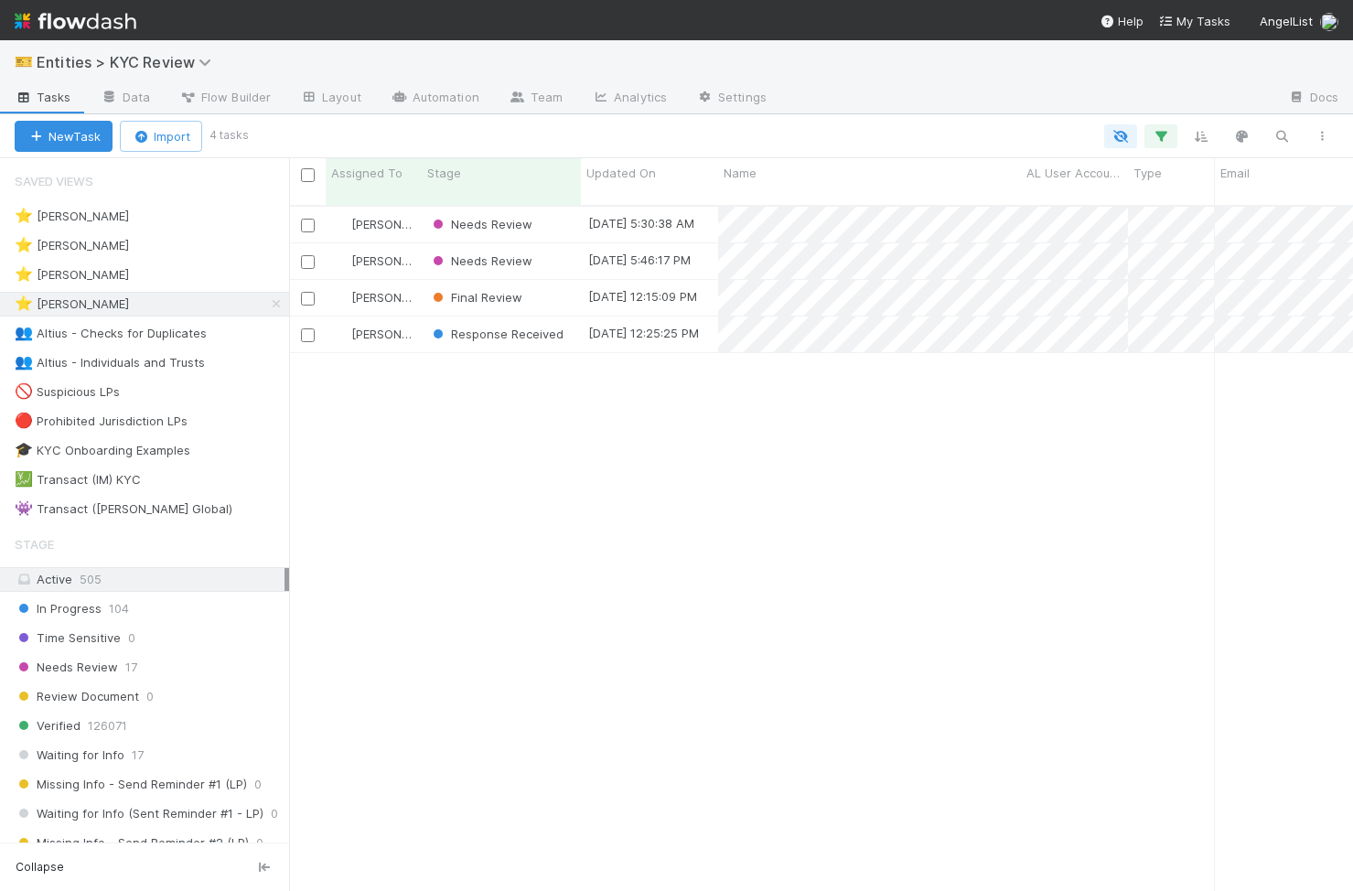
scroll to position [700, 1064]
click at [847, 357] on div at bounding box center [676, 445] width 1353 height 891
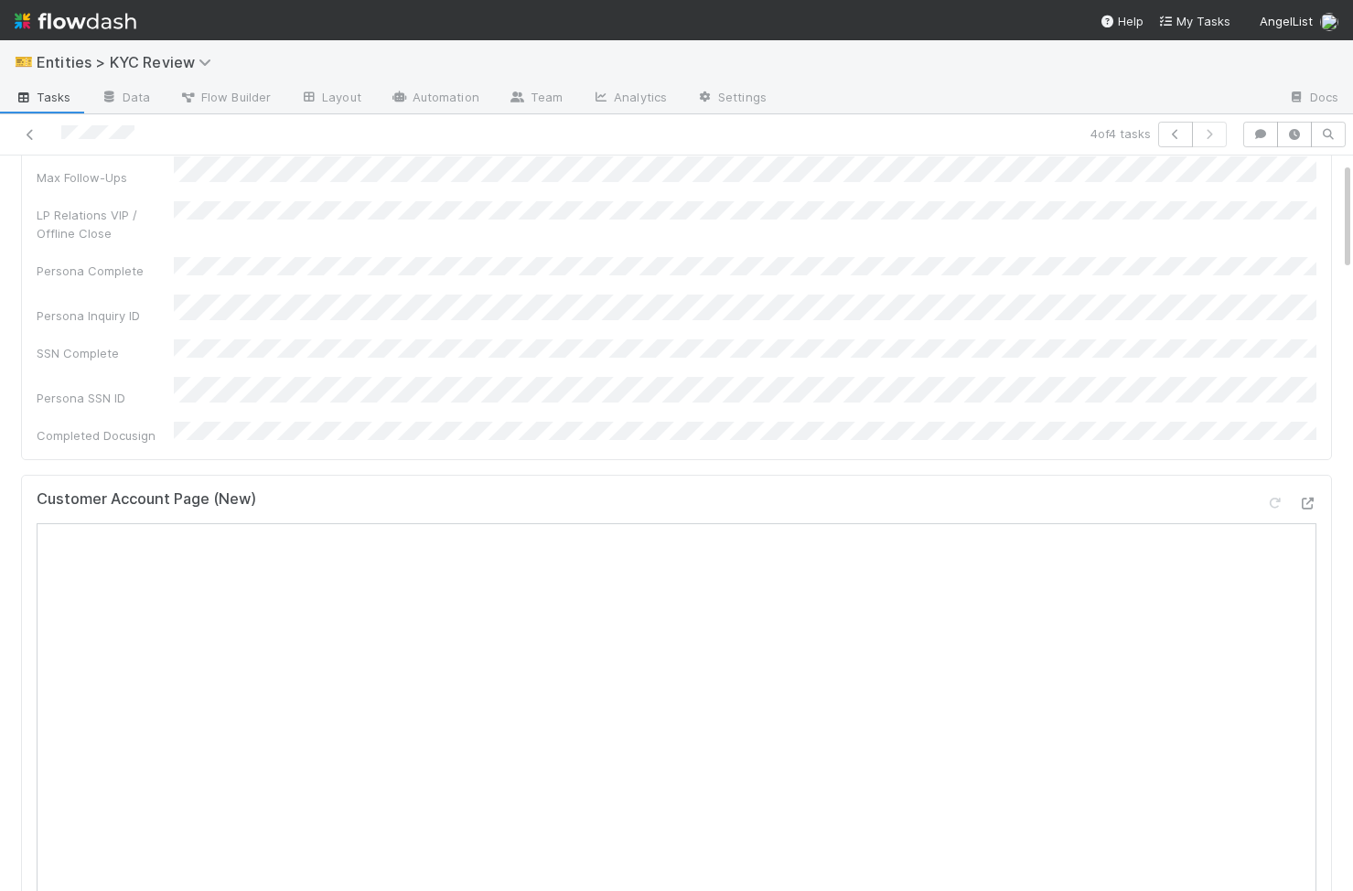
scroll to position [448, 0]
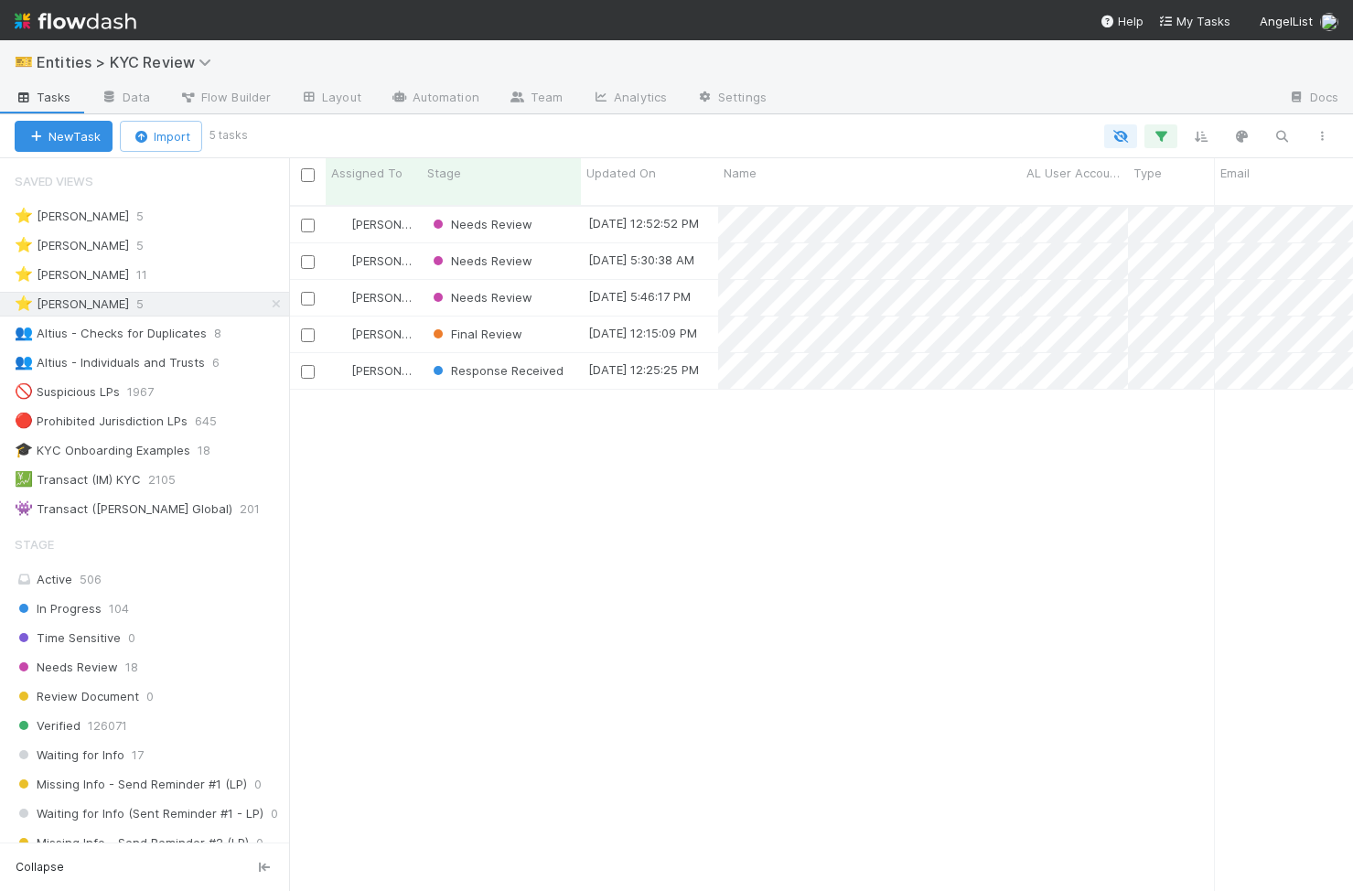
scroll to position [700, 1064]
click at [514, 363] on span "Response Received" at bounding box center [496, 370] width 135 height 15
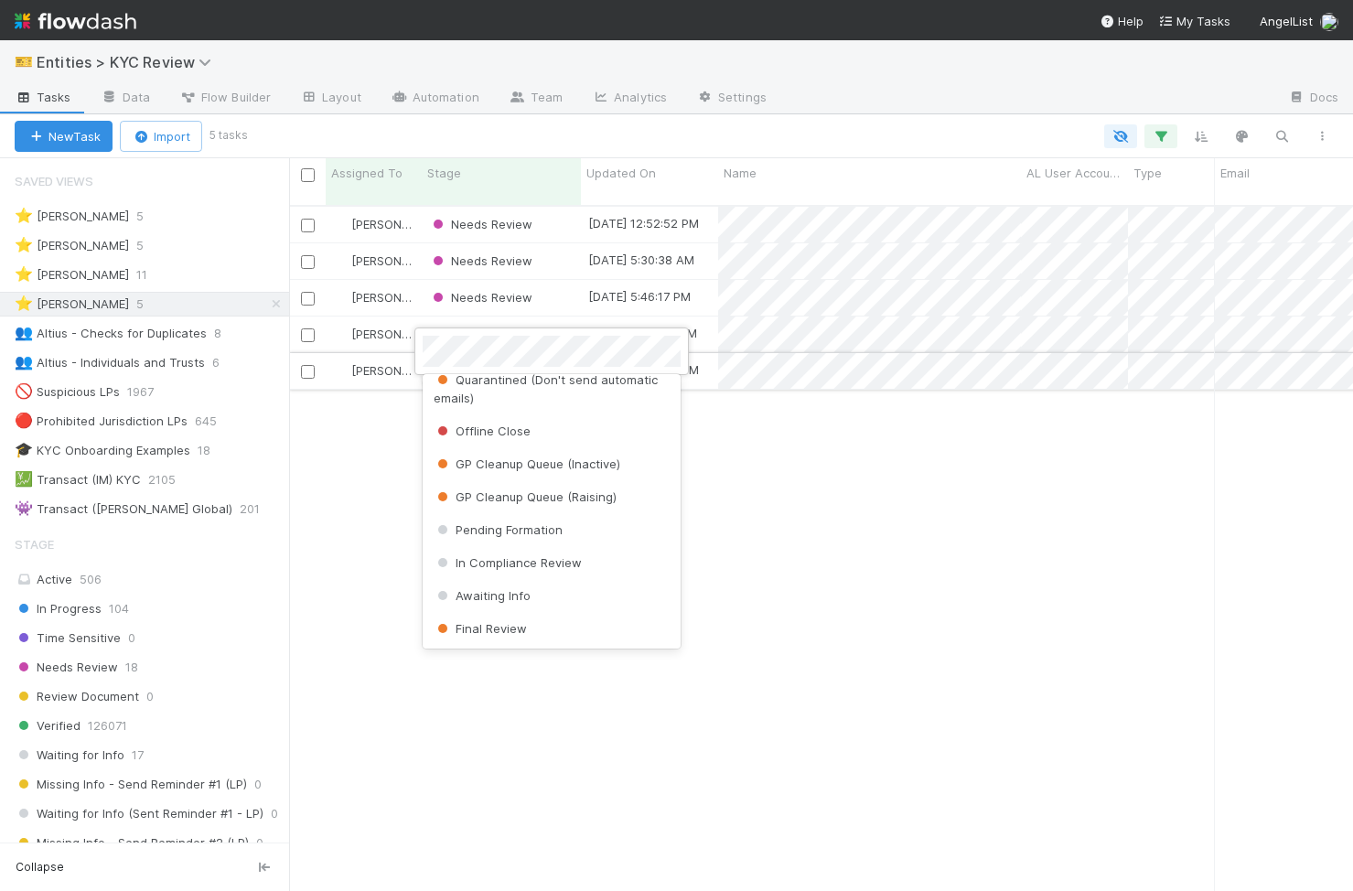
scroll to position [0, 0]
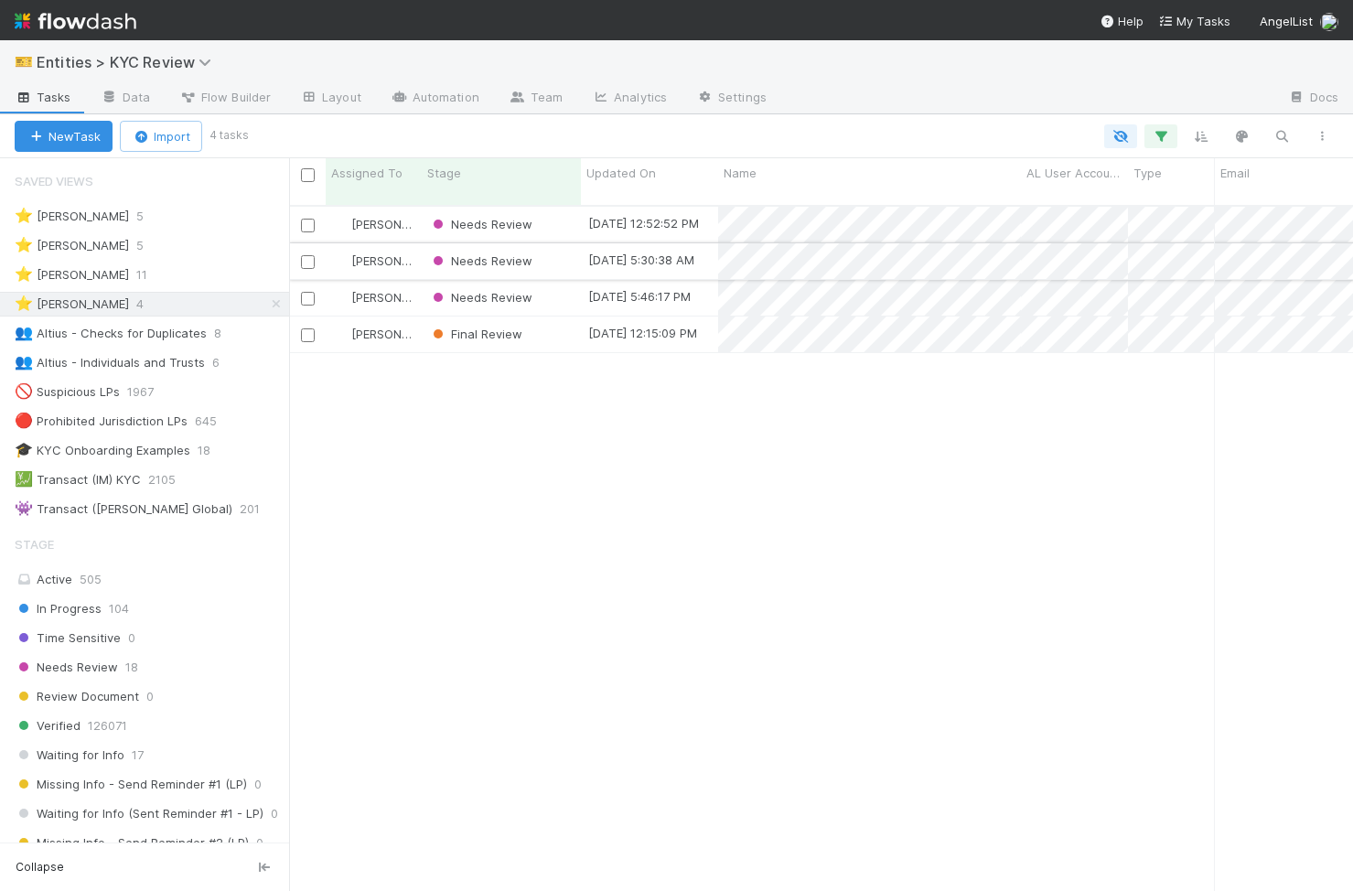
click at [556, 243] on div "Needs Review" at bounding box center [501, 261] width 159 height 36
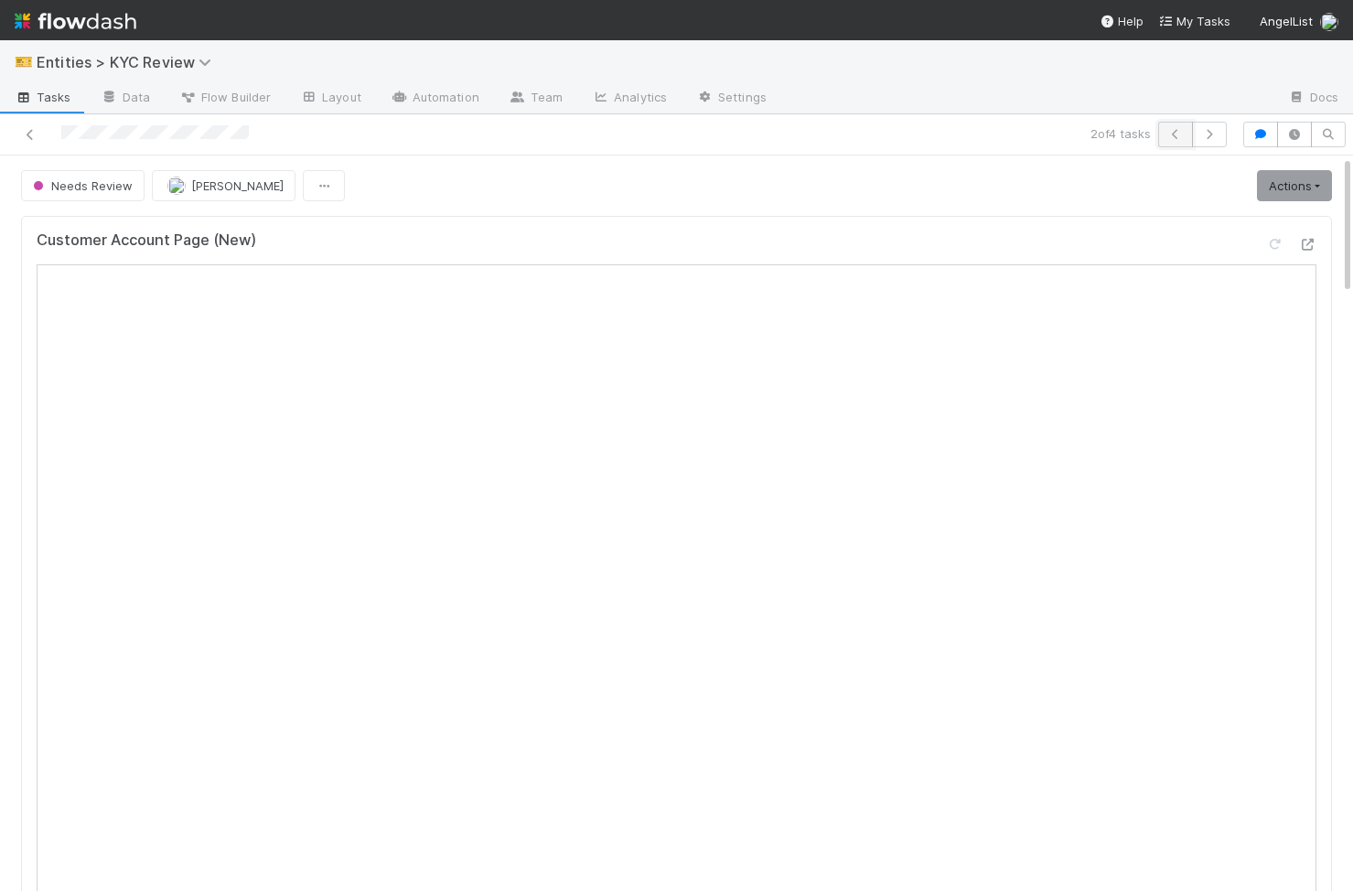
click at [1180, 130] on icon "button" at bounding box center [1176, 134] width 18 height 11
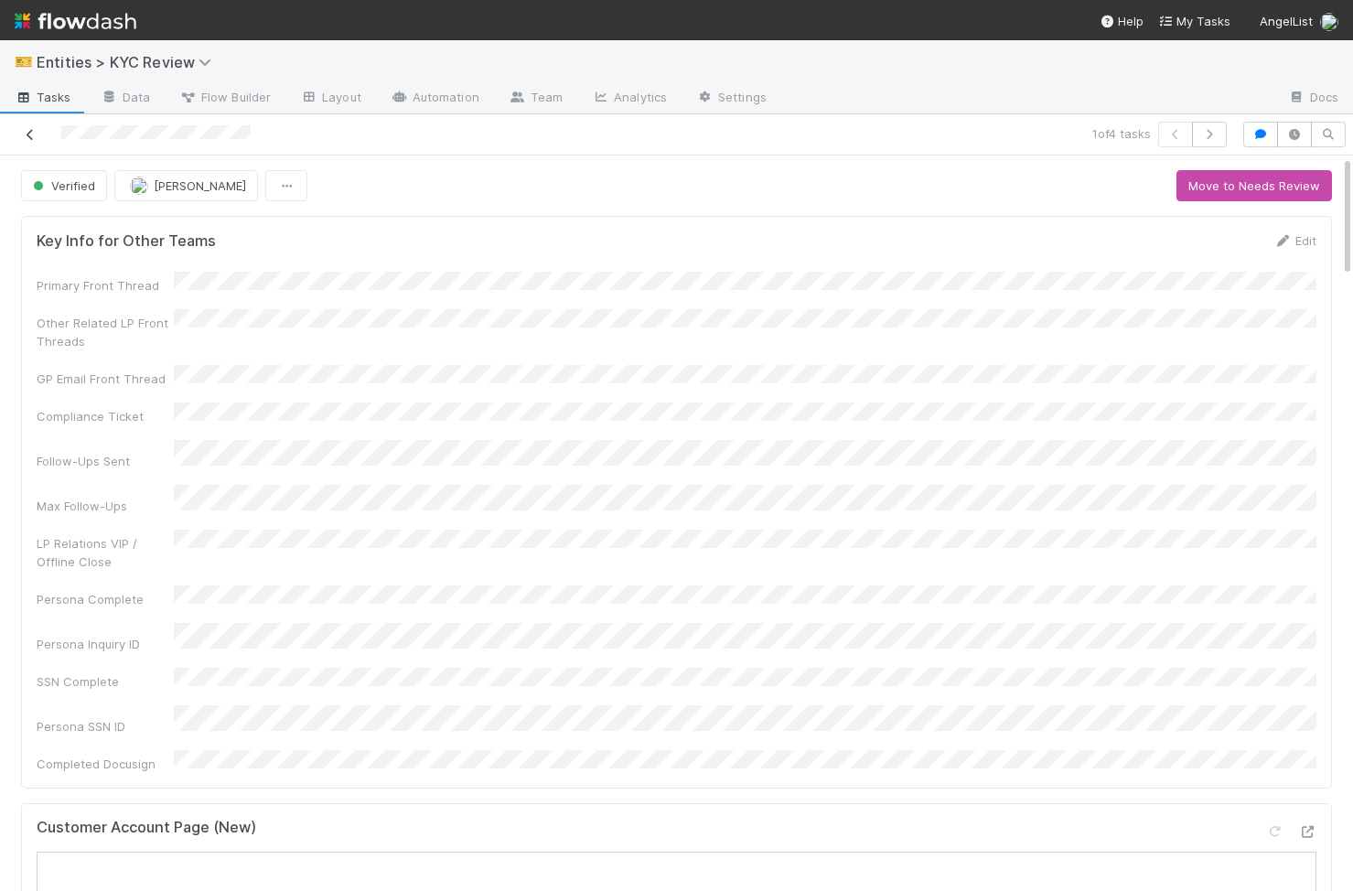
click at [27, 132] on icon at bounding box center [30, 135] width 18 height 12
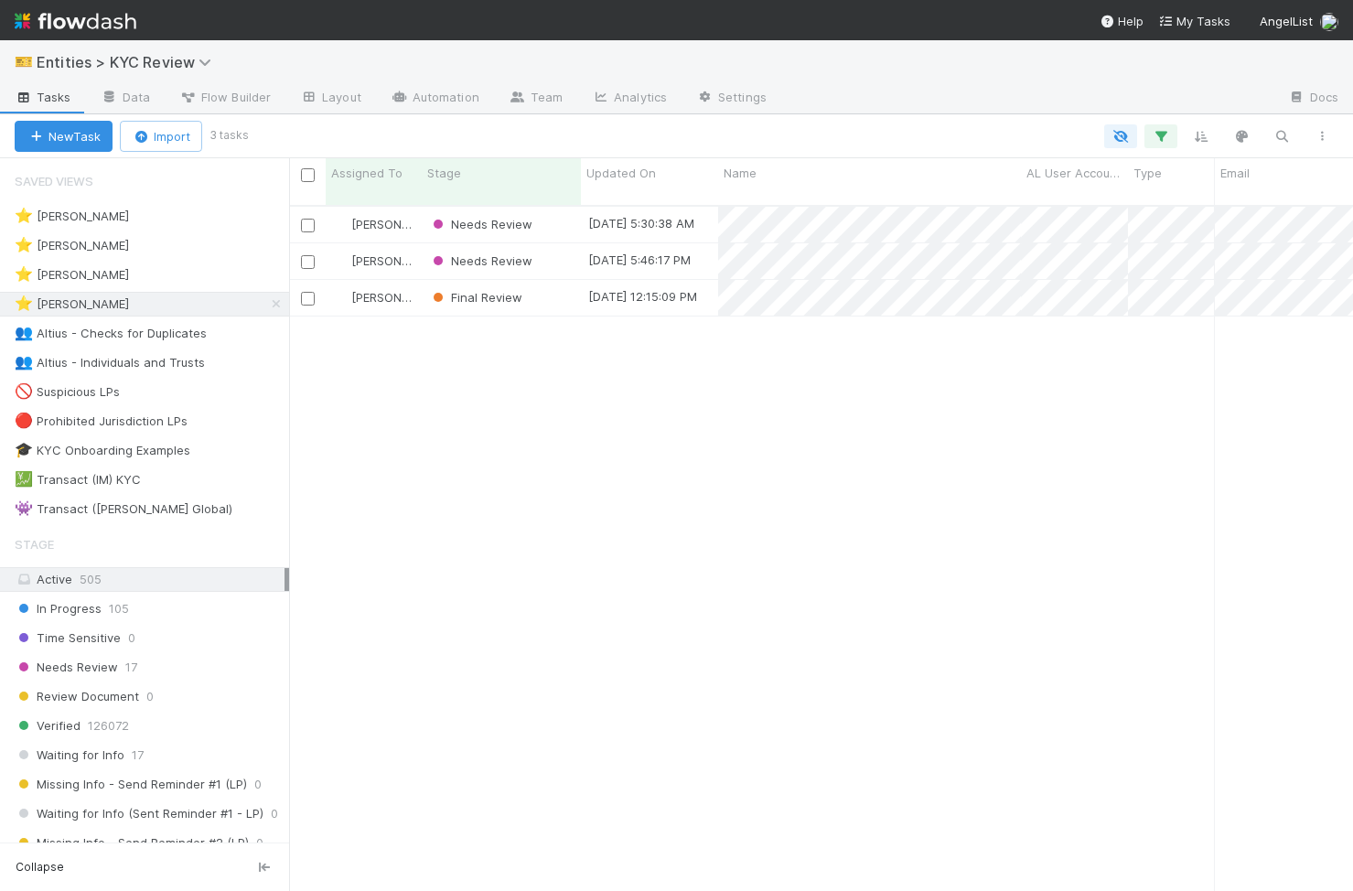
scroll to position [700, 1064]
click at [527, 633] on div "[PERSON_NAME] Needs Review [DATE] 5:30:38 AM [DATE] 5:20:29 AM 0 0 0 0 0 0 0 0 …" at bounding box center [821, 556] width 1064 height 699
click at [557, 243] on div "Needs Review" at bounding box center [501, 261] width 159 height 36
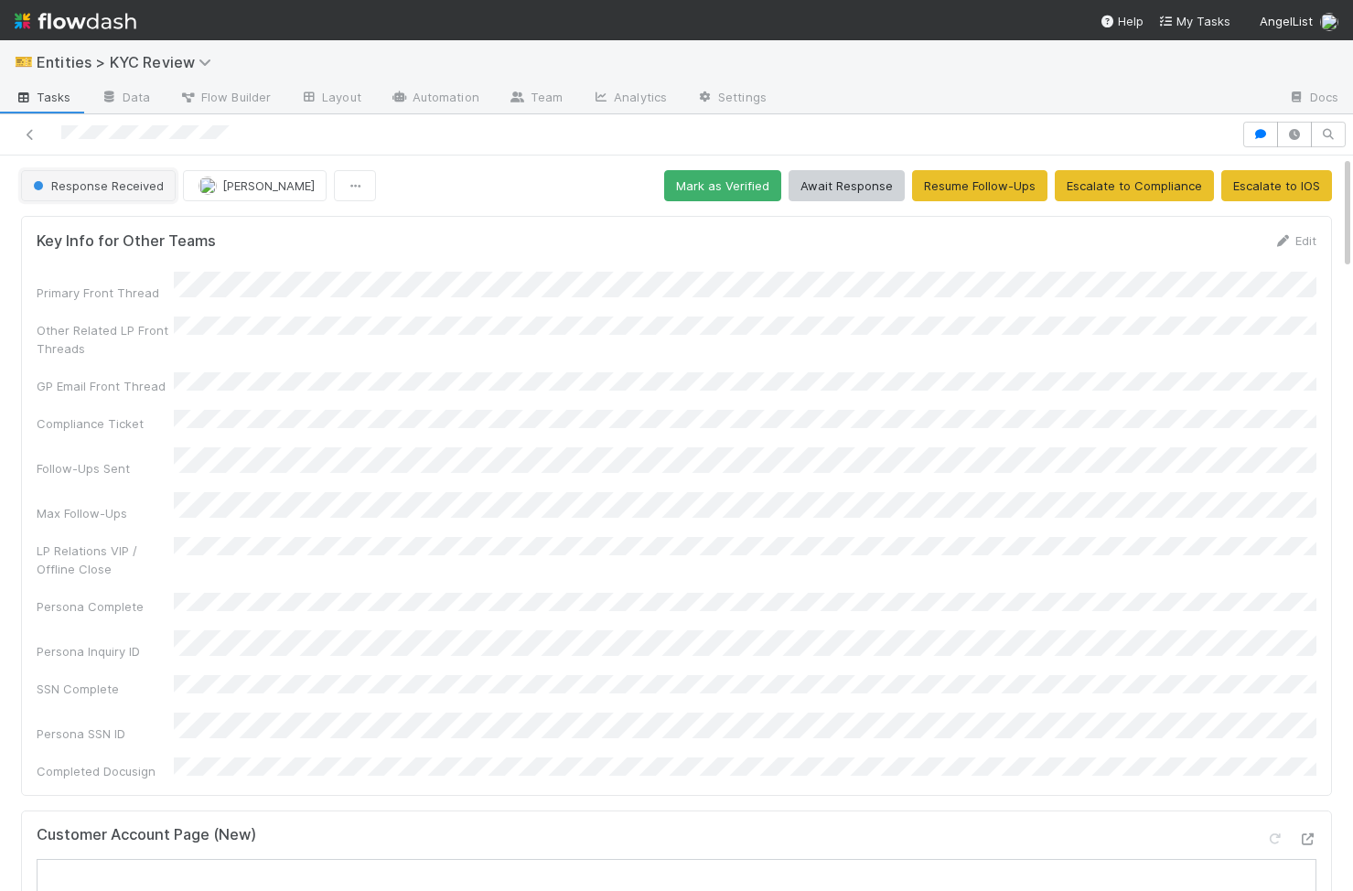
click at [108, 189] on span "Response Received" at bounding box center [96, 185] width 135 height 15
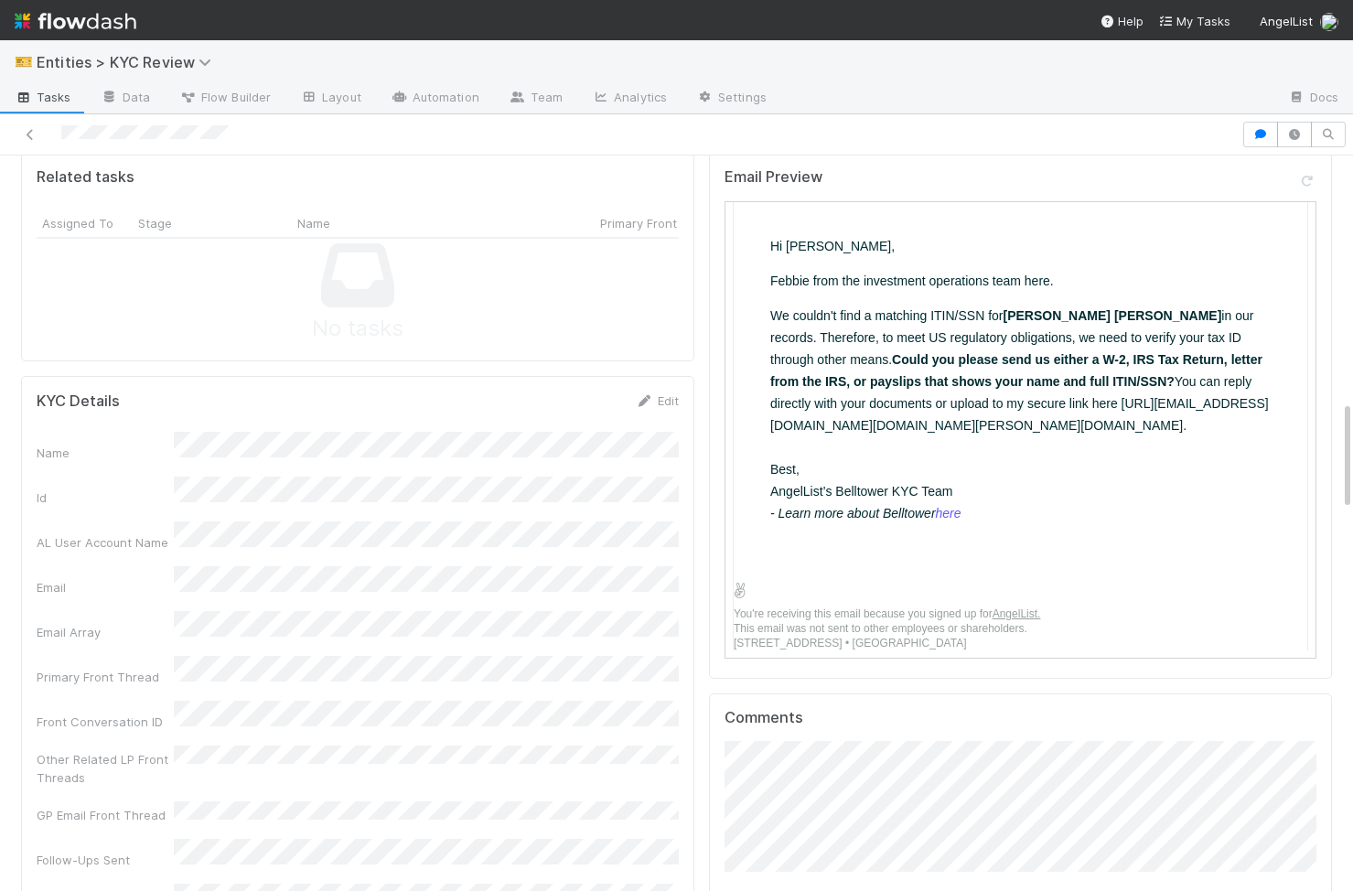
scroll to position [1724, 0]
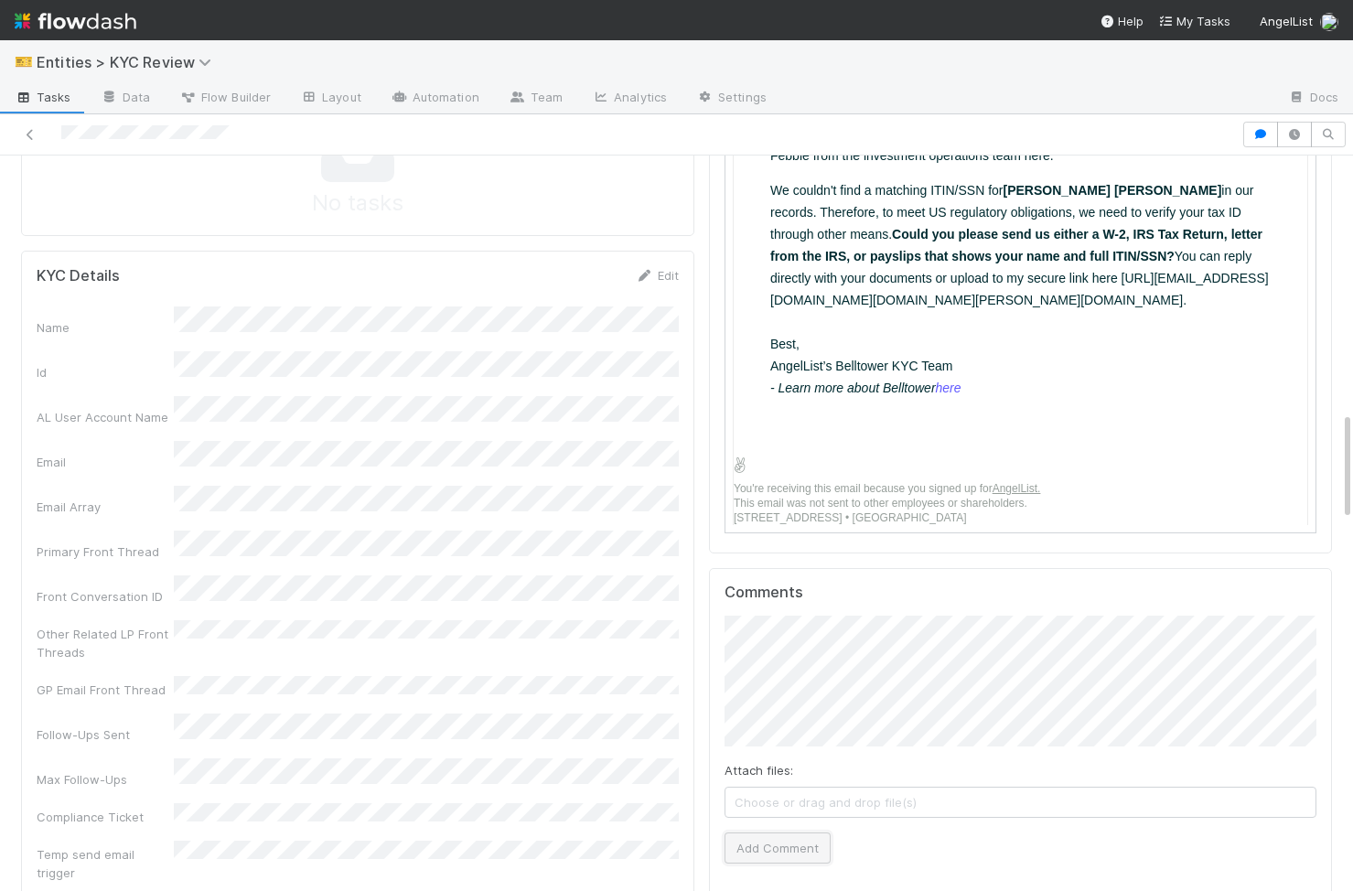
click at [778, 833] on button "Add Comment" at bounding box center [778, 848] width 106 height 31
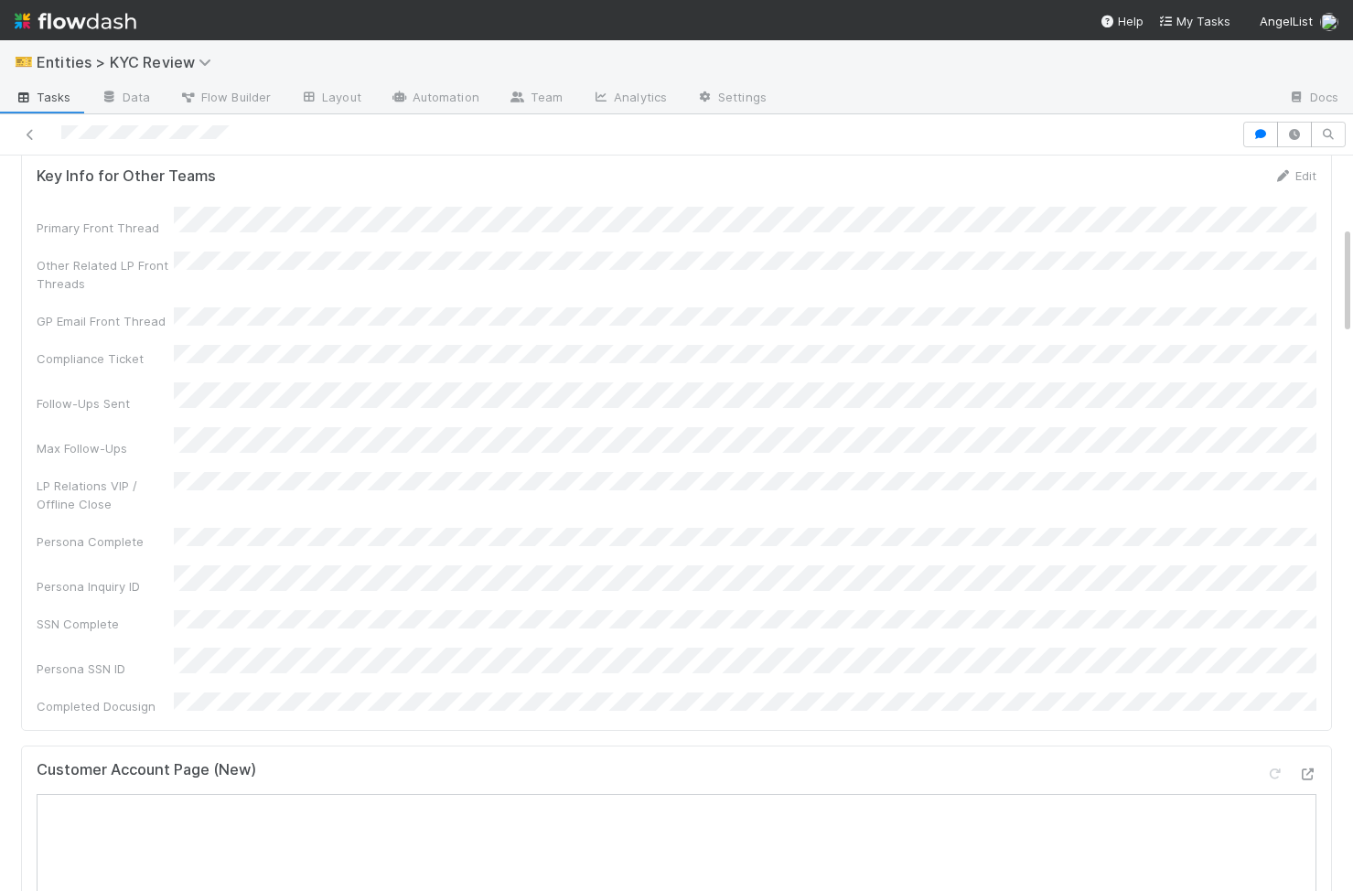
scroll to position [0, 0]
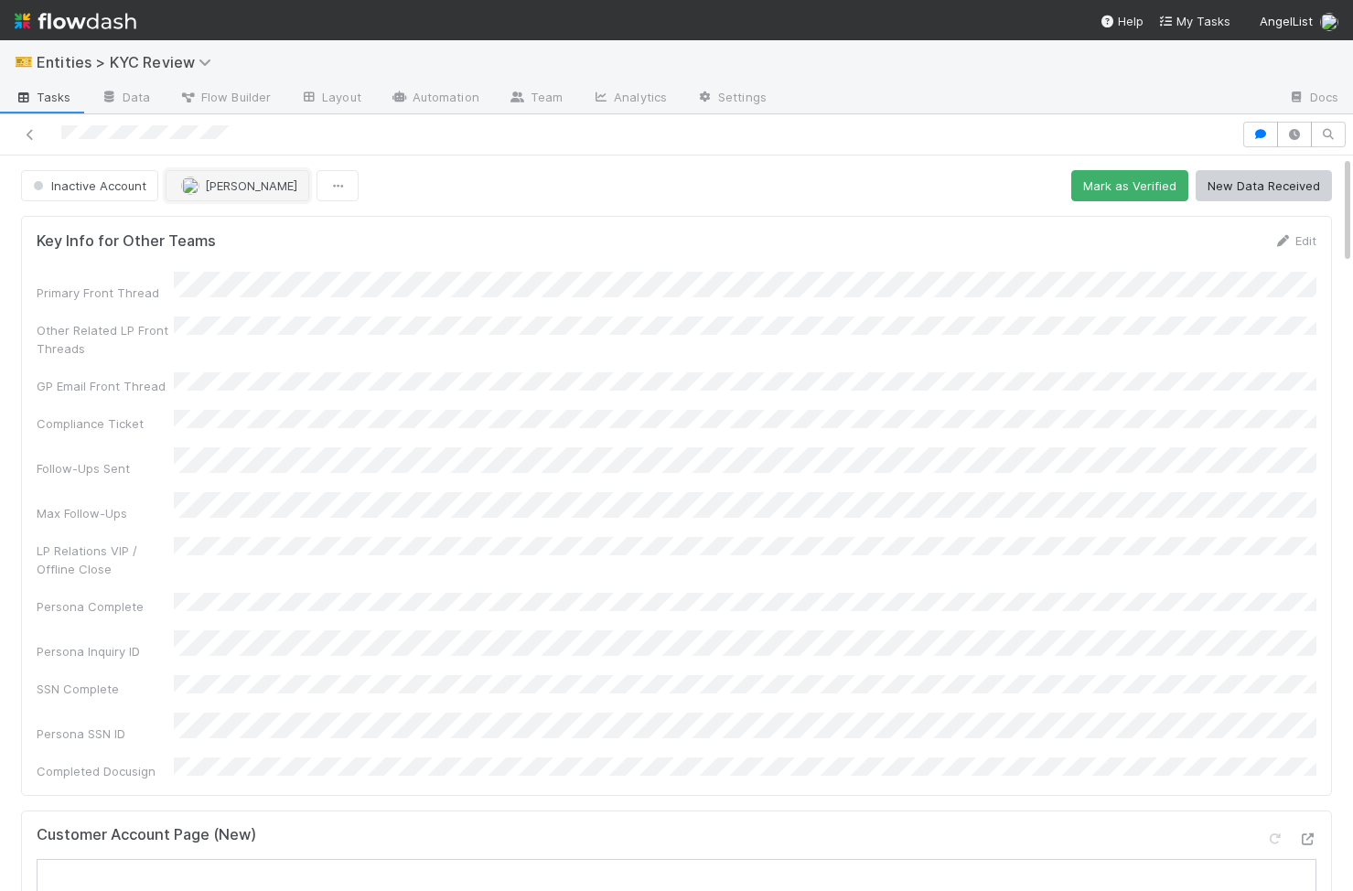
click at [193, 186] on img "button" at bounding box center [190, 186] width 18 height 18
click at [28, 140] on link at bounding box center [30, 134] width 18 height 18
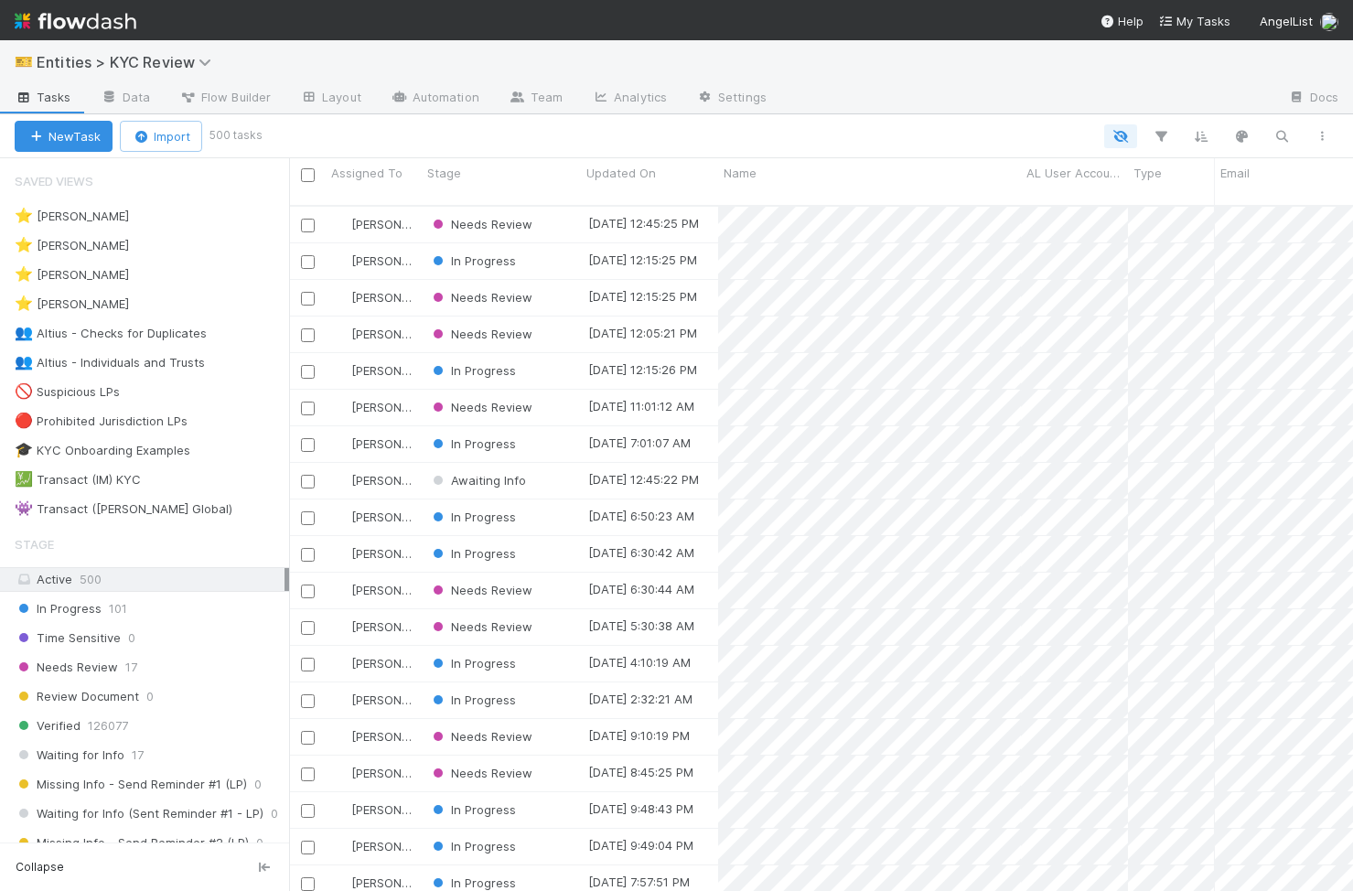
scroll to position [0, 1]
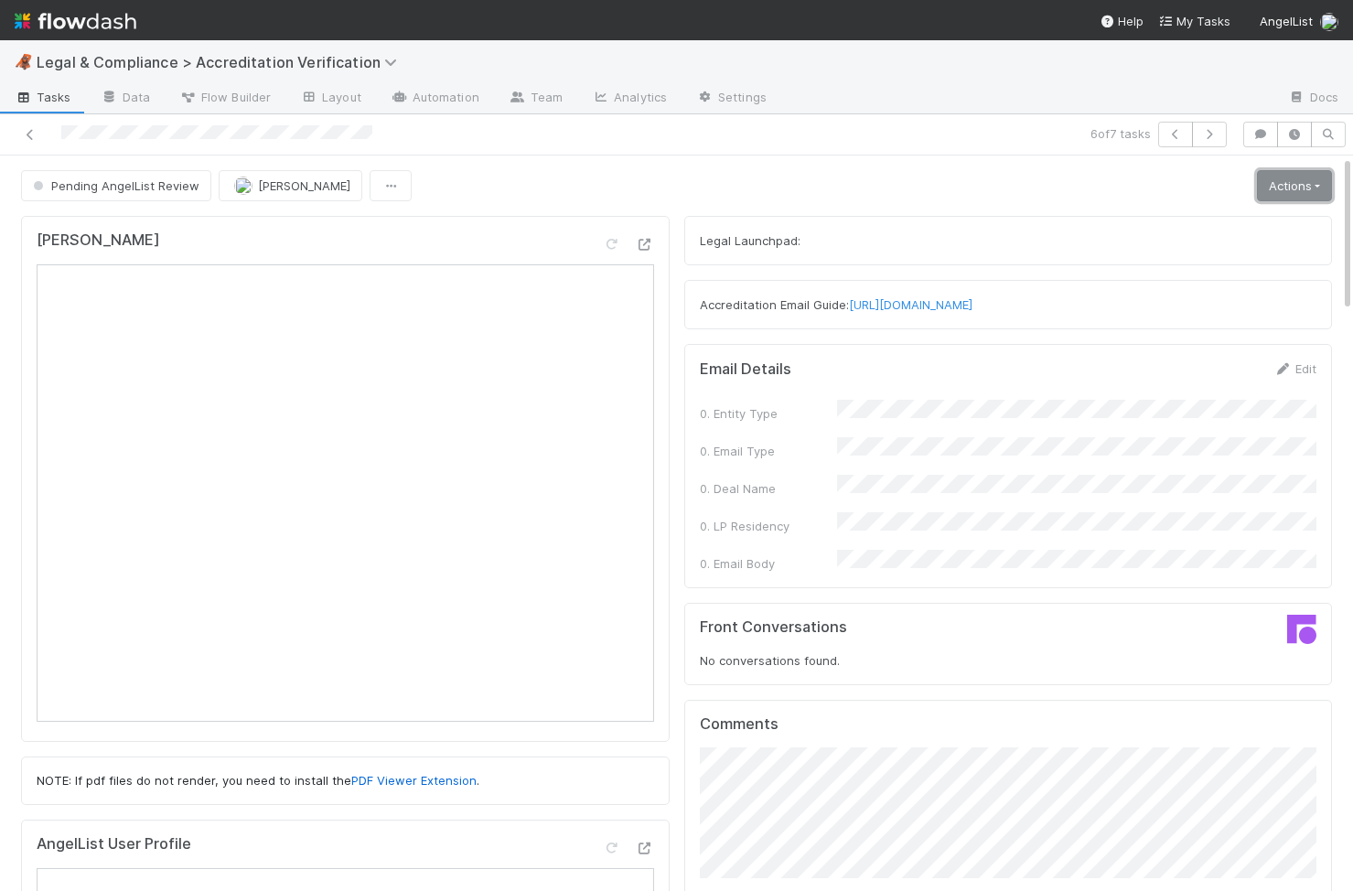
click at [1314, 190] on link "Actions" at bounding box center [1294, 185] width 75 height 31
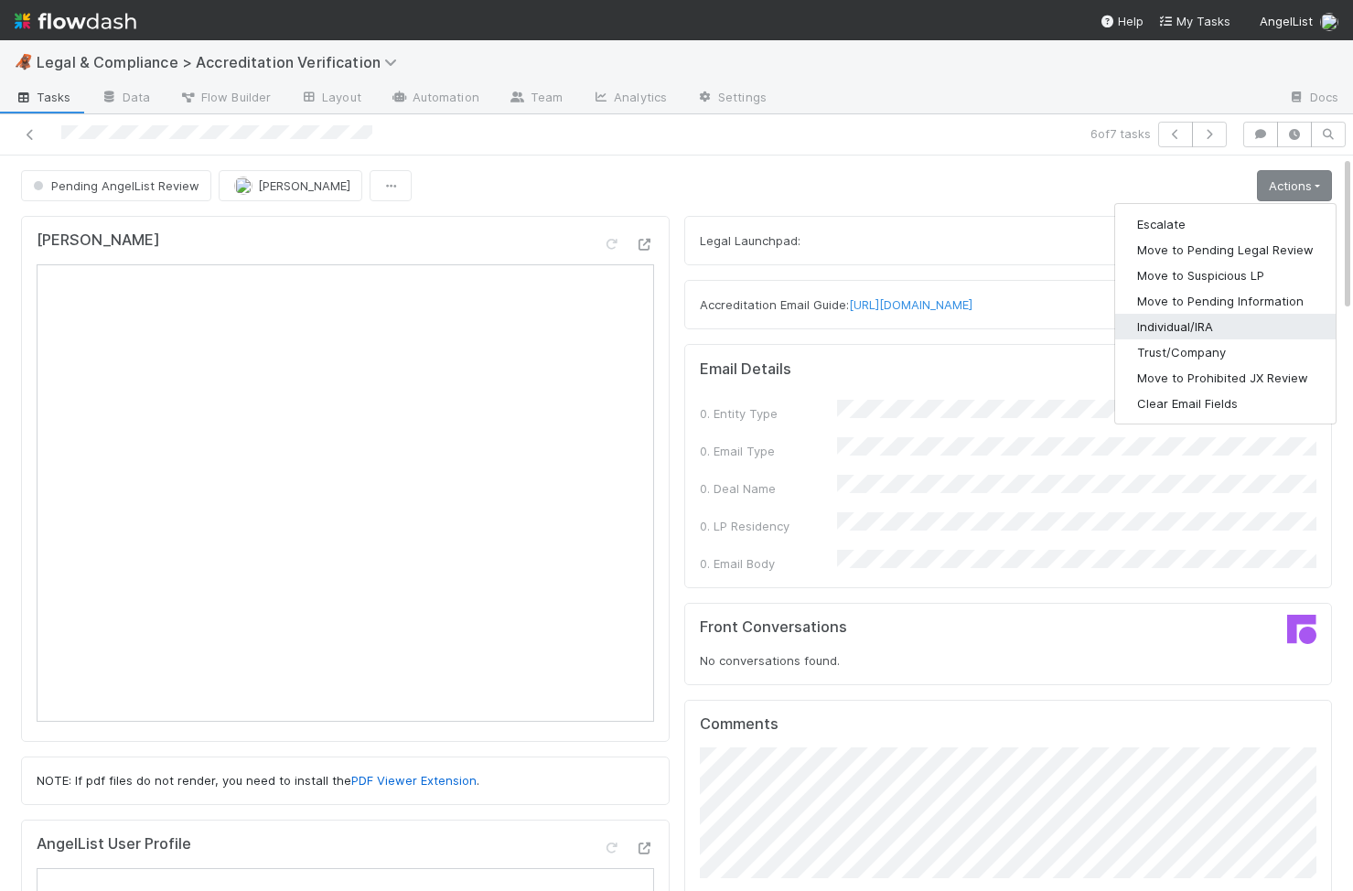
click at [1198, 335] on button "Individual/IRA" at bounding box center [1225, 327] width 221 height 26
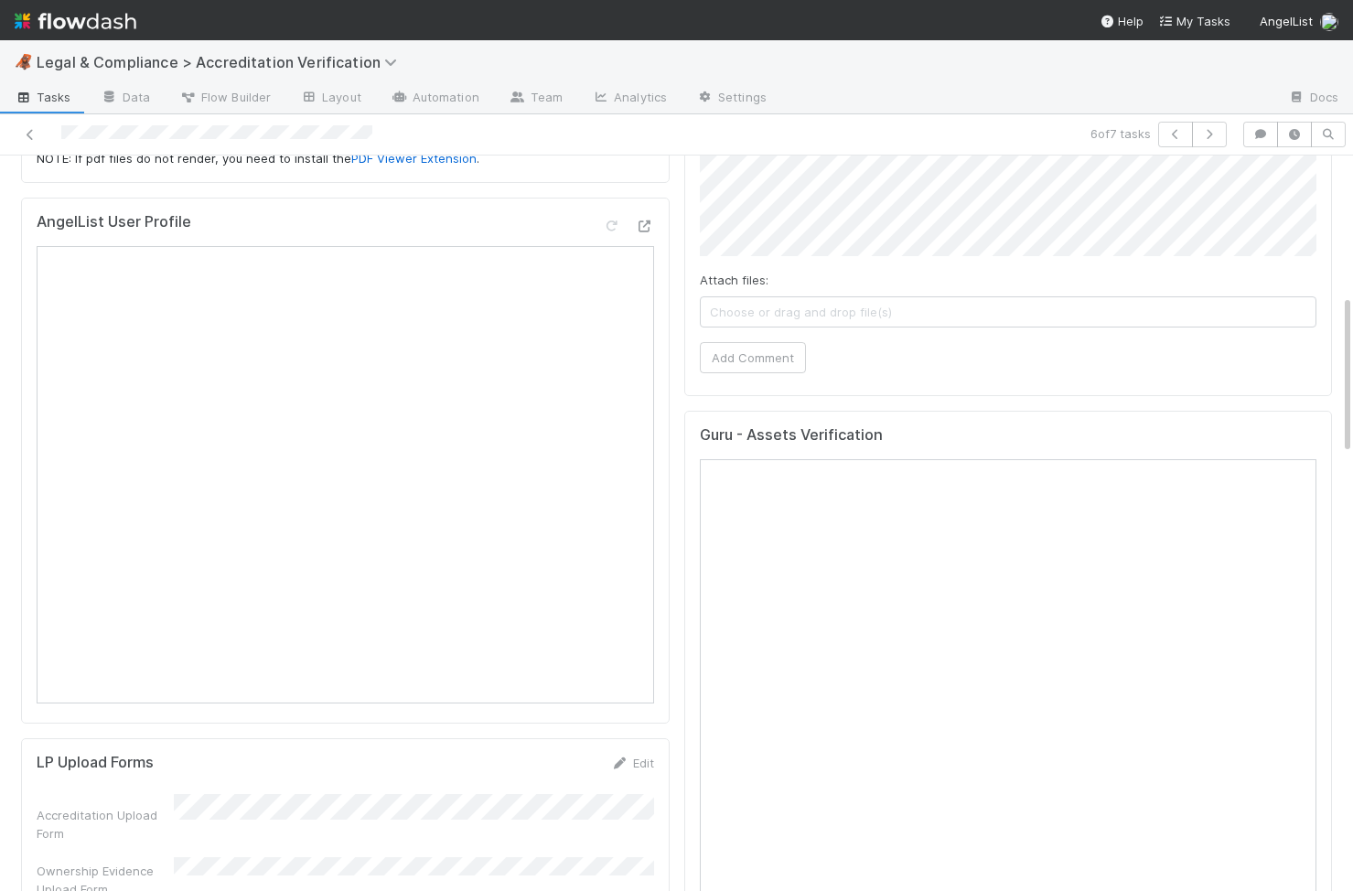
scroll to position [638, 0]
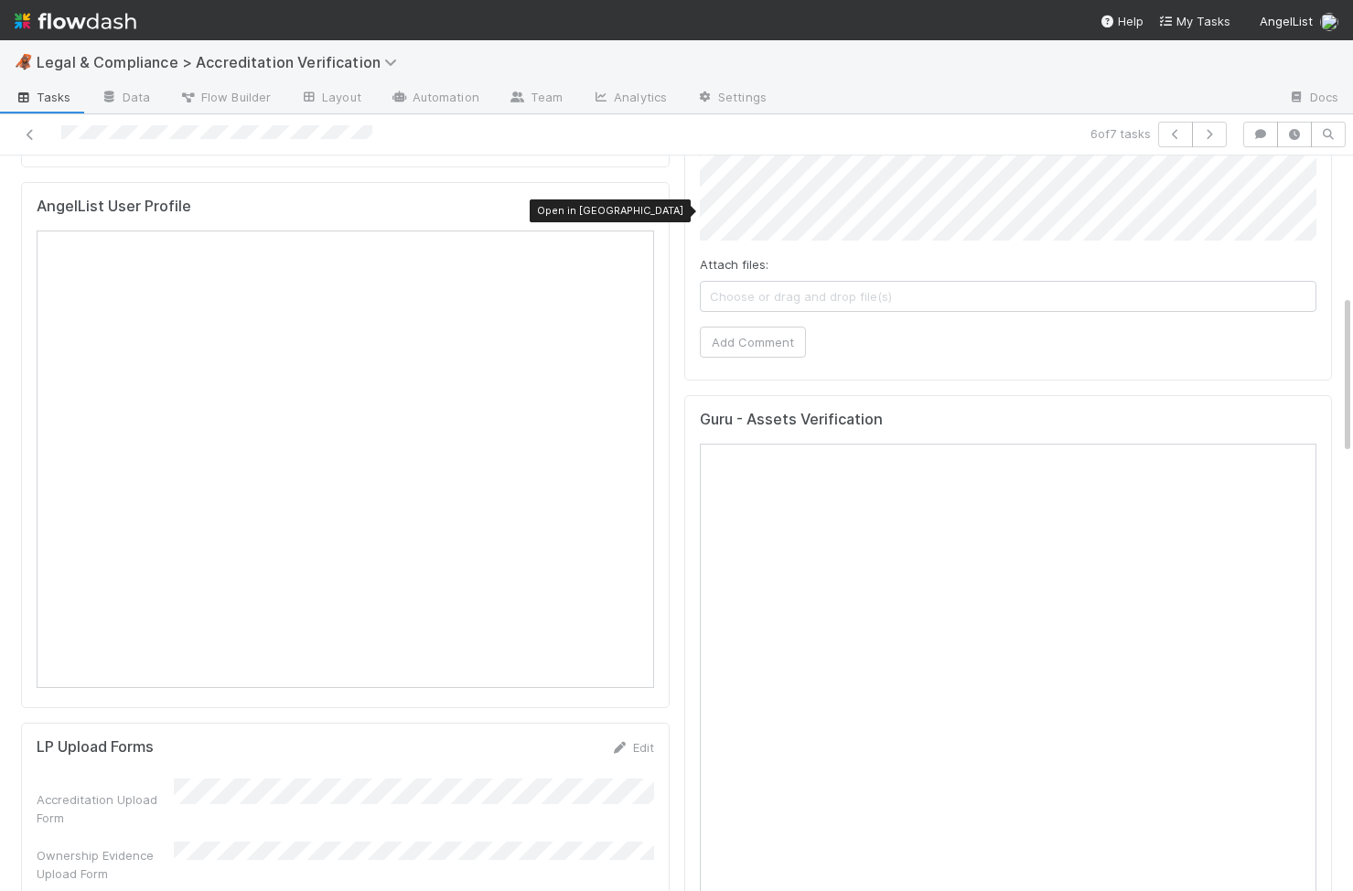
click at [641, 210] on icon at bounding box center [645, 211] width 18 height 12
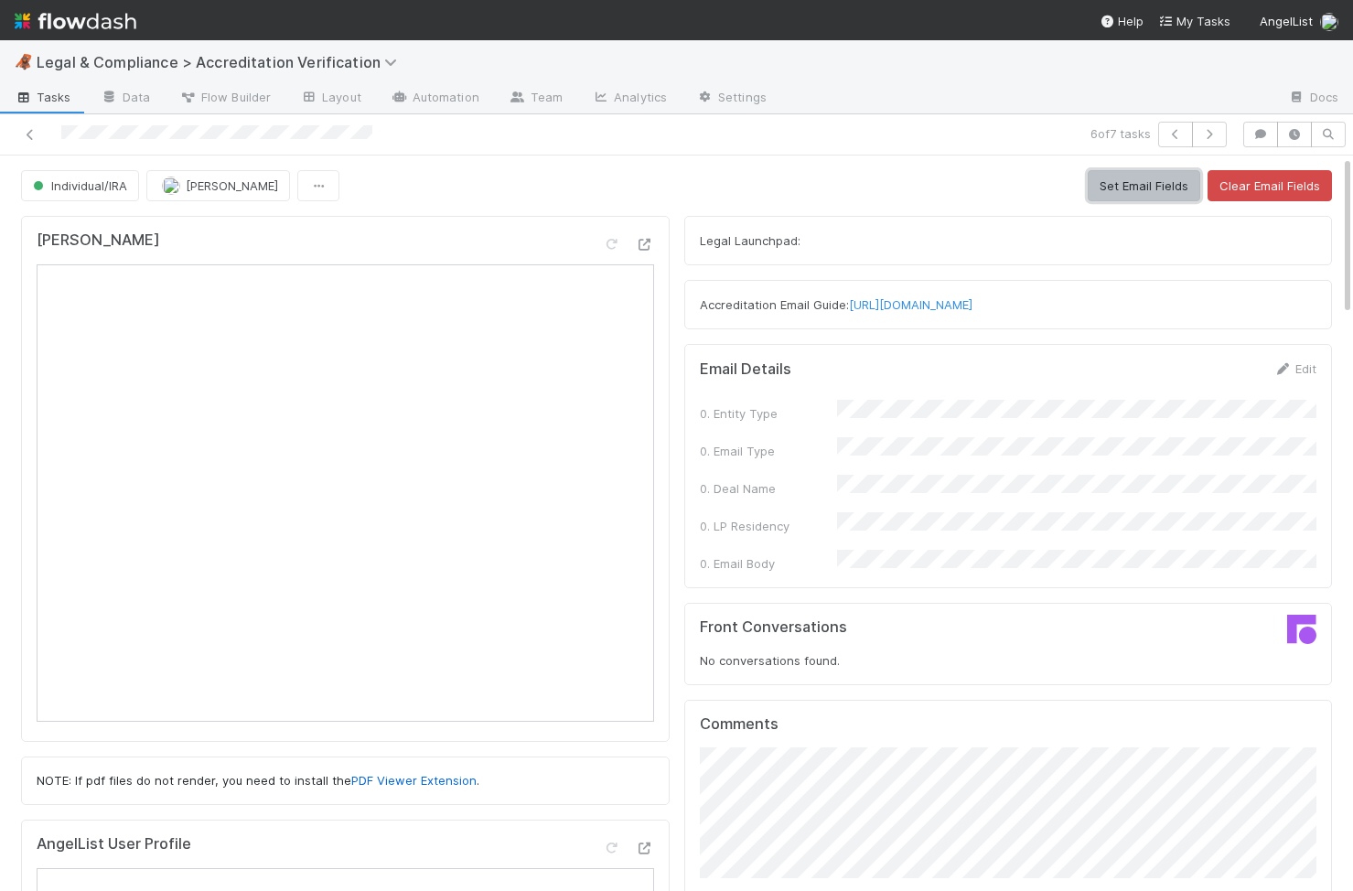
click at [1168, 181] on button "Set Email Fields" at bounding box center [1144, 185] width 113 height 31
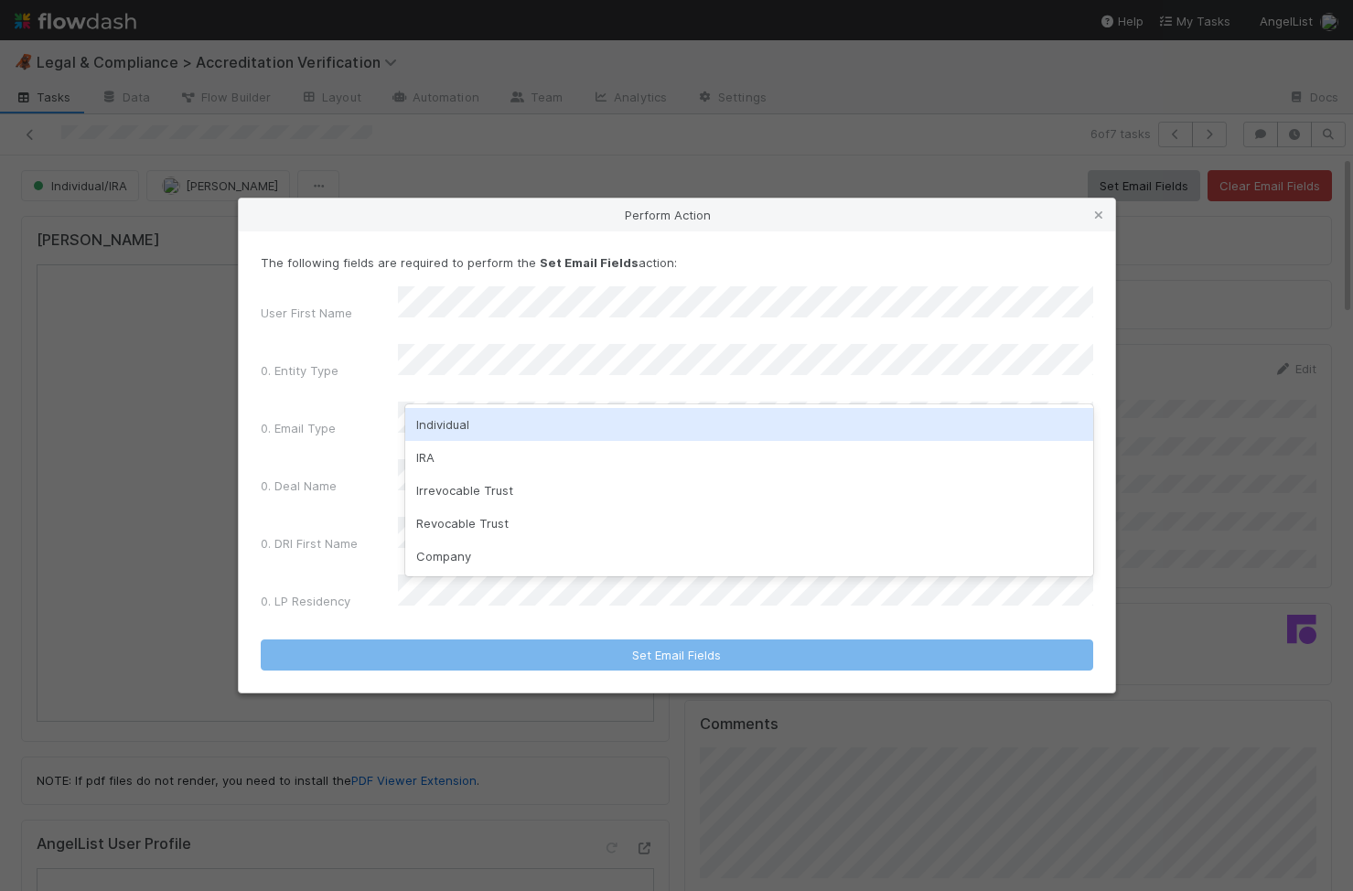
click at [668, 429] on div "Individual" at bounding box center [749, 424] width 688 height 33
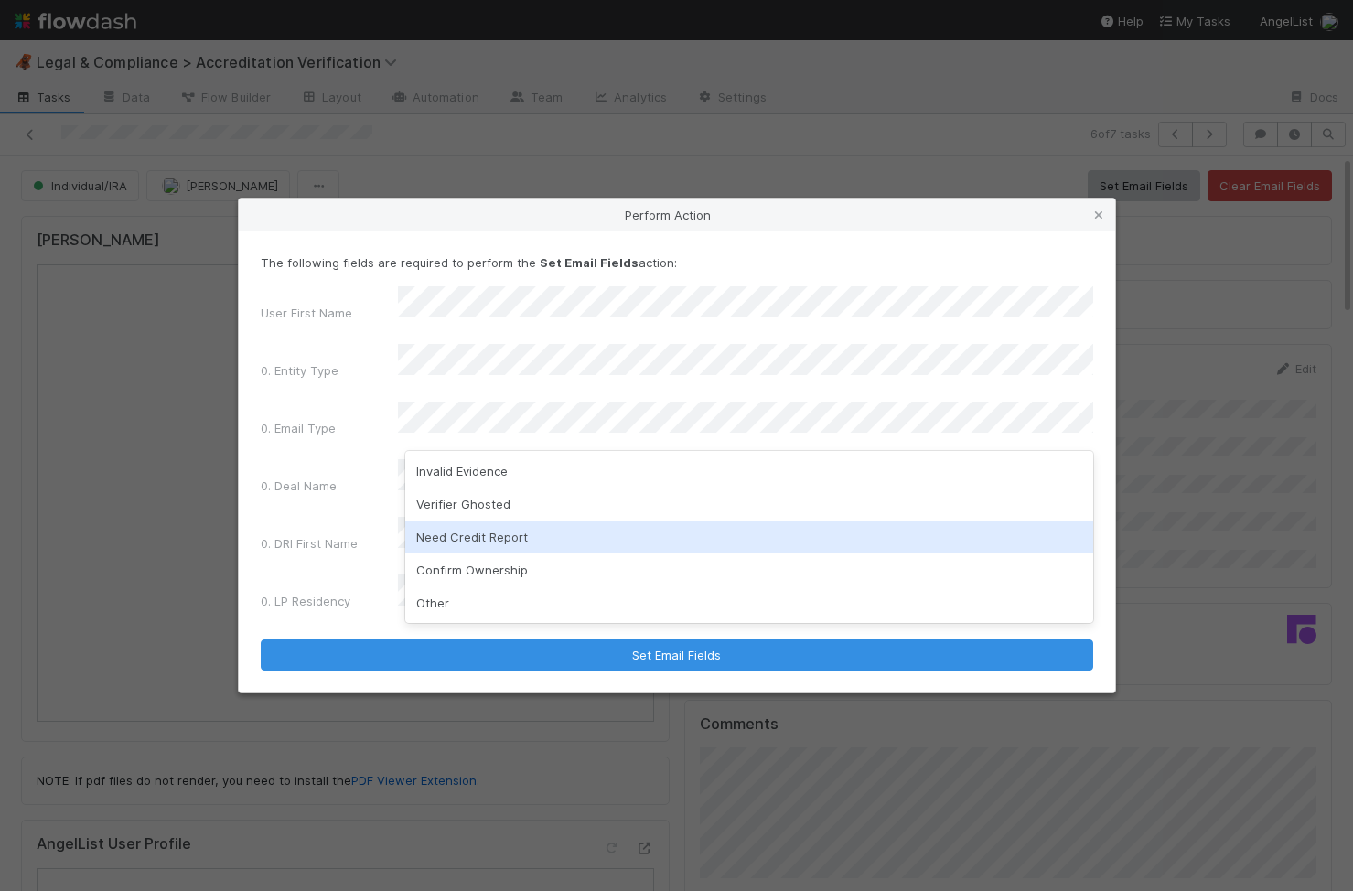
click at [574, 544] on div "Need Credit Report" at bounding box center [749, 537] width 688 height 33
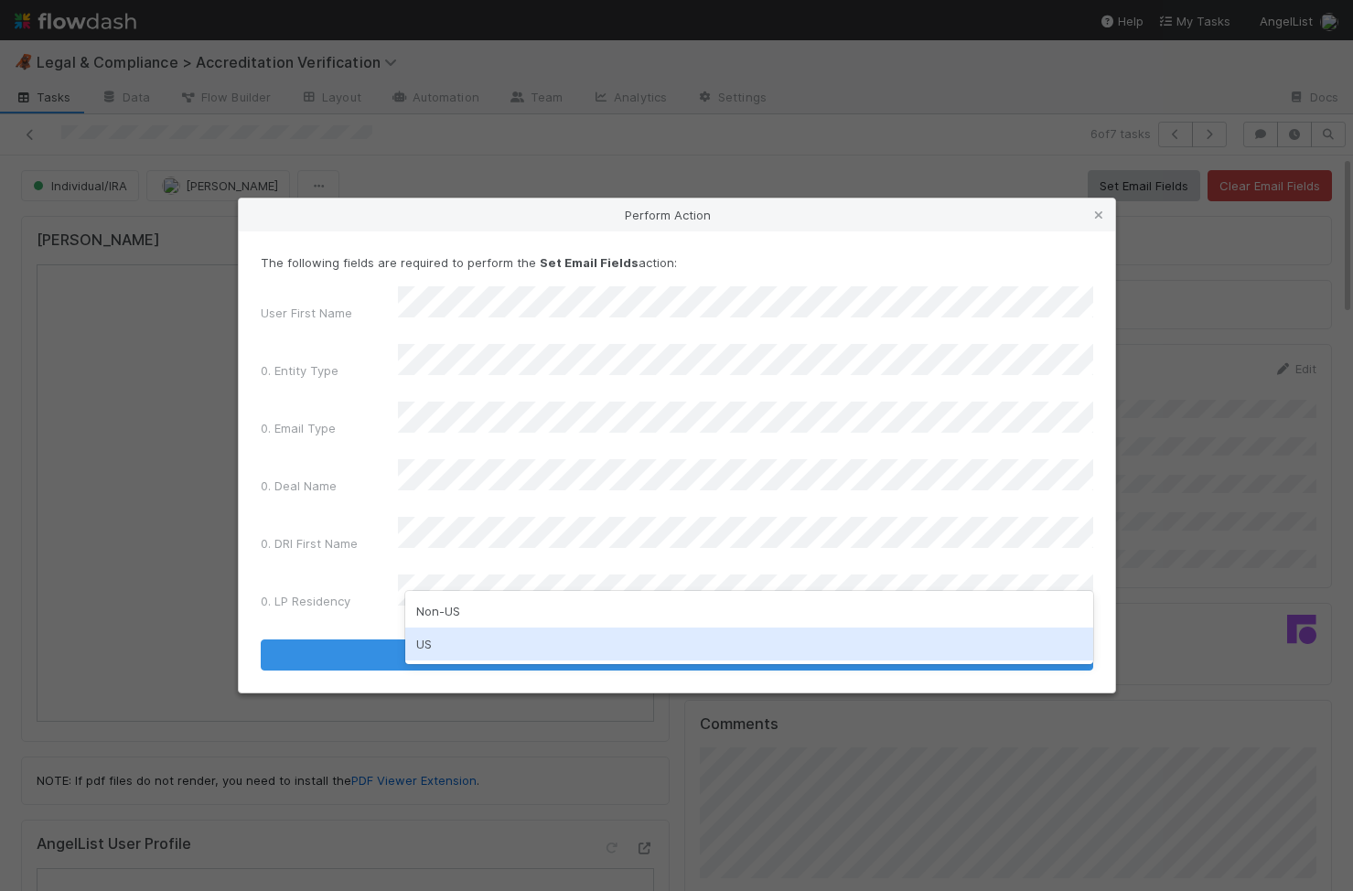
click at [501, 637] on div "US" at bounding box center [749, 644] width 688 height 33
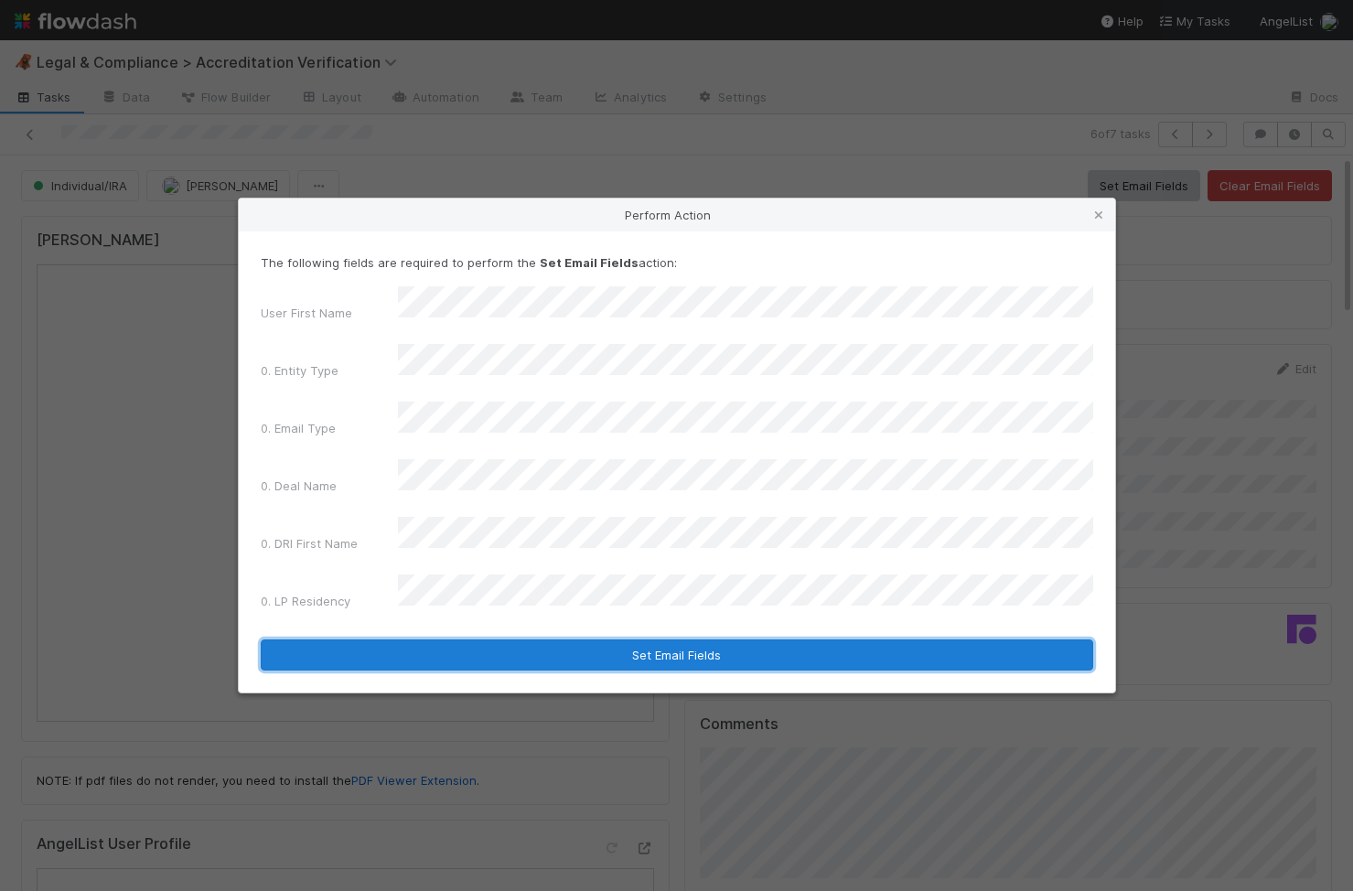
click at [501, 640] on button "Set Email Fields" at bounding box center [677, 655] width 833 height 31
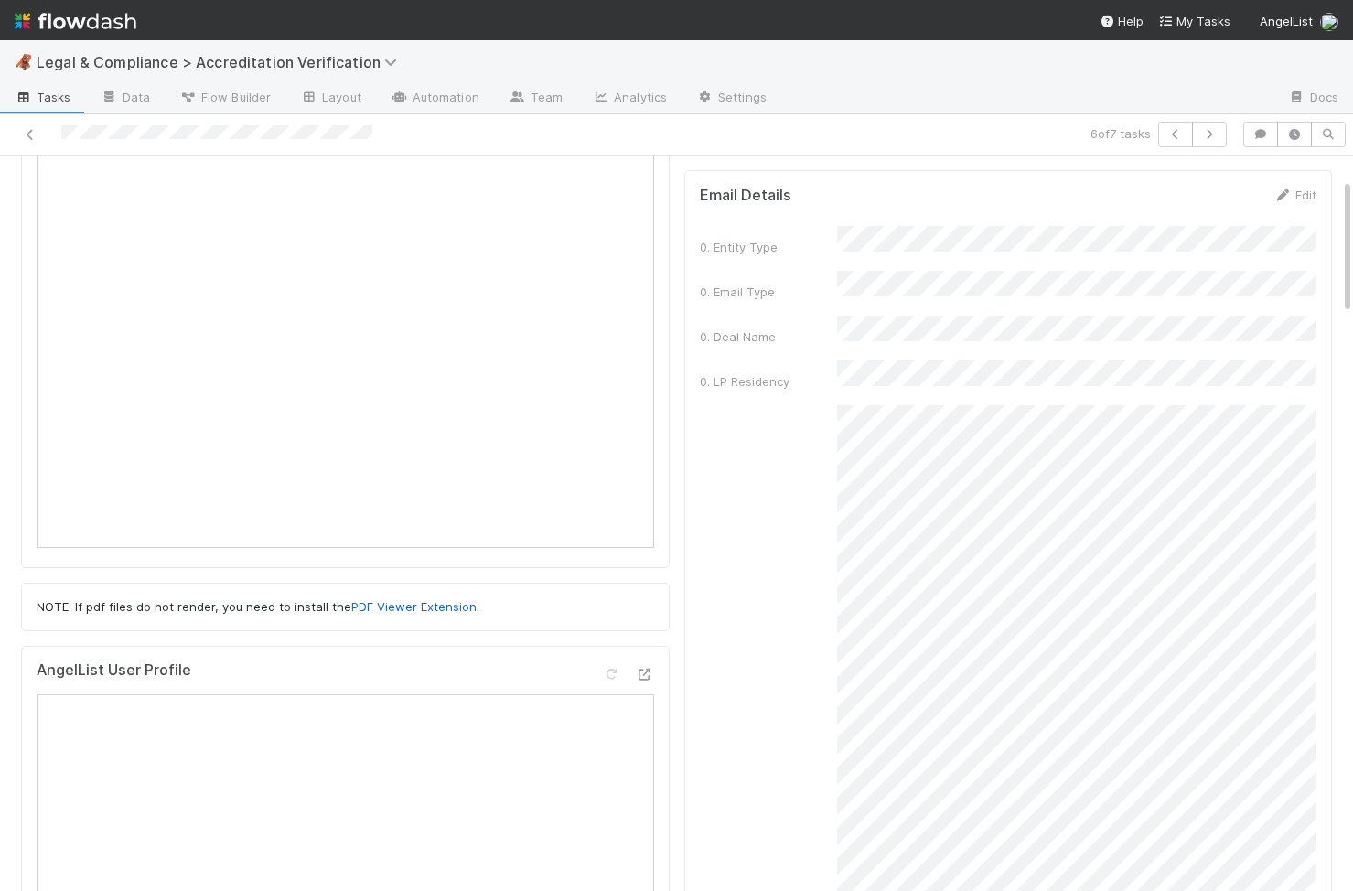
scroll to position [195, 0]
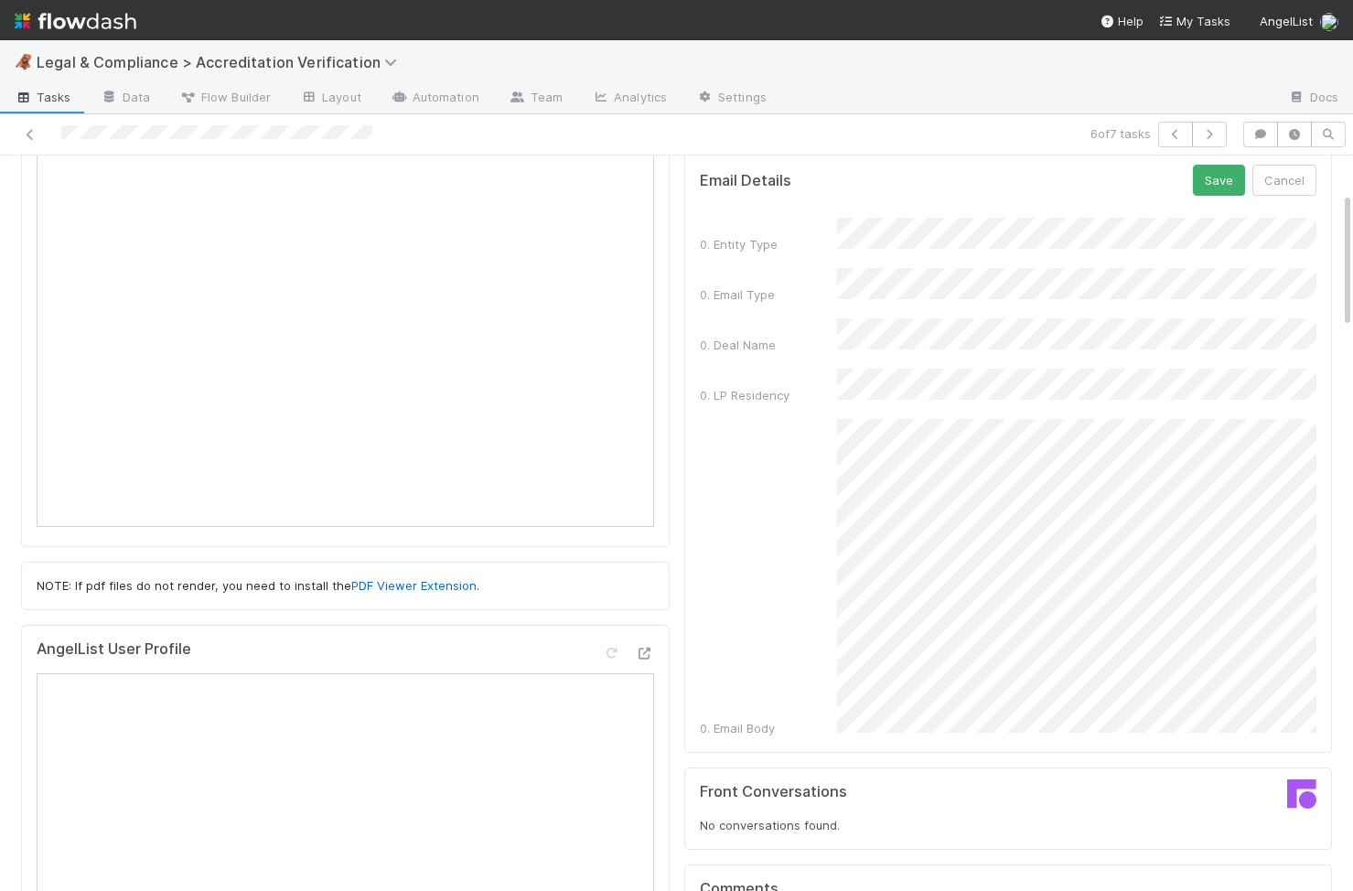
click at [806, 689] on div "0. Email Body" at bounding box center [1009, 578] width 618 height 318
click button "Save"
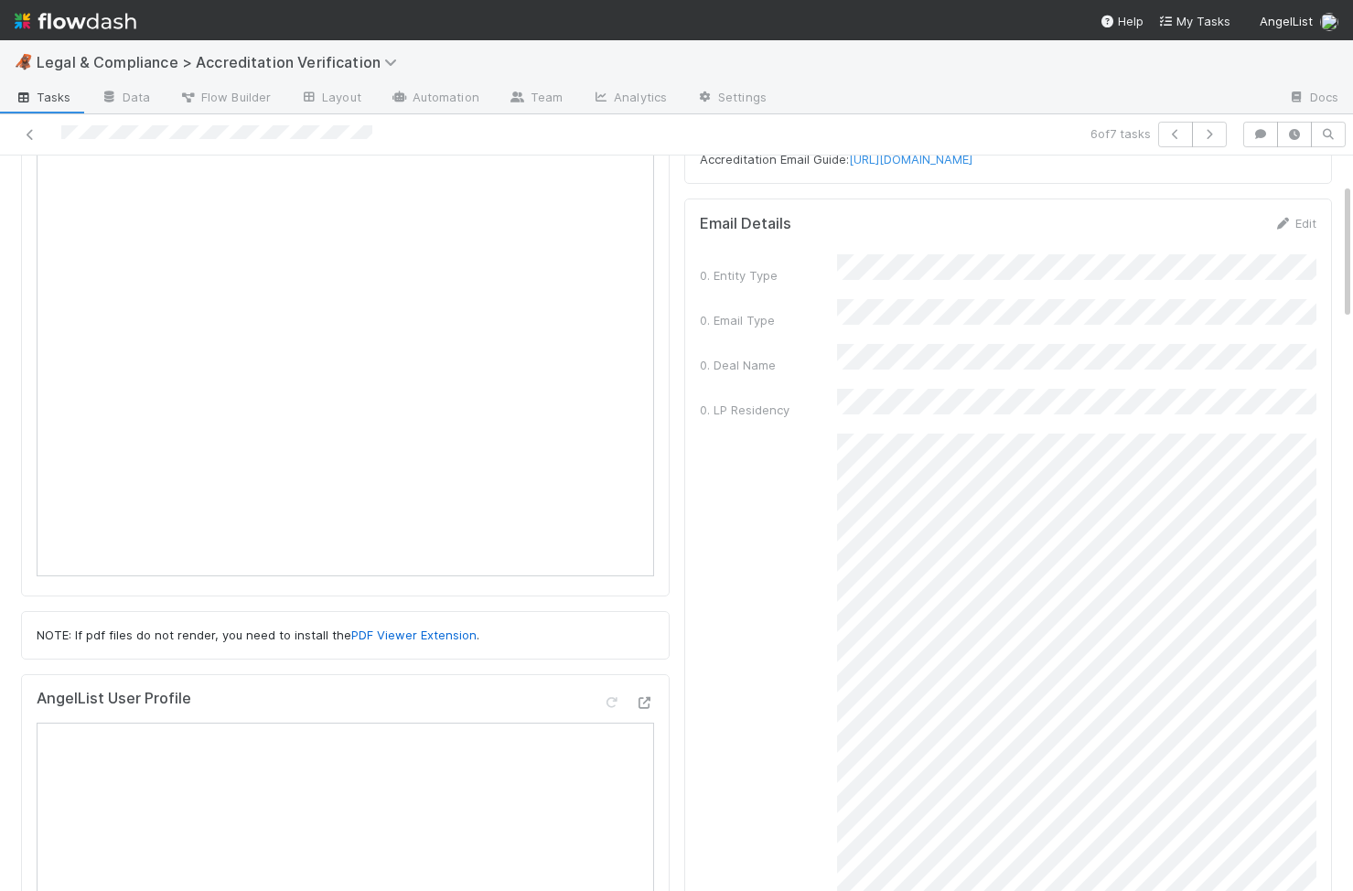
scroll to position [0, 0]
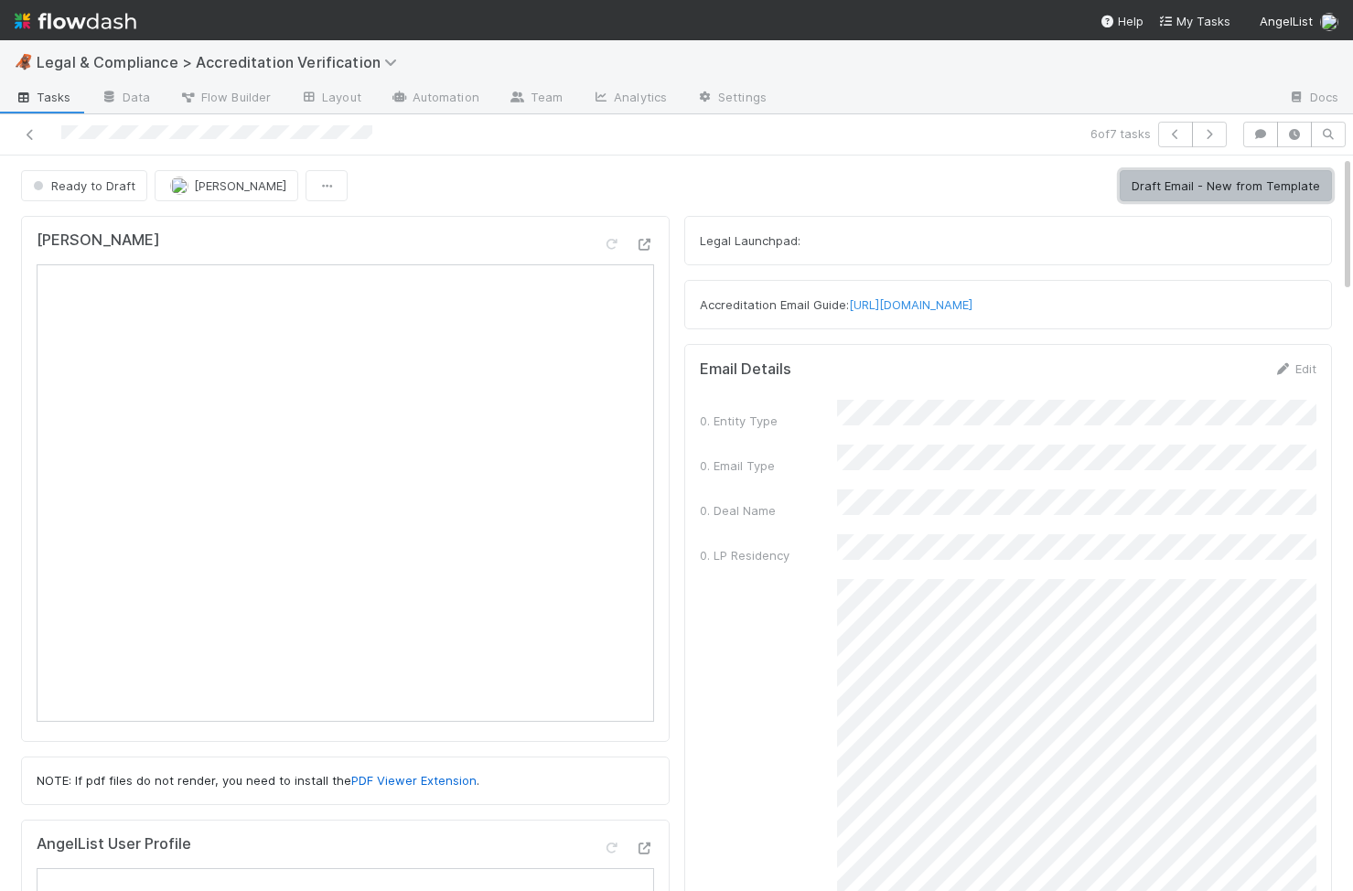
click button "Draft Email - New from Template"
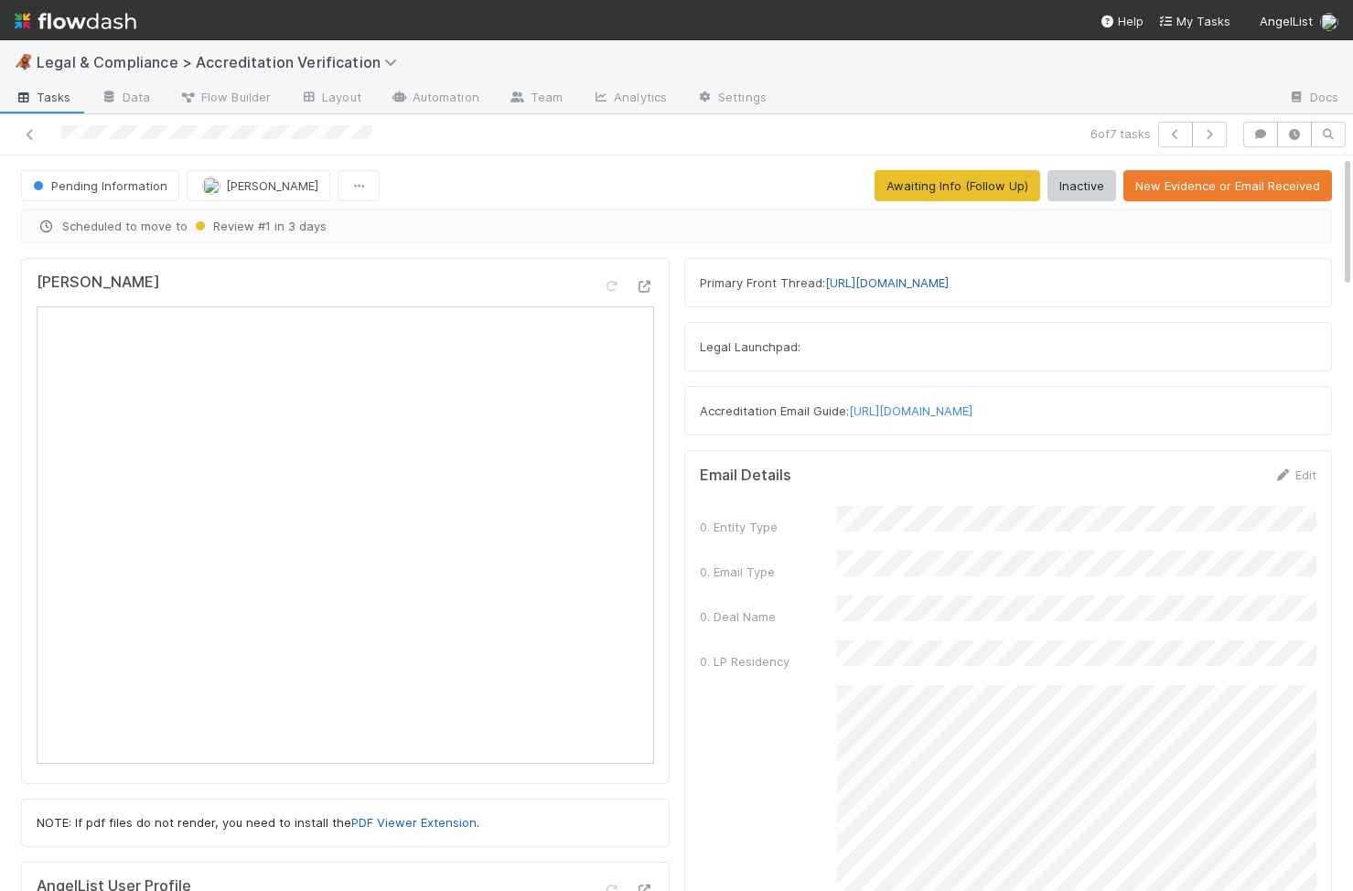
click link "https://app.frontapp.com/open/cnv_qp41qh3"
click icon "button"
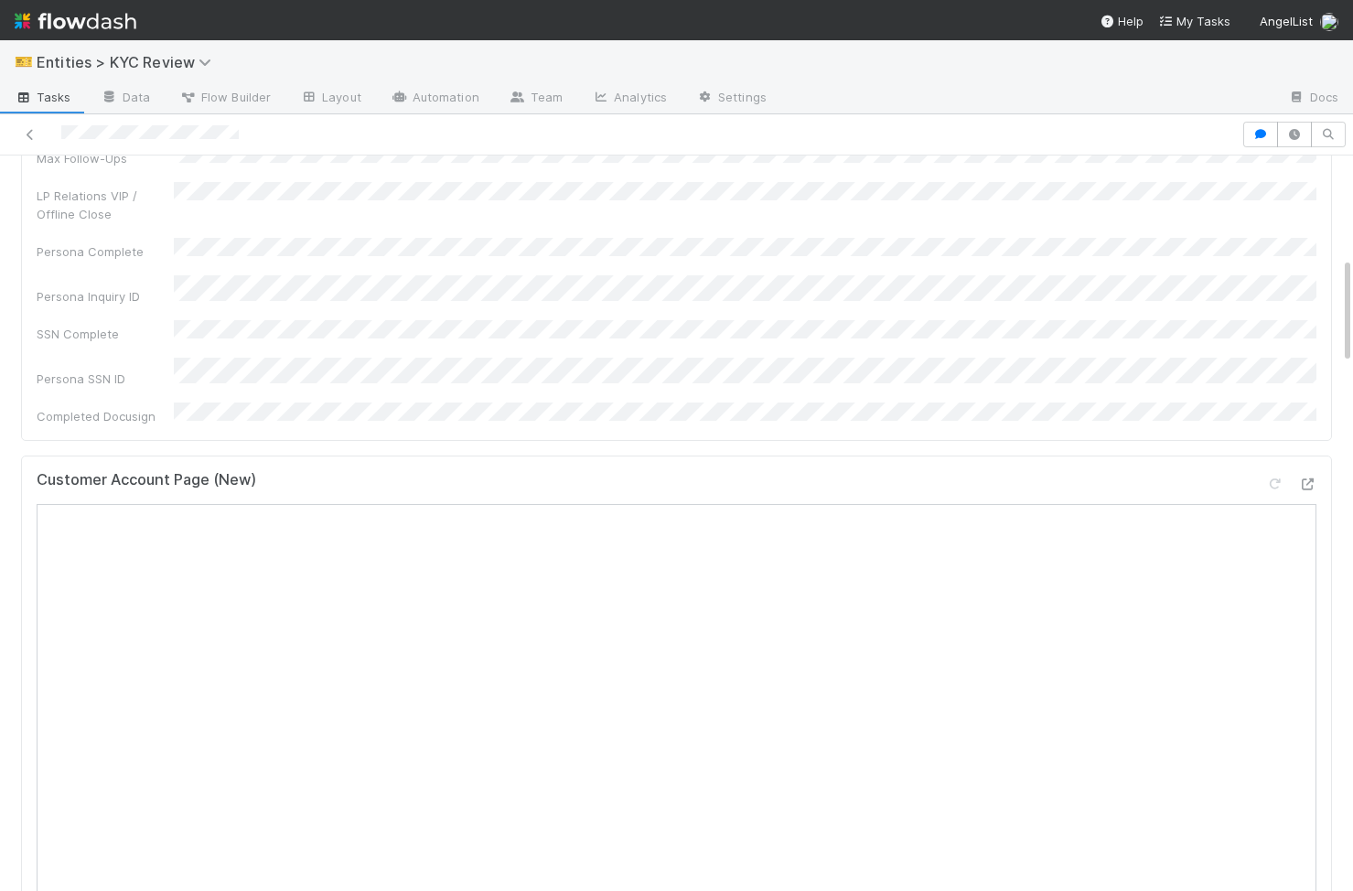
scroll to position [696, 0]
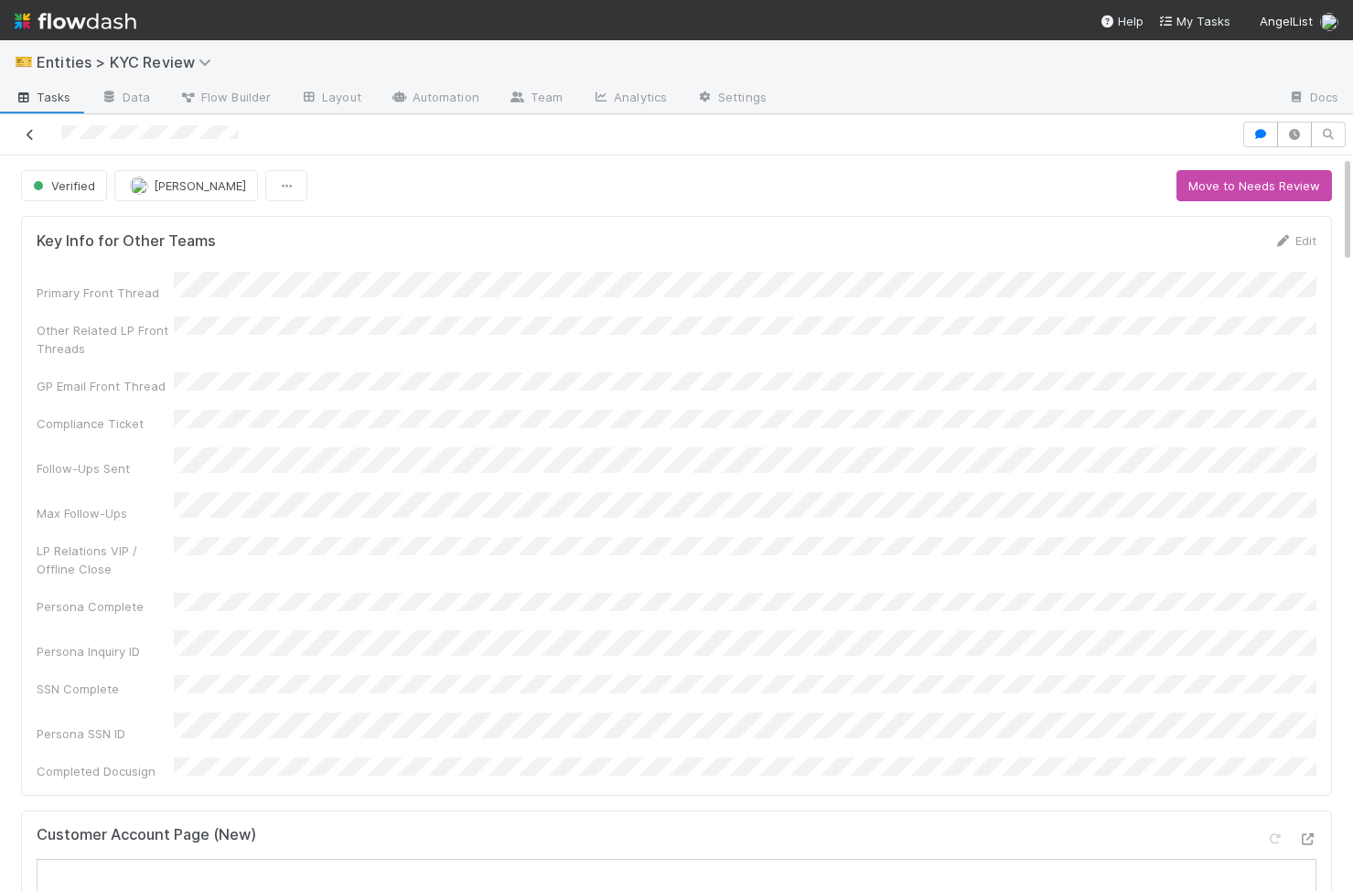
click at [32, 131] on icon at bounding box center [30, 135] width 18 height 12
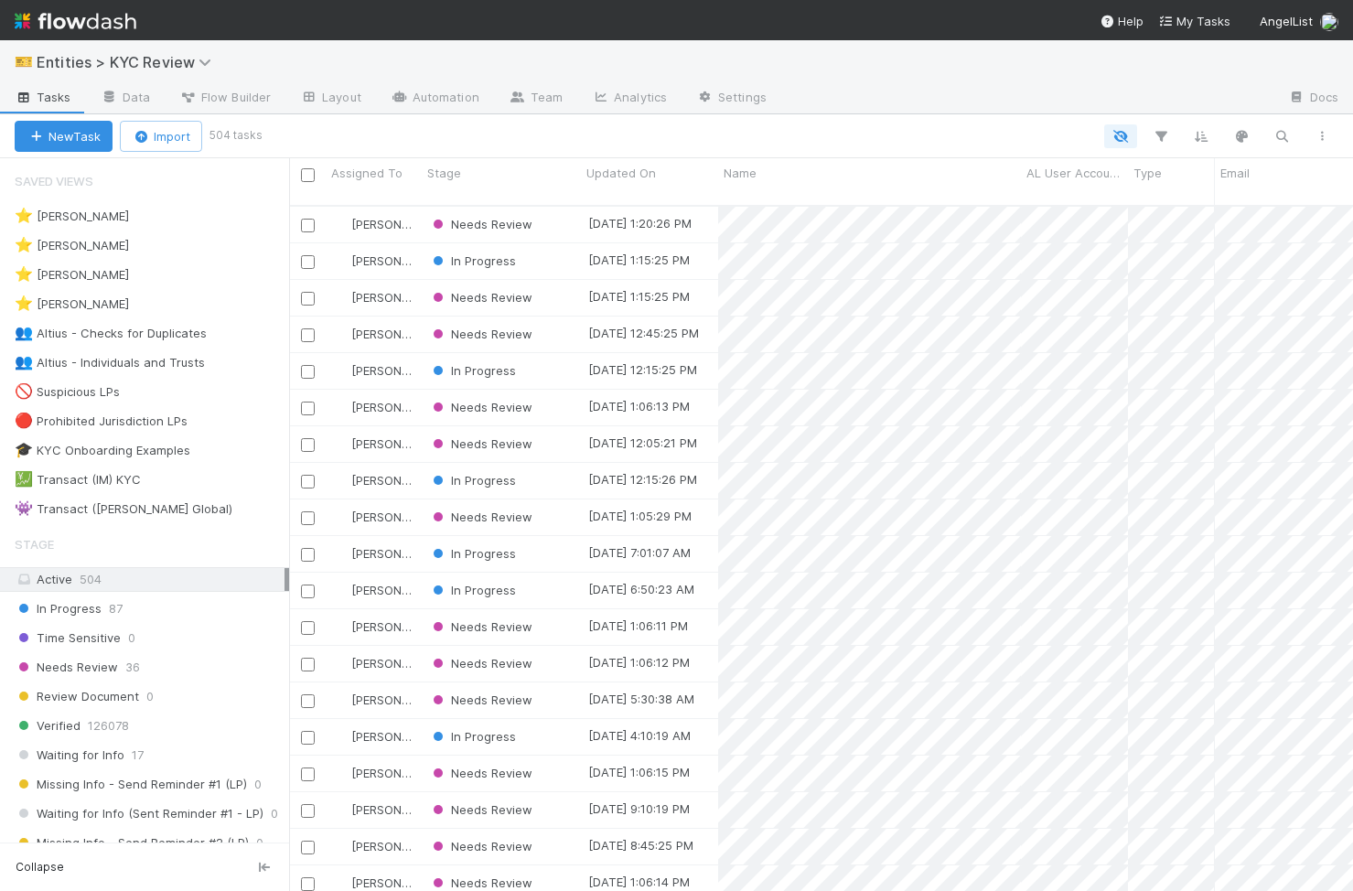
scroll to position [700, 1064]
